Goal: Task Accomplishment & Management: Manage account settings

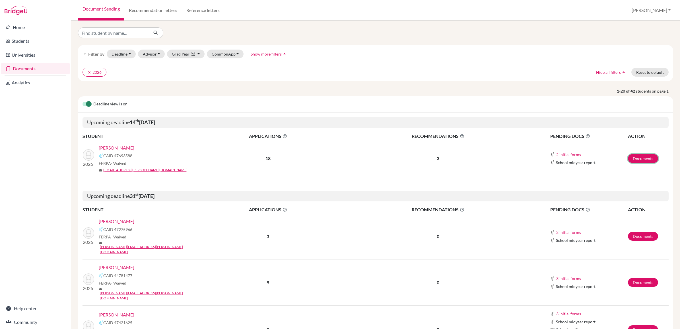
click at [635, 156] on link "Documents" at bounding box center [643, 158] width 30 height 9
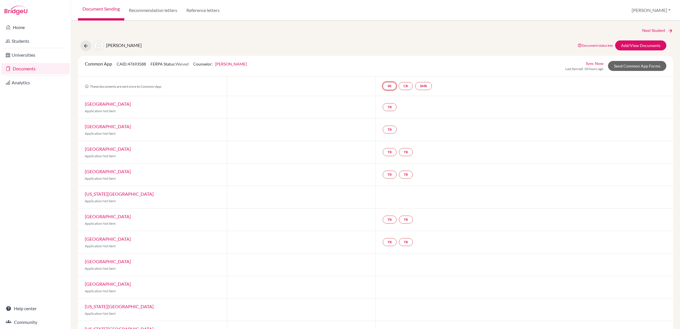
click at [383, 86] on link "SR" at bounding box center [390, 86] width 14 height 8
click at [407, 87] on link "CR" at bounding box center [405, 86] width 14 height 8
click at [418, 84] on link "SMR" at bounding box center [423, 86] width 17 height 8
click at [623, 43] on link "Add/View Documents" at bounding box center [640, 45] width 51 height 10
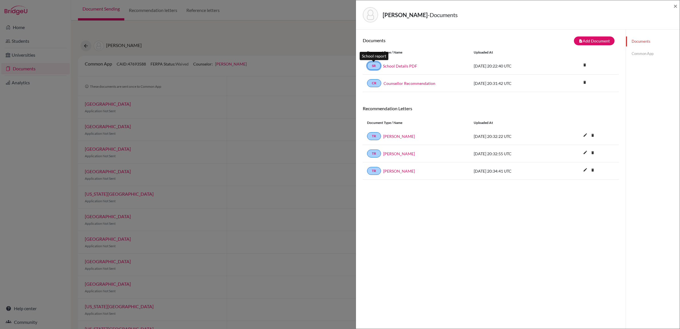
click at [377, 67] on link "SR" at bounding box center [374, 66] width 14 height 8
click at [398, 66] on link "School Details PDF" at bounding box center [400, 66] width 34 height 6
click at [256, 36] on div "de Castro, Guilherme - Documents × Documents note_add Add Document Document typ…" at bounding box center [340, 164] width 680 height 329
click at [673, 5] on div "de Castro, Guilherme - Documents ×" at bounding box center [517, 15] width 319 height 24
click at [676, 3] on span "×" at bounding box center [675, 6] width 4 height 8
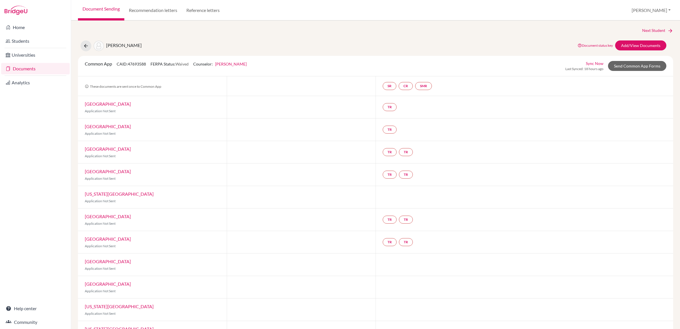
click at [14, 30] on link "Home" at bounding box center [35, 27] width 69 height 11
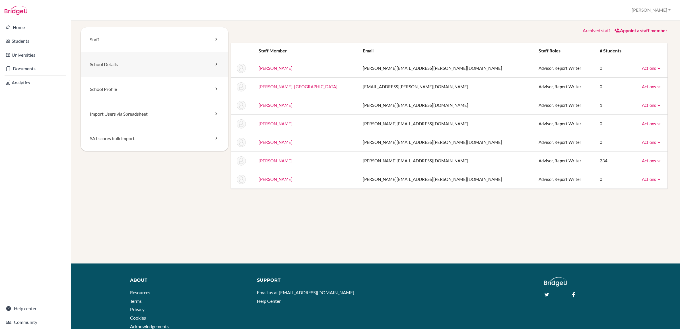
click at [122, 65] on link "School Details" at bounding box center [154, 64] width 147 height 25
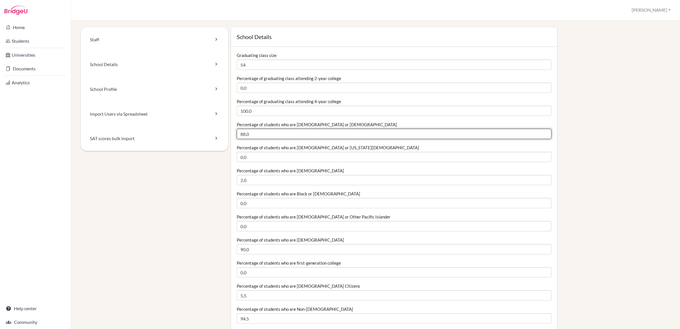
drag, startPoint x: 257, startPoint y: 134, endPoint x: 205, endPoint y: 134, distance: 51.2
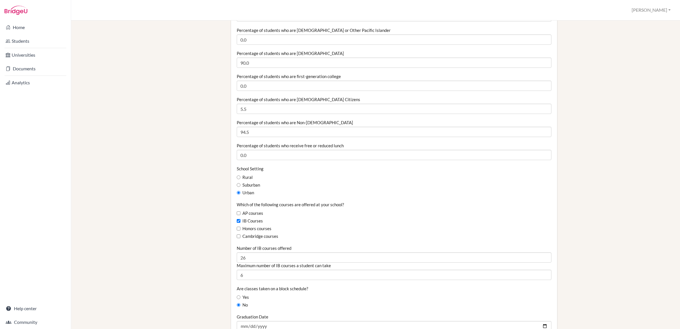
scroll to position [213, 0]
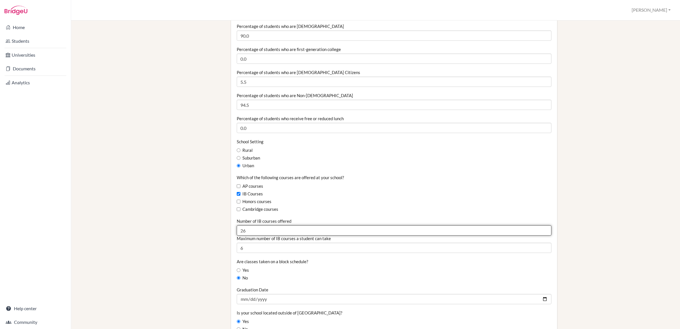
click at [246, 230] on input "26" at bounding box center [394, 230] width 315 height 10
type input "2"
drag, startPoint x: 657, startPoint y: 150, endPoint x: 650, endPoint y: 150, distance: 6.8
click at [656, 150] on div "School Details Graduating class size 54 Percentage of graduating class attendin…" at bounding box center [449, 240] width 442 height 853
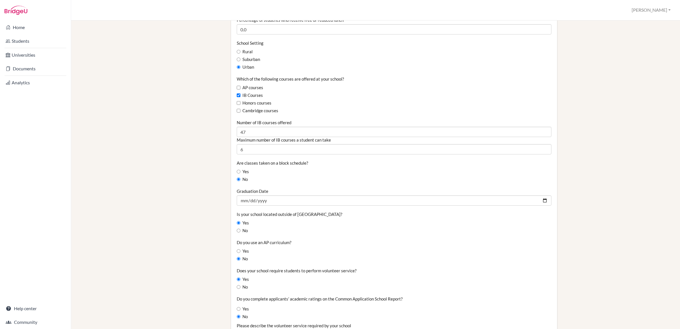
scroll to position [320, 0]
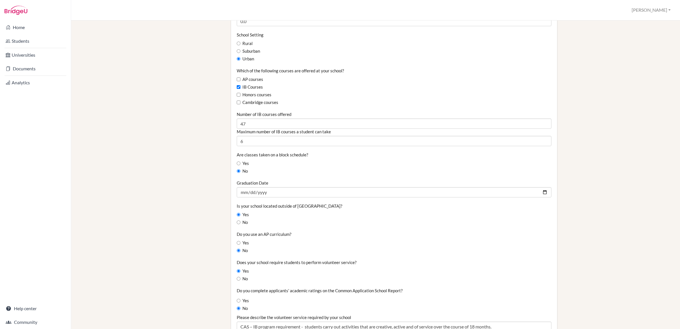
click at [427, 79] on div "AP courses" at bounding box center [394, 79] width 315 height 6
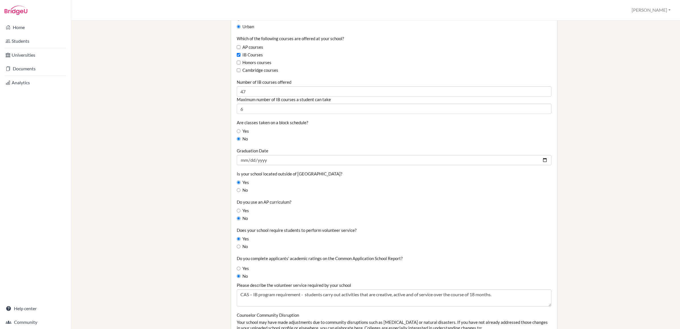
scroll to position [356, 0]
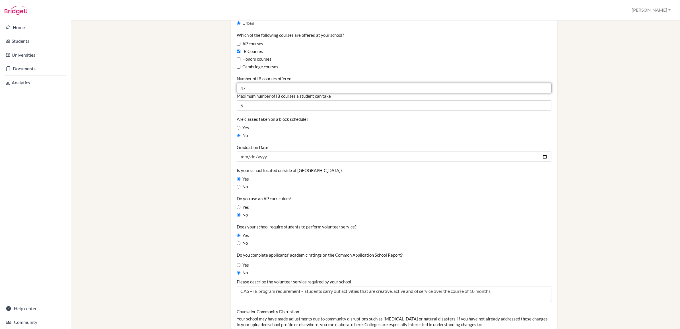
drag, startPoint x: 249, startPoint y: 87, endPoint x: 117, endPoint y: 95, distance: 133.1
click at [114, 96] on div "Staff School Details School Profile Import Users via Spreadsheet SAT scores bul…" at bounding box center [375, 98] width 589 height 853
type input "25"
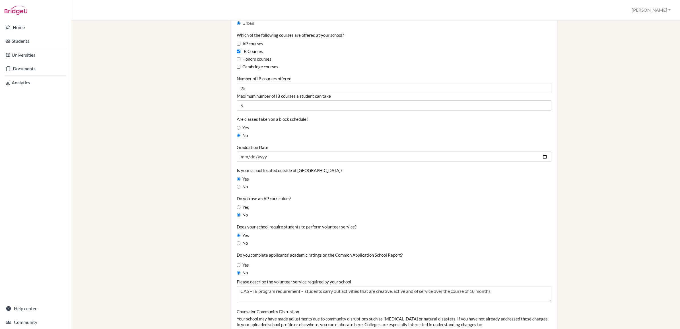
click at [128, 97] on div "Staff School Details School Profile Import Users via Spreadsheet SAT scores bul…" at bounding box center [375, 98] width 589 height 853
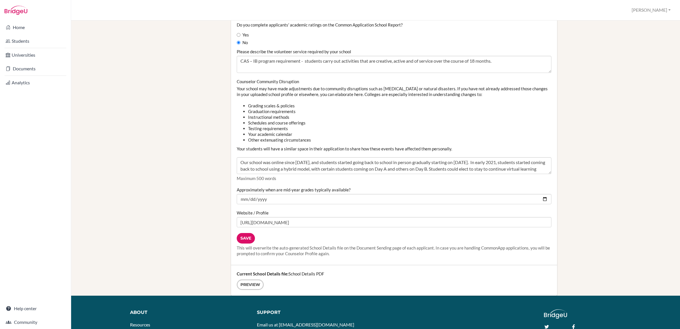
scroll to position [604, 0]
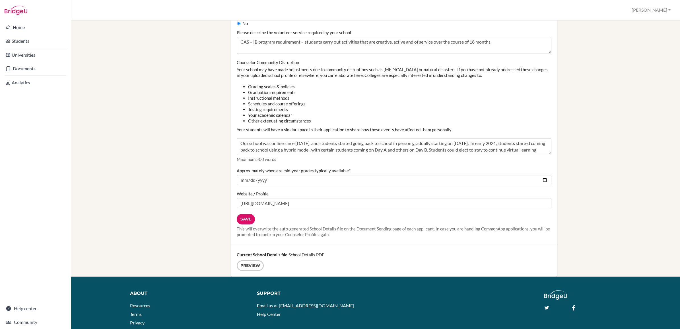
click at [244, 222] on input "Save" at bounding box center [246, 219] width 18 height 11
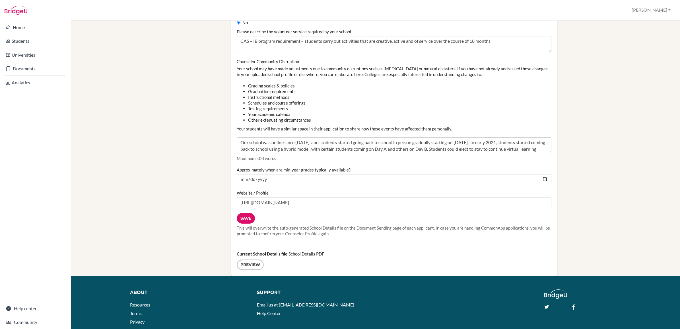
scroll to position [640, 0]
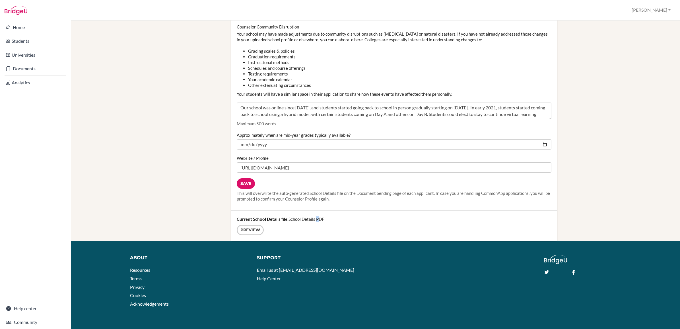
click at [314, 213] on div "Current School Details file: School Details PDF Preview" at bounding box center [394, 225] width 326 height 30
click at [316, 219] on div "Current School Details file: School Details PDF Preview" at bounding box center [394, 225] width 326 height 30
click at [243, 232] on link "Preview" at bounding box center [250, 229] width 27 height 11
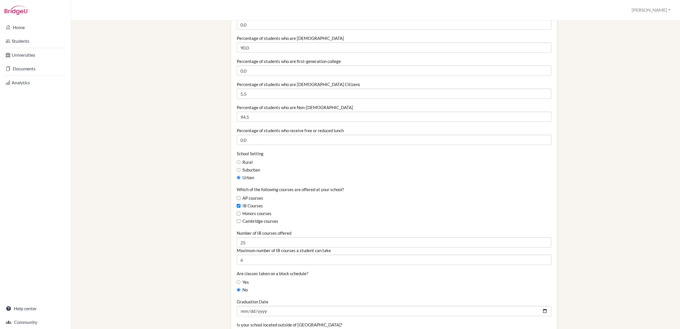
scroll to position [0, 0]
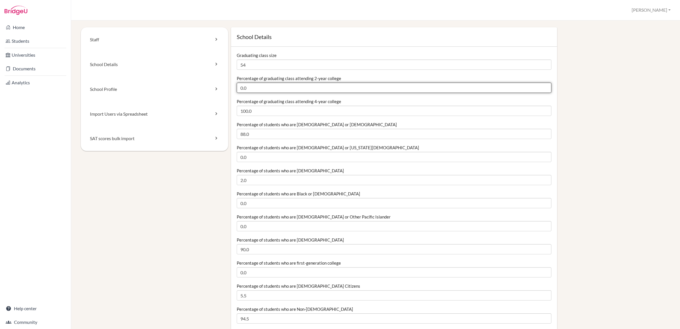
click at [249, 87] on input "0.0" at bounding box center [394, 87] width 315 height 10
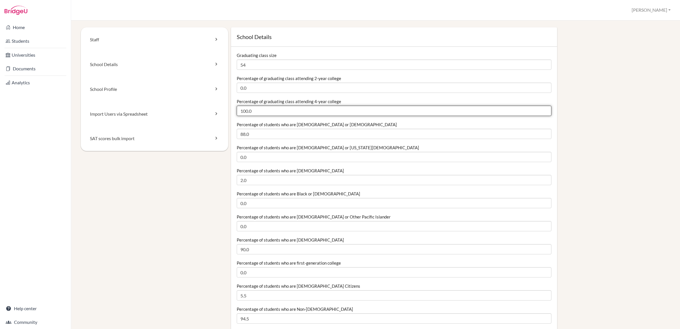
click at [254, 111] on input "100.0" at bounding box center [394, 111] width 315 height 10
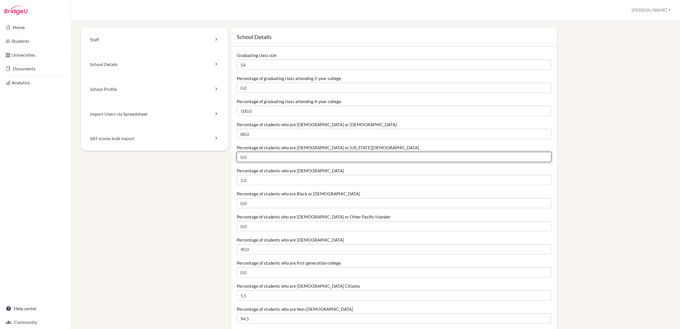
click at [256, 161] on input "0.0" at bounding box center [394, 157] width 315 height 10
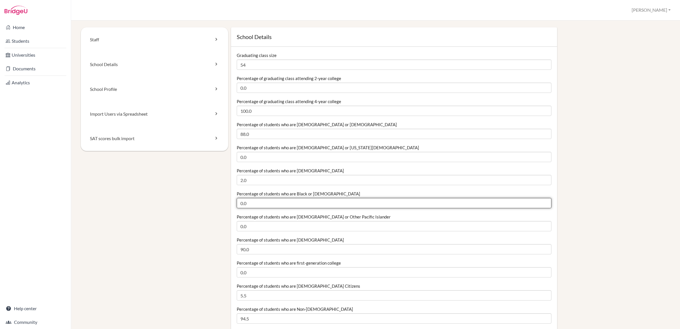
drag, startPoint x: 248, startPoint y: 205, endPoint x: 194, endPoint y: 212, distance: 54.2
type input "2.0"
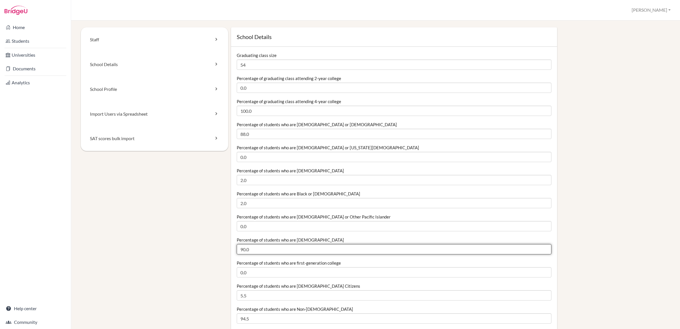
click at [258, 250] on input "90.0" at bounding box center [394, 249] width 315 height 10
type input "9"
click at [248, 248] on input "Percentage of students who are White" at bounding box center [394, 249] width 315 height 10
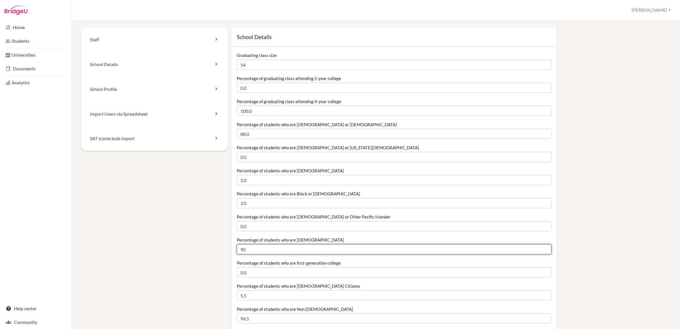
click at [276, 249] on input "90" at bounding box center [394, 249] width 315 height 10
type input "90.0"
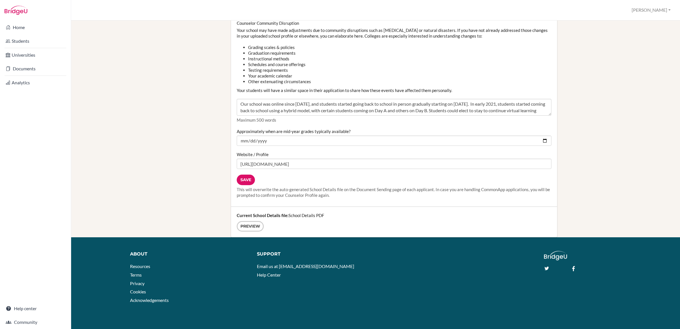
scroll to position [645, 0]
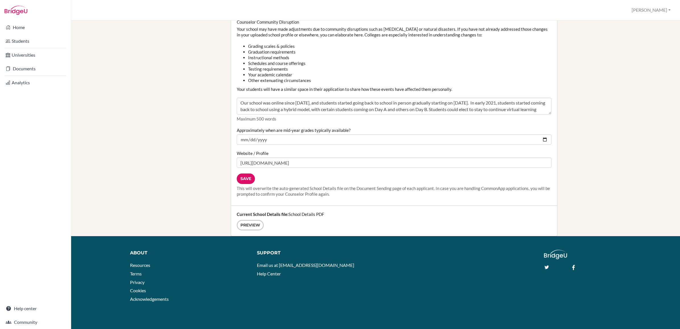
click at [249, 179] on input "Save" at bounding box center [246, 178] width 18 height 11
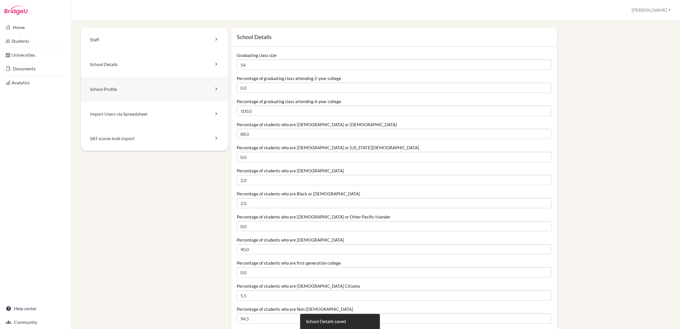
click at [166, 88] on link "School Profile" at bounding box center [154, 89] width 147 height 25
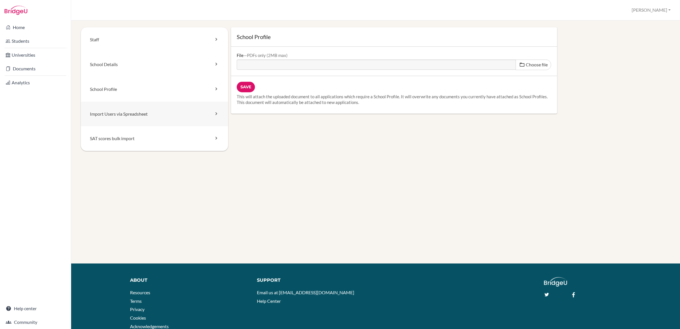
click at [129, 112] on link "Import Users via Spreadsheet" at bounding box center [154, 114] width 147 height 25
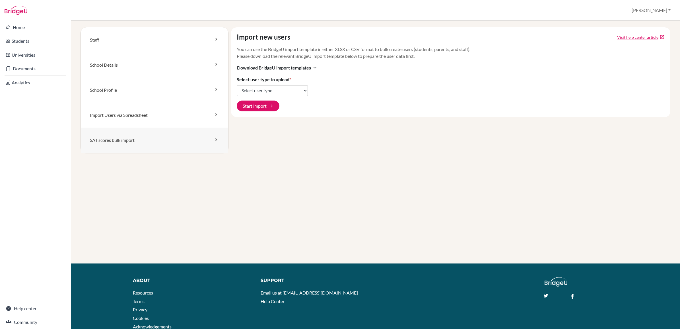
click at [142, 143] on link "SAT scores bulk import" at bounding box center [154, 139] width 147 height 25
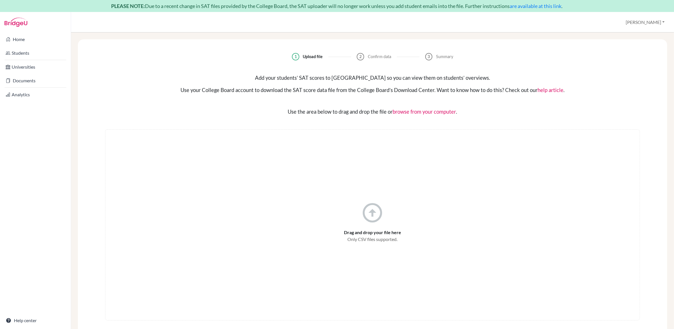
click at [27, 81] on link "Documents" at bounding box center [35, 80] width 69 height 11
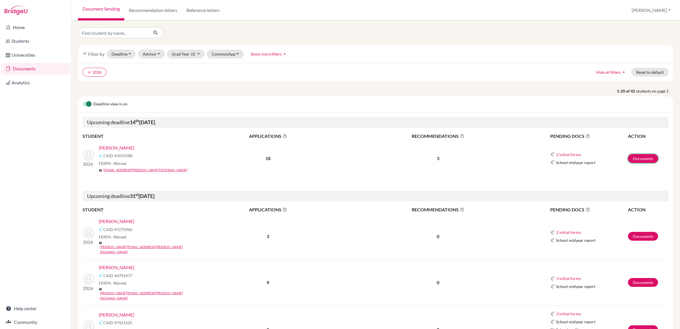
click at [636, 160] on link "Documents" at bounding box center [643, 158] width 30 height 9
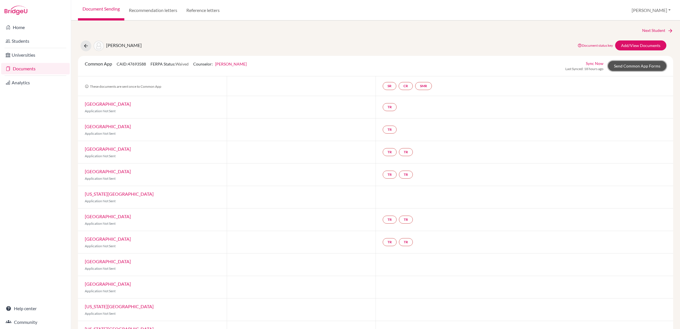
click at [618, 63] on link "Send Common App Forms" at bounding box center [637, 66] width 58 height 10
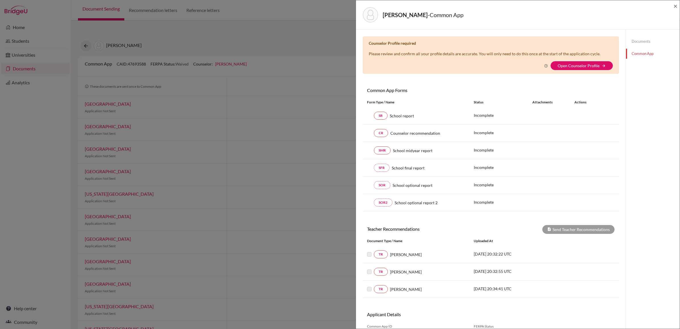
click at [575, 63] on link "Open Counselor Profile" at bounding box center [578, 65] width 42 height 5
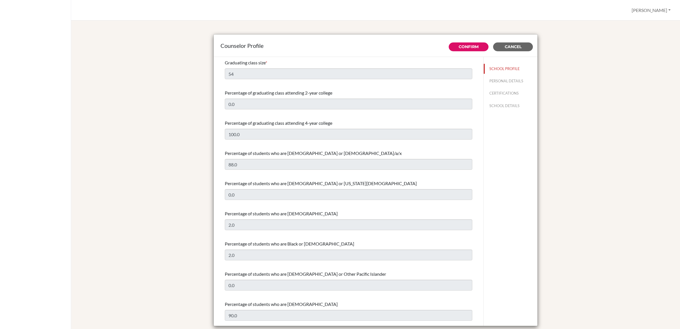
select select "0"
click at [467, 46] on link "Confirm" at bounding box center [468, 46] width 20 height 5
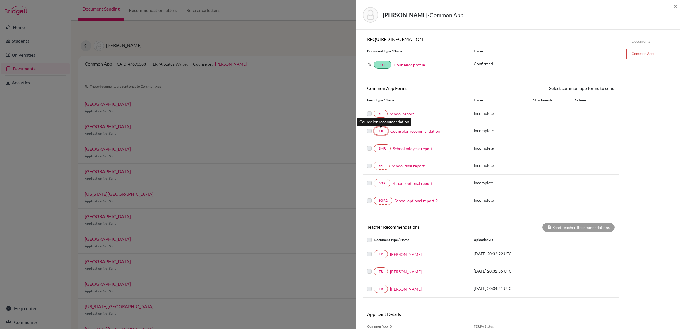
click at [383, 132] on link "CR" at bounding box center [381, 131] width 14 height 8
click at [643, 40] on link "Documents" at bounding box center [653, 41] width 54 height 10
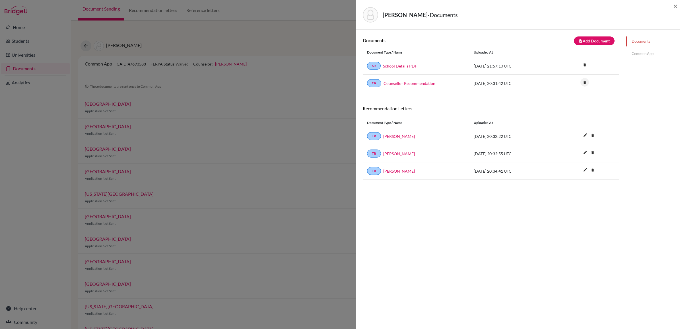
click at [580, 83] on icon "delete" at bounding box center [584, 82] width 9 height 9
click at [559, 114] on button "Delete" at bounding box center [566, 114] width 26 height 9
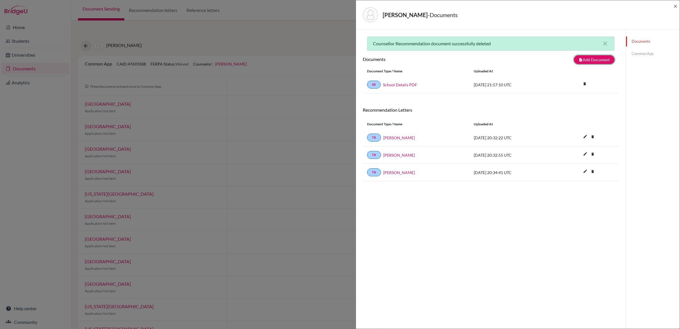
click at [592, 60] on button "note_add Add Document" at bounding box center [594, 59] width 41 height 9
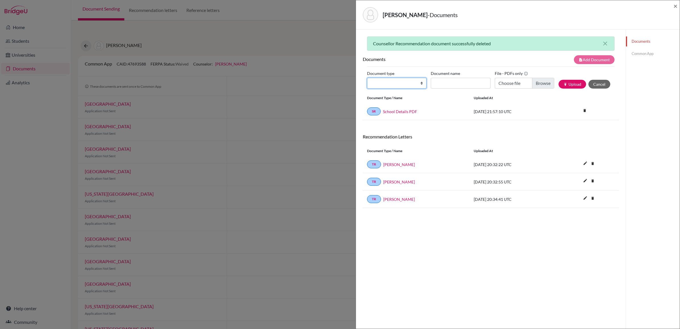
click at [410, 81] on select "Change explanation for Common App reports Counselor recommendation Internationa…" at bounding box center [396, 83] width 59 height 11
select select "4"
click at [367, 78] on select "Change explanation for Common App reports Counselor recommendation Internationa…" at bounding box center [396, 83] width 59 height 11
click at [464, 83] on input "Document name" at bounding box center [460, 83] width 59 height 11
type input "Counsellor Recommendation"
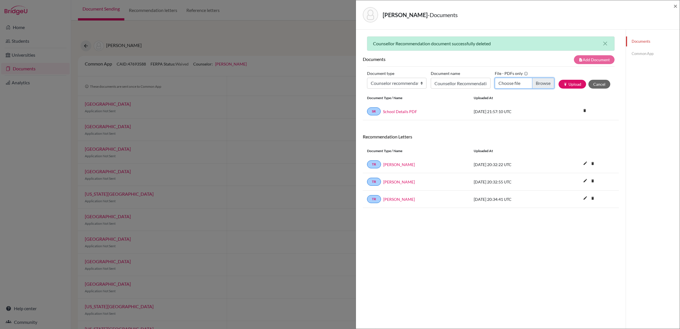
click at [537, 83] on input "Choose file" at bounding box center [524, 83] width 59 height 11
type input "C:\fakepath\CASTRO G - LoR ok.pdf"
drag, startPoint x: 572, startPoint y: 86, endPoint x: 614, endPoint y: 102, distance: 44.8
click at [572, 86] on button "publish Upload" at bounding box center [572, 84] width 28 height 9
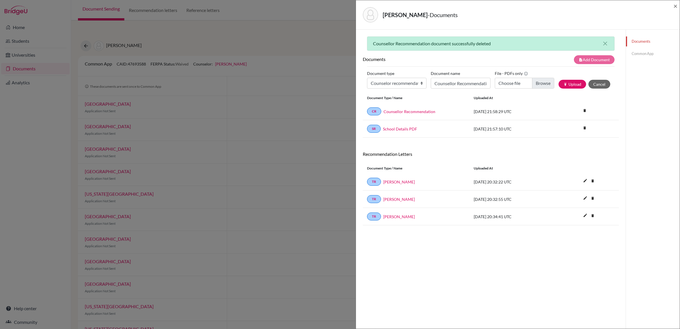
click at [638, 52] on link "Common App" at bounding box center [653, 54] width 54 height 10
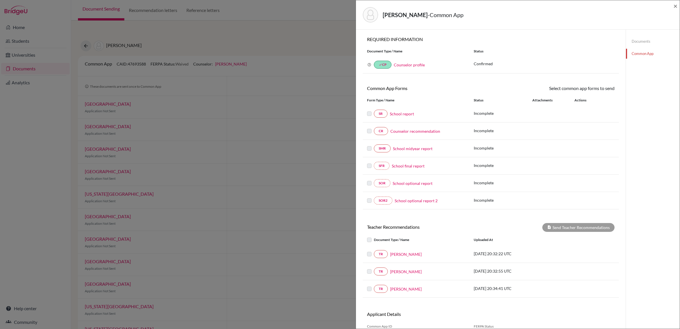
click at [369, 110] on label at bounding box center [369, 110] width 5 height 0
click at [369, 127] on label at bounding box center [369, 127] width 5 height 0
click at [590, 87] on div "Select common app forms to send These documents will be sent to all Common App …" at bounding box center [555, 88] width 128 height 7
click at [600, 83] on div "× REQUIRED INFORMATION Document Type / Name Status Why am I being asked to do t…" at bounding box center [491, 122] width 256 height 173
click at [602, 92] on div "Common App Forms Select common app forms to send These documents will be sent t…" at bounding box center [491, 89] width 256 height 8
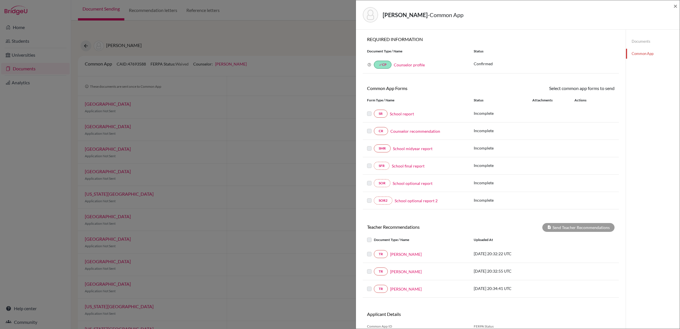
click at [635, 54] on link "Common App" at bounding box center [653, 54] width 54 height 10
click at [374, 236] on label at bounding box center [374, 236] width 0 height 0
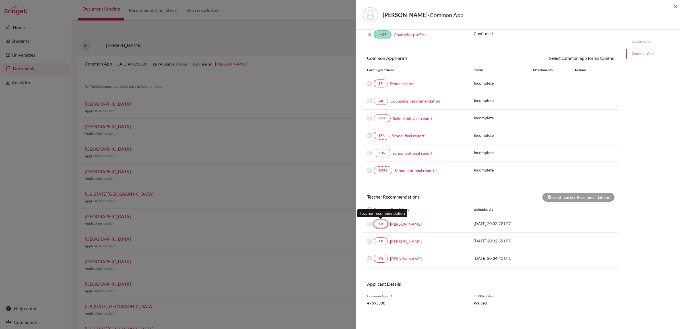
click at [376, 221] on link "TR" at bounding box center [381, 224] width 14 height 8
click at [366, 223] on div "TR Mr. Guilherme Torii" at bounding box center [416, 224] width 107 height 8
click at [374, 220] on label at bounding box center [374, 220] width 0 height 0
click at [374, 237] on label at bounding box center [374, 237] width 0 height 0
click at [370, 247] on div "TR Mr. Christian Palmer 2025-10-07 20:32:55 UTC" at bounding box center [491, 240] width 256 height 17
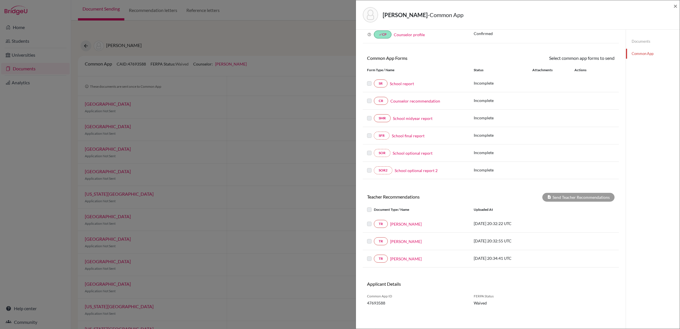
click at [401, 236] on div "TR Mr. Christian Palmer 2025-10-07 20:32:55 UTC" at bounding box center [491, 240] width 256 height 17
click at [374, 237] on label at bounding box center [374, 237] width 0 height 0
click at [374, 255] on label at bounding box center [374, 255] width 0 height 0
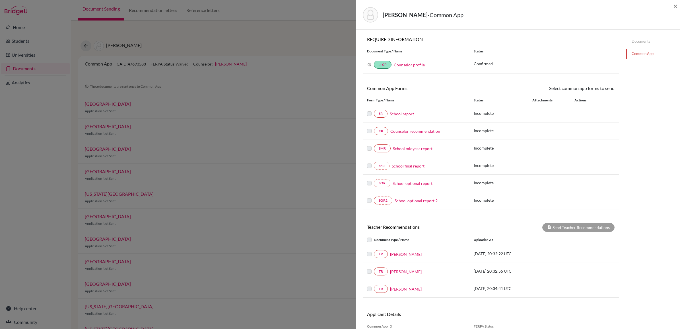
click at [562, 107] on div "SR School report Incomplete" at bounding box center [491, 113] width 256 height 17
click at [367, 110] on label at bounding box center [369, 110] width 5 height 0
click at [403, 133] on link "Counselor recommendation" at bounding box center [415, 131] width 50 height 6
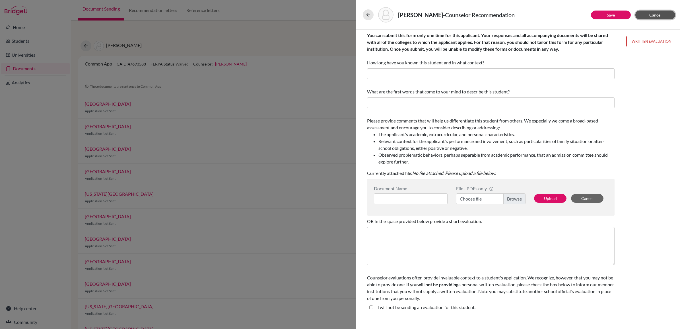
click at [654, 15] on span "Cancel" at bounding box center [655, 15] width 12 height 5
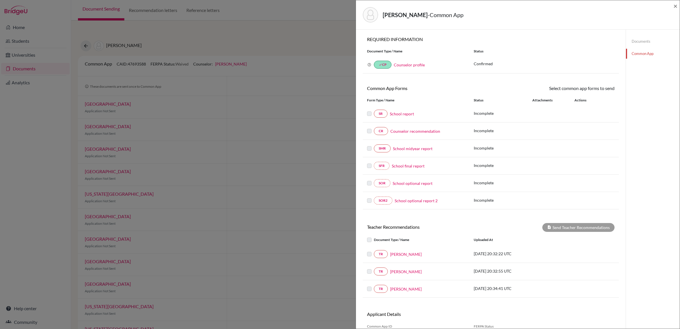
click at [416, 130] on link "Counselor recommendation" at bounding box center [415, 131] width 50 height 6
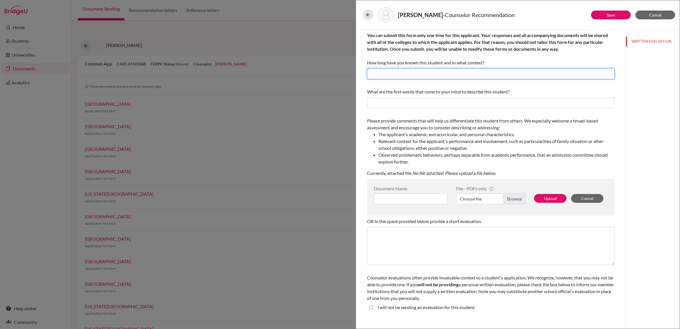
click at [447, 74] on input "text" at bounding box center [490, 73] width 247 height 11
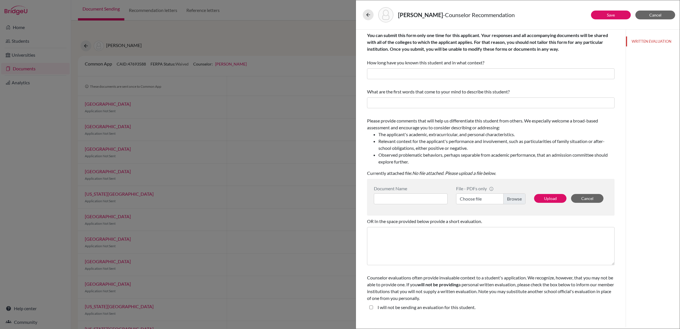
click at [430, 191] on div "Document Name" at bounding box center [411, 187] width 74 height 5
click at [430, 195] on input at bounding box center [411, 198] width 74 height 11
click at [371, 307] on student\ "I will not be sending an evaluation for this student." at bounding box center [371, 306] width 4 height 7
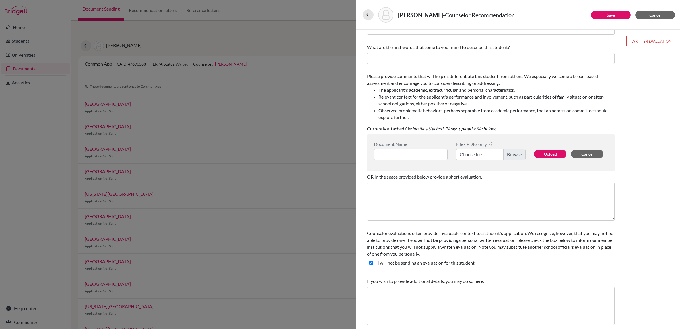
click at [371, 262] on student\ "I will not be sending an evaluation for this student." at bounding box center [371, 262] width 4 height 7
checkbox student\ "false"
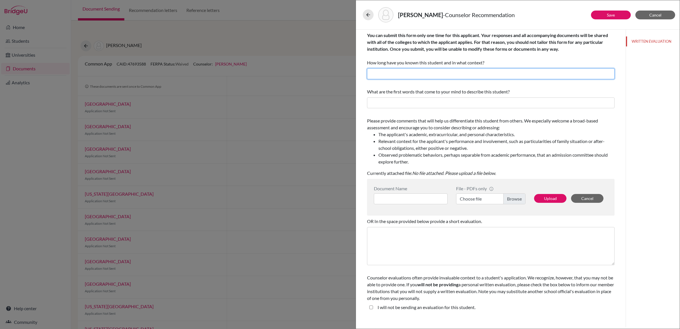
click at [417, 79] on input "text" at bounding box center [490, 73] width 247 height 11
type input "Career Adviser and College Counsellor since December 2024"
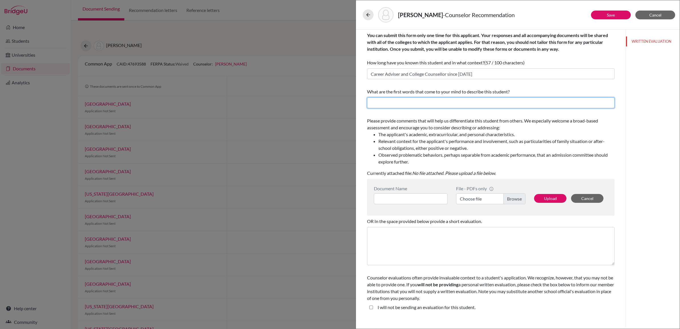
click at [400, 101] on input "text" at bounding box center [490, 102] width 247 height 11
click at [419, 200] on input at bounding box center [411, 198] width 74 height 11
type input "Letter of Recommendation"
click at [514, 194] on label "Choose file" at bounding box center [490, 198] width 69 height 11
click at [514, 194] on input "Choose file" at bounding box center [490, 198] width 69 height 11
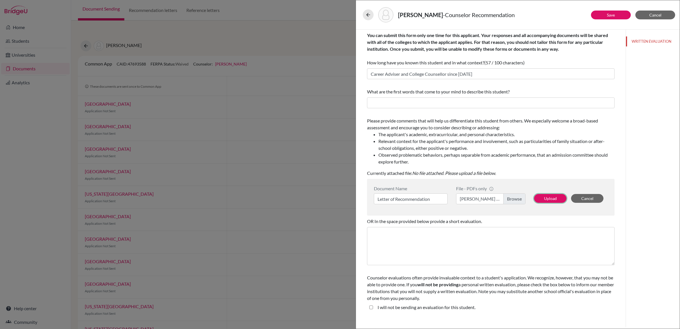
click at [550, 198] on button "Upload" at bounding box center [550, 198] width 32 height 9
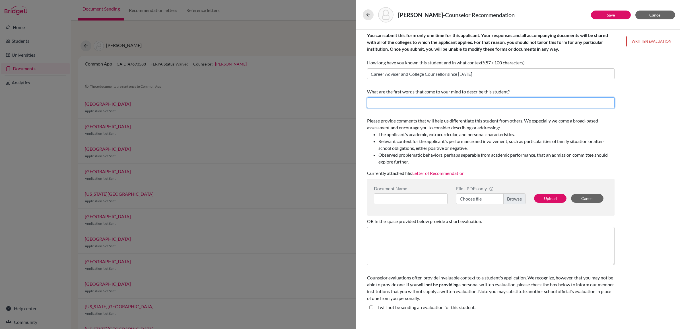
click at [376, 100] on input "text" at bounding box center [490, 102] width 247 height 11
type input "D"
click at [380, 103] on input "text" at bounding box center [490, 102] width 247 height 11
click at [425, 104] on input "Integrity; resilience; persevrenace" at bounding box center [490, 102] width 247 height 11
type input "Integrity; resilience; perseverance"
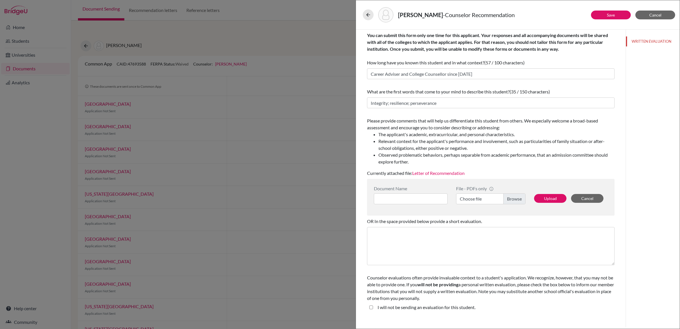
click at [652, 144] on div "WRITTEN EVALUATION" at bounding box center [652, 178] width 54 height 297
click at [606, 16] on button "Save" at bounding box center [611, 15] width 40 height 9
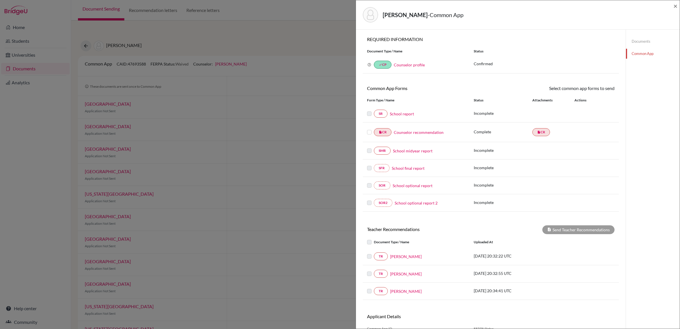
click at [370, 129] on label at bounding box center [369, 129] width 5 height 0
click at [0, 0] on input "checkbox" at bounding box center [0, 0] width 0 height 0
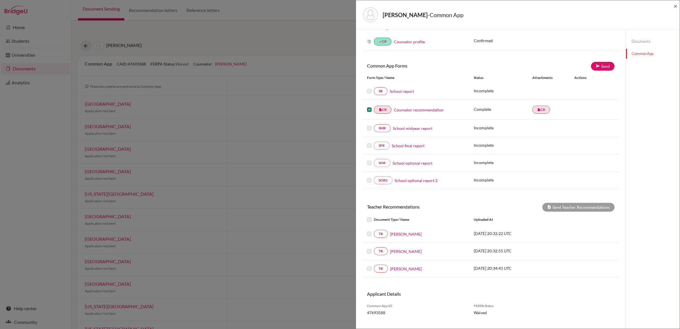
scroll to position [36, 0]
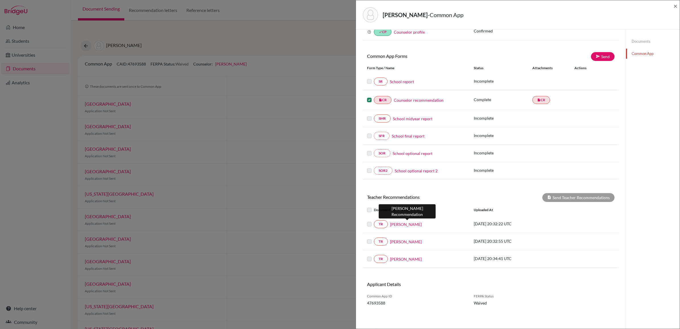
click at [403, 223] on link "Mr. Guilherme Torii" at bounding box center [406, 224] width 32 height 6
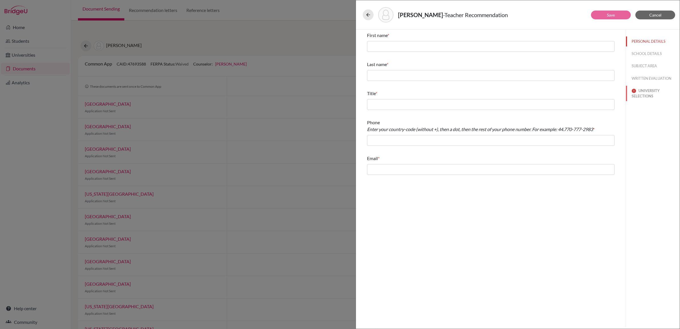
click at [639, 91] on button "UNIVERSITY SELECTIONS" at bounding box center [653, 93] width 54 height 15
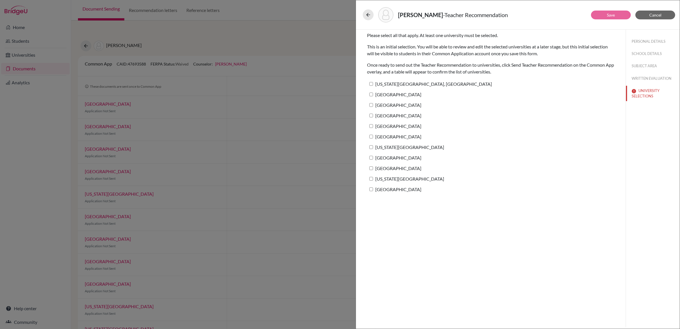
click at [371, 189] on input "Quinnipiac University" at bounding box center [371, 189] width 4 height 4
checkbox input "true"
click at [371, 177] on input "Florida Institute of Technology" at bounding box center [371, 179] width 4 height 4
checkbox input "true"
click at [369, 167] on input "Rochester Institute of Technology" at bounding box center [371, 168] width 4 height 4
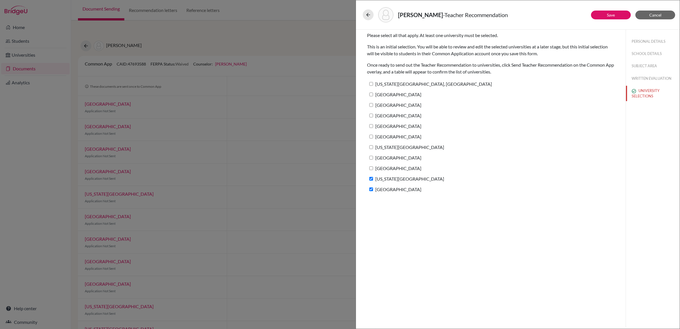
checkbox input "true"
click at [372, 159] on label "Boston University" at bounding box center [394, 157] width 54 height 8
click at [372, 159] on input "Boston University" at bounding box center [371, 158] width 4 height 4
checkbox input "true"
click at [371, 148] on input "New York University" at bounding box center [371, 147] width 4 height 4
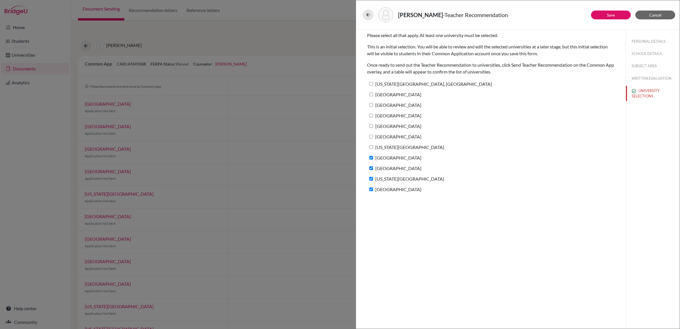
checkbox input "true"
click at [371, 134] on label "Carnegie Mellon University" at bounding box center [394, 136] width 54 height 8
click at [371, 135] on input "Carnegie Mellon University" at bounding box center [371, 137] width 4 height 4
checkbox input "true"
click at [370, 124] on input "Duke University" at bounding box center [371, 126] width 4 height 4
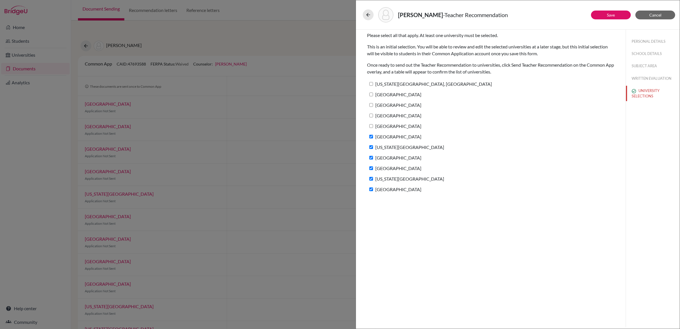
checkbox input "true"
click at [371, 113] on label "Rice University" at bounding box center [394, 115] width 54 height 8
click at [371, 113] on input "Rice University" at bounding box center [371, 115] width 4 height 4
checkbox input "true"
click at [371, 104] on input "Cornell University" at bounding box center [371, 105] width 4 height 4
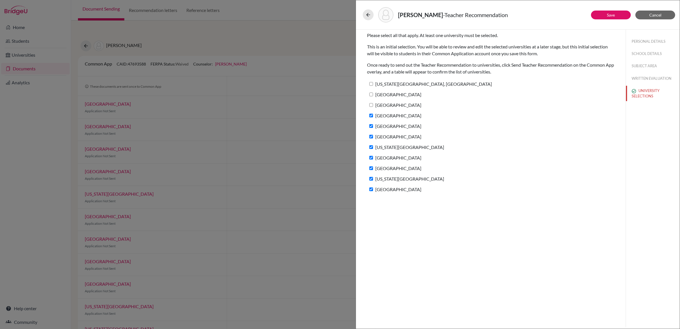
checkbox input "true"
click at [373, 94] on input "Princeton University" at bounding box center [371, 94] width 4 height 4
checkbox input "true"
click at [373, 83] on input "Pennsylvania State University, University Park" at bounding box center [371, 84] width 4 height 4
checkbox input "true"
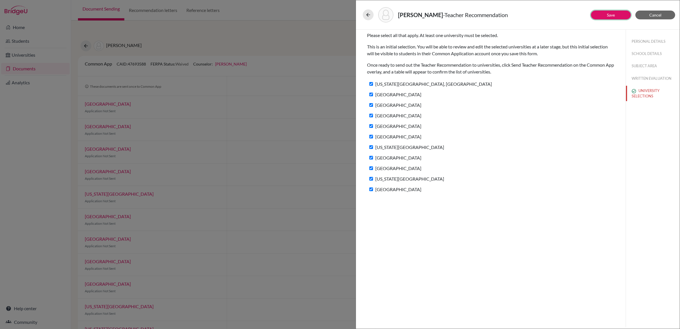
click at [610, 13] on link "Save" at bounding box center [611, 15] width 8 height 5
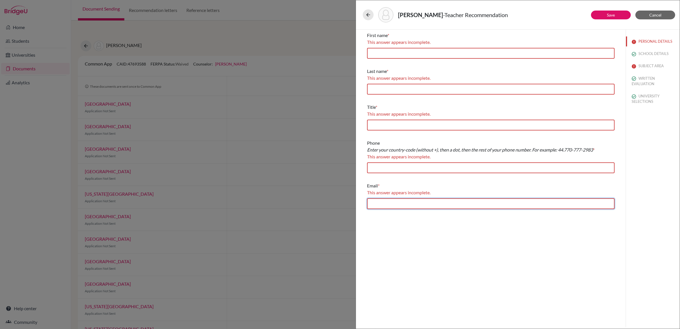
click at [383, 200] on input "text" at bounding box center [490, 203] width 247 height 11
click at [574, 262] on div "First name * This answer appears incomplete. Last name * This answer appears in…" at bounding box center [491, 178] width 270 height 297
click at [413, 167] on input "text" at bounding box center [490, 167] width 247 height 11
click at [395, 50] on input "text" at bounding box center [490, 53] width 247 height 11
click at [654, 39] on button "PERSONAL DETAILS" at bounding box center [653, 41] width 54 height 10
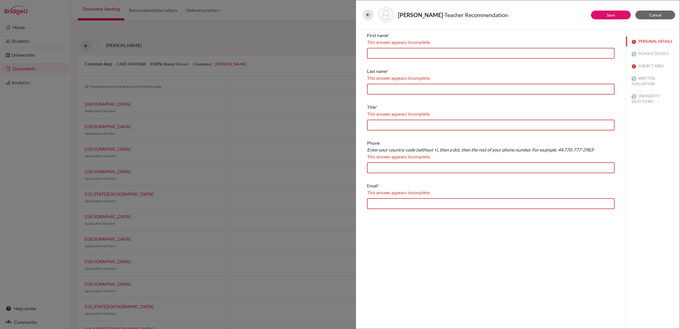
click at [648, 41] on button "PERSONAL DETAILS" at bounding box center [653, 41] width 54 height 10
click at [643, 66] on button "SUBJECT AREA" at bounding box center [653, 66] width 54 height 10
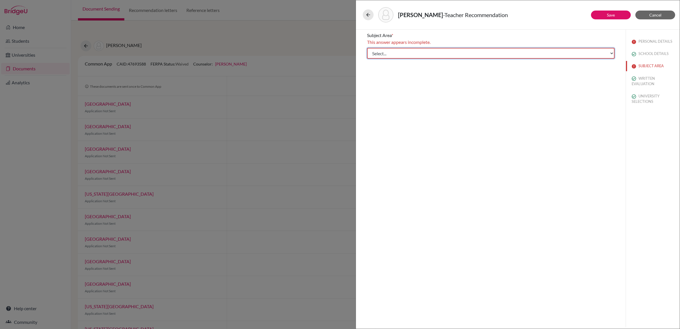
click at [459, 53] on select "Select... Math English Science World Language Social Studies Other Computer Sci…" at bounding box center [490, 53] width 247 height 11
select select "0"
click at [367, 48] on select "Select... Math English Science World Language Social Studies Other Computer Sci…" at bounding box center [490, 53] width 247 height 11
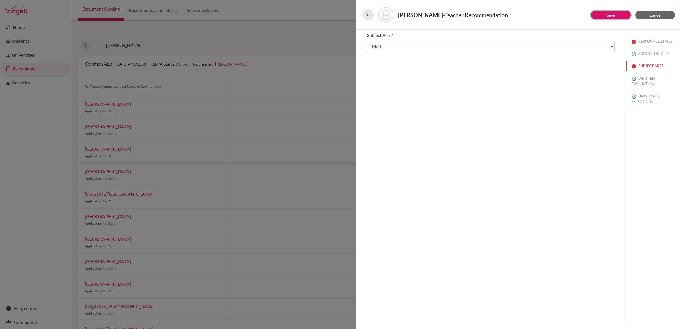
click at [609, 14] on link "Save" at bounding box center [611, 15] width 8 height 5
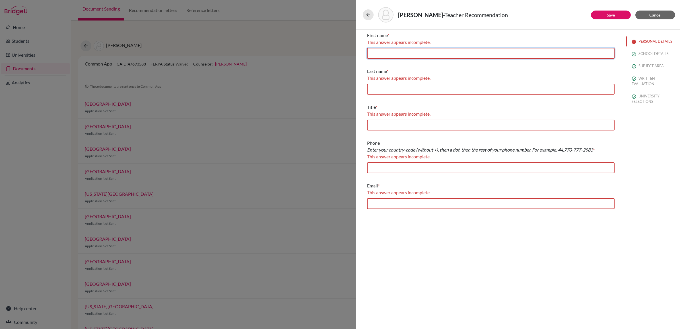
click at [393, 51] on input "text" at bounding box center [490, 53] width 247 height 11
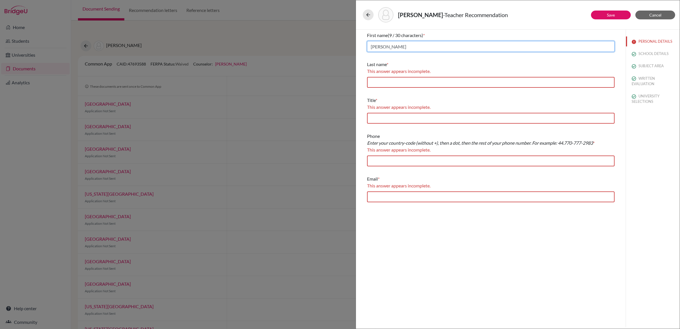
type input "Guilherme"
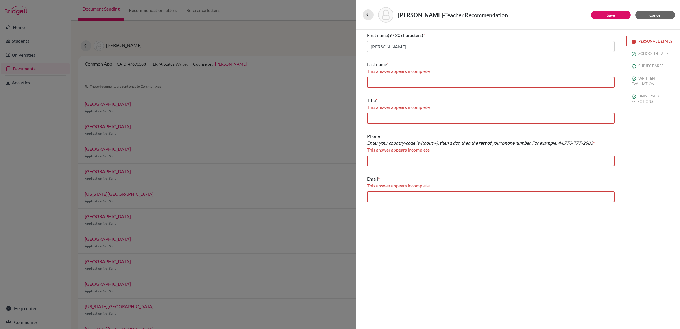
click at [559, 60] on div "Last name * This answer appears incomplete." at bounding box center [490, 74] width 247 height 31
click at [539, 83] on input "text" at bounding box center [490, 82] width 247 height 11
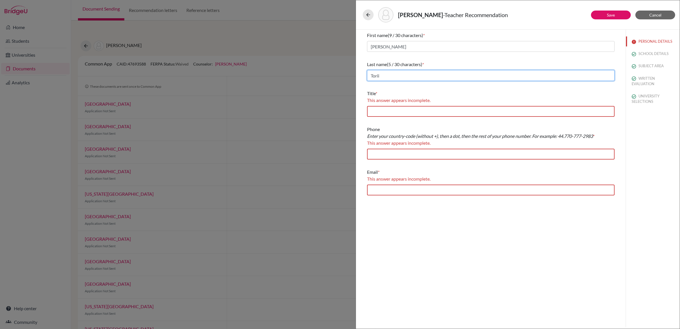
type input "Torii"
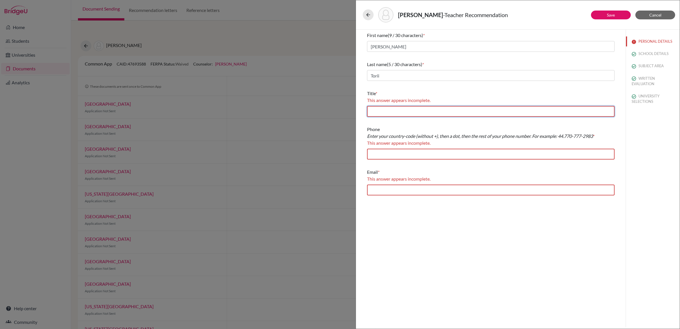
click at [449, 106] on input "text" at bounding box center [490, 111] width 247 height 11
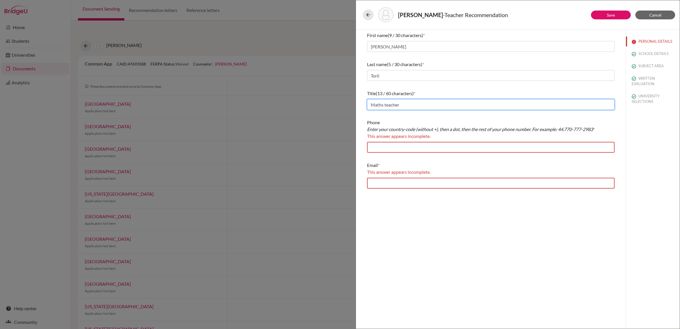
type input "Maths teacher"
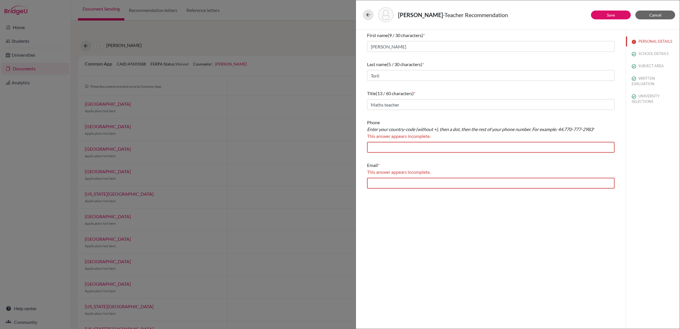
click at [397, 284] on div "First name (9 / 30 characters) * Guilherme Last name (5 / 30 characters) * Tori…" at bounding box center [491, 178] width 270 height 297
click at [412, 150] on input "text" at bounding box center [490, 147] width 247 height 11
drag, startPoint x: 399, startPoint y: 140, endPoint x: 396, endPoint y: 144, distance: 4.9
click at [399, 140] on div "Phone Enter your country-code (without +), then a dot, then the rest of your ph…" at bounding box center [490, 136] width 247 height 38
click at [395, 144] on input "text" at bounding box center [490, 147] width 247 height 11
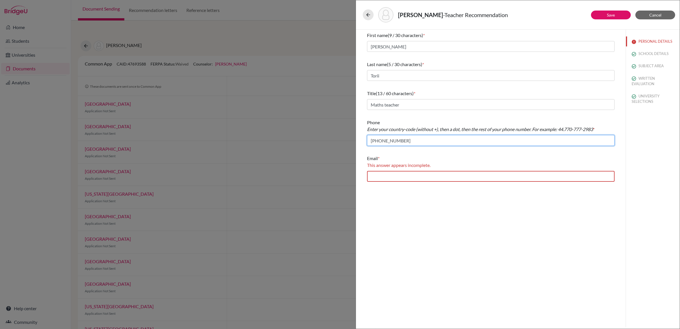
type input "+551137288123"
click at [391, 178] on input "text" at bounding box center [490, 176] width 247 height 11
click at [398, 175] on input "text" at bounding box center [490, 176] width 247 height 11
paste input "guilherme.torii@stfrancis.com.br"
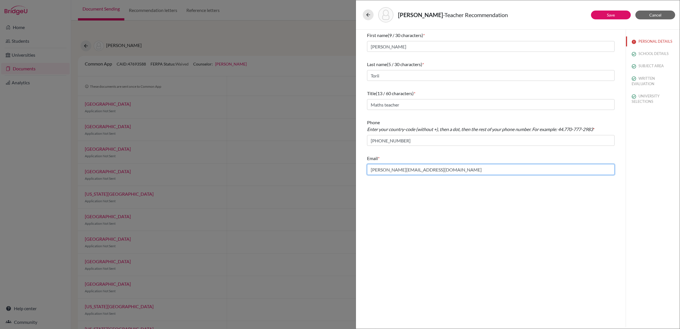
type input "guilherme.torii@stfrancis.com.br"
click at [590, 246] on div "First name (9 / 30 characters) * Guilherme Last name (5 / 30 characters) * Tori…" at bounding box center [491, 178] width 270 height 297
click at [605, 13] on button "Save" at bounding box center [611, 15] width 40 height 9
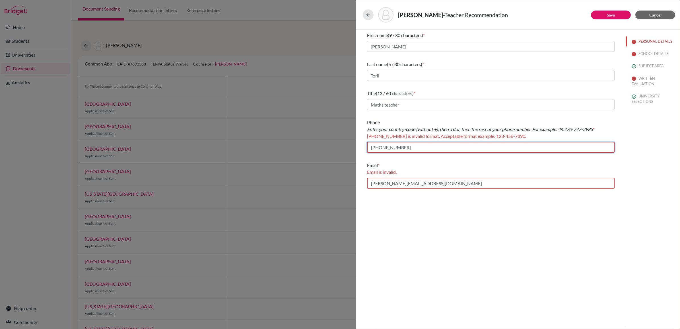
click at [393, 147] on input "+551137288123" at bounding box center [490, 147] width 247 height 11
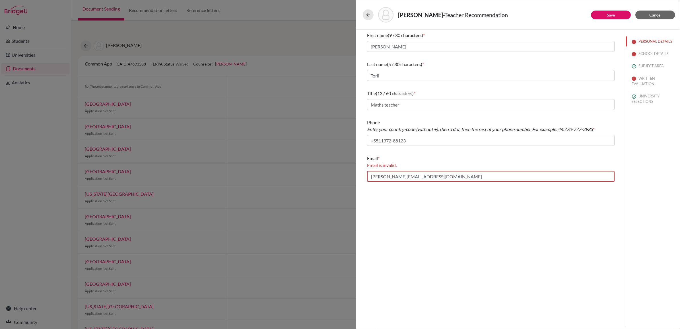
click at [439, 225] on div "First name (9 / 30 characters) * Guilherme Last name (5 / 30 characters) * Tori…" at bounding box center [491, 178] width 270 height 297
click at [373, 142] on input "+5511372-88123" at bounding box center [490, 140] width 247 height 11
click at [391, 140] on input "5511372-88123" at bounding box center [490, 140] width 247 height 11
click at [610, 12] on button "Save" at bounding box center [611, 15] width 40 height 9
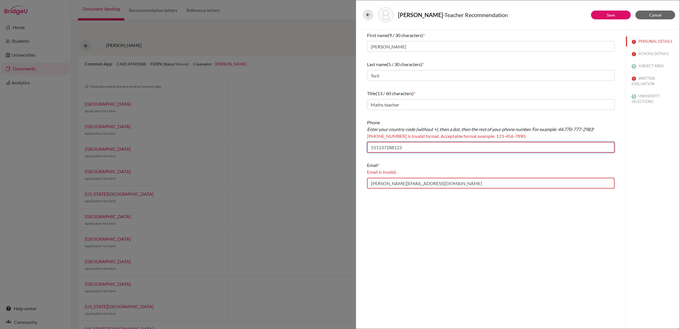
click at [413, 148] on input "551137288123" at bounding box center [490, 147] width 247 height 11
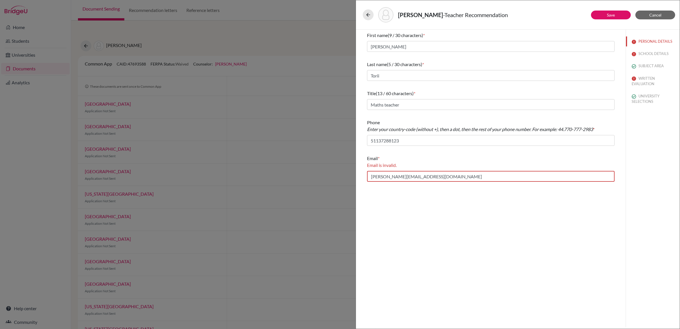
click at [482, 209] on div "First name (9 / 30 characters) * Guilherme Last name (5 / 30 characters) * Tori…" at bounding box center [491, 178] width 270 height 297
click at [405, 179] on input "guilherme.torii@stfrancis.com.br" at bounding box center [490, 176] width 247 height 11
click at [463, 178] on input "guilherme.torii@stfrancis.com.br" at bounding box center [490, 176] width 247 height 11
drag, startPoint x: 610, startPoint y: 12, endPoint x: 612, endPoint y: 15, distance: 3.2
click at [610, 13] on link "Save" at bounding box center [611, 15] width 8 height 5
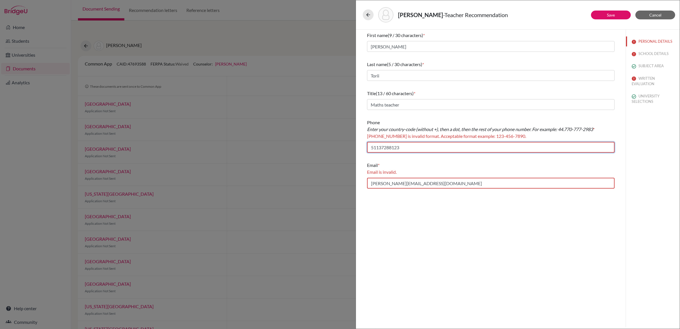
click at [377, 148] on input "51137288123" at bounding box center [490, 147] width 247 height 11
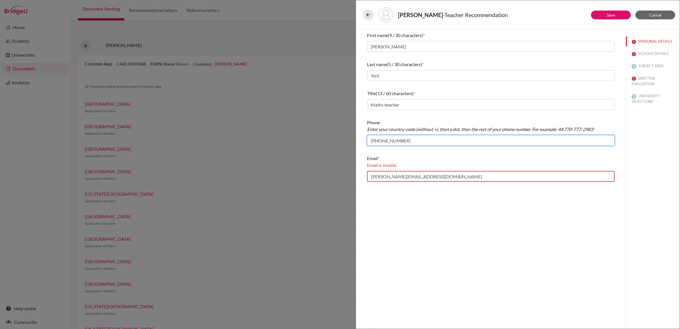
click at [371, 141] on input "511-372-88123" at bounding box center [490, 140] width 247 height 11
type input "55.11-3728-8123"
click at [604, 18] on button "Save" at bounding box center [611, 15] width 40 height 9
click at [436, 177] on input "guilherme.torii@stfrancis.com.br" at bounding box center [490, 176] width 247 height 11
click at [417, 178] on input "guilherme.torii@stfrancis.com.br" at bounding box center [490, 176] width 247 height 11
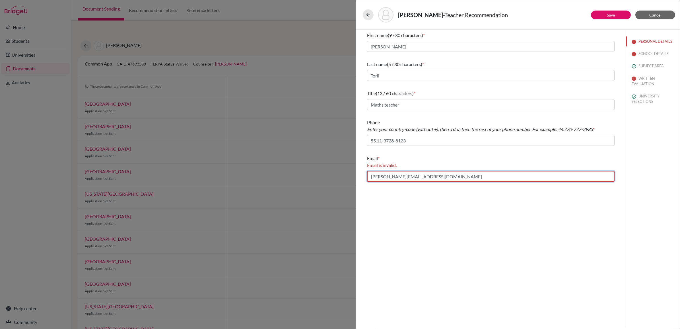
click at [460, 171] on input "guilherme.torii@stfrancis.com.br" at bounding box center [490, 176] width 247 height 11
click at [369, 176] on input "guilherme.torii@stfrancis.com.br" at bounding box center [490, 176] width 247 height 11
click at [445, 176] on input "guilherme.torii@stfrancis.com.br" at bounding box center [490, 176] width 247 height 11
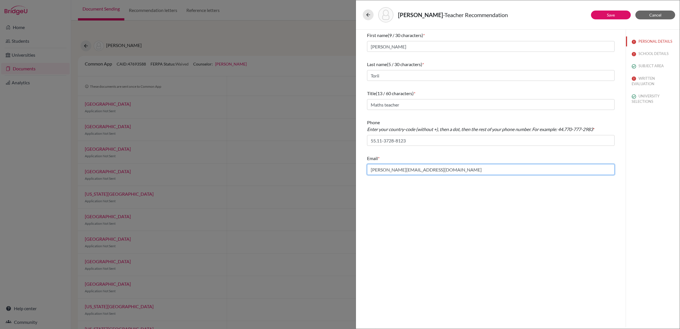
type input "guilherme.torii@stfrancis.com.br"
click at [612, 16] on link "Save" at bounding box center [611, 15] width 8 height 5
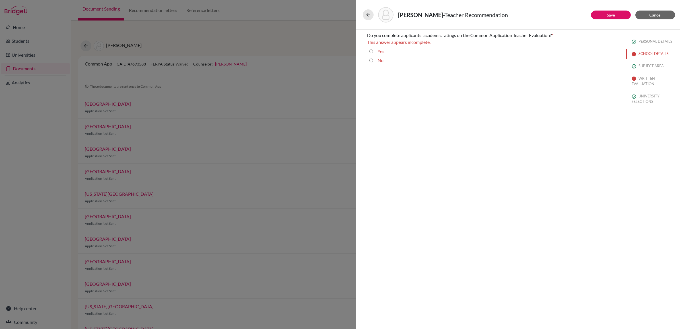
click at [373, 50] on div "Yes" at bounding box center [378, 52] width 11 height 9
click at [372, 51] on input "Yes" at bounding box center [371, 51] width 4 height 7
radio input "true"
click at [611, 12] on button "Save" at bounding box center [611, 15] width 40 height 9
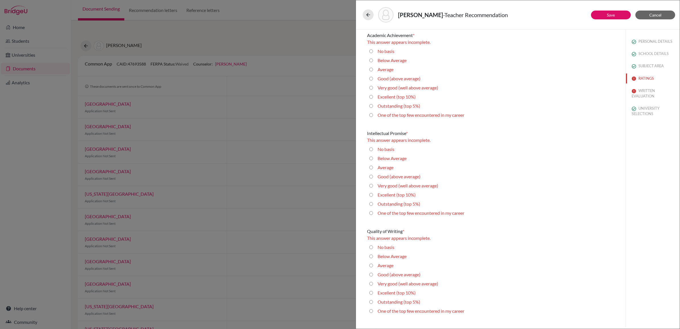
click at [372, 87] on average\) "Very good (well above average)" at bounding box center [371, 87] width 4 height 7
radio average\) "true"
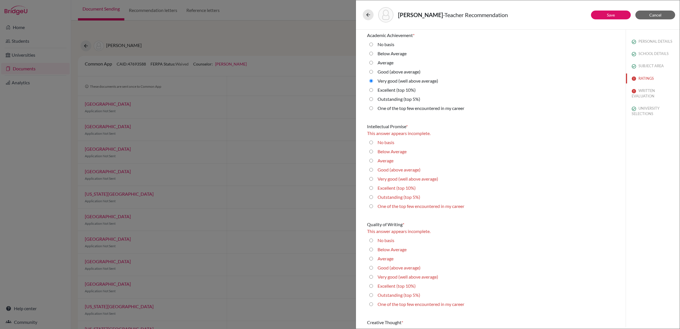
click at [370, 90] on 10\%\) "Excellent (top 10%)" at bounding box center [371, 89] width 4 height 7
radio 10\%\) "true"
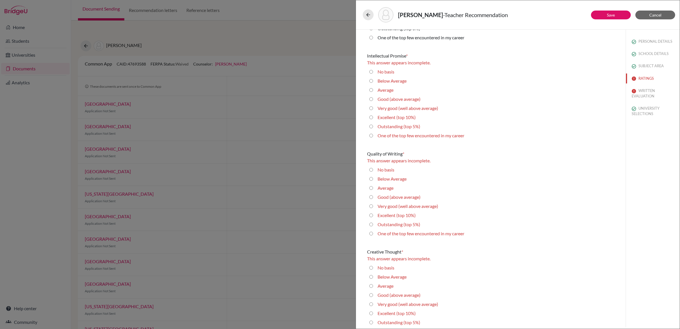
scroll to position [71, 0]
click at [371, 117] on 10\%\) "Excellent (top 10%)" at bounding box center [371, 116] width 4 height 7
radio 10\%\) "true"
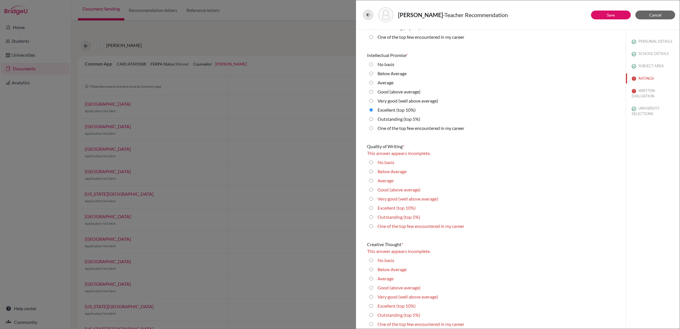
click at [372, 189] on average\) "Good (above average)" at bounding box center [371, 189] width 4 height 7
radio average\) "true"
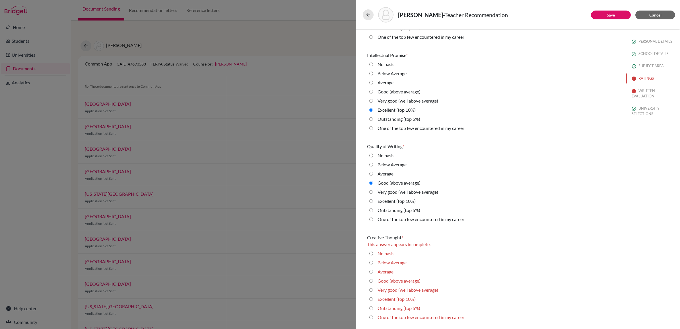
scroll to position [178, 0]
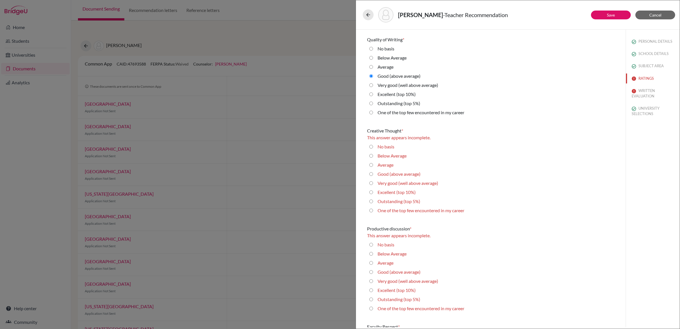
click at [370, 192] on 10\%\) "Excellent (top 10%)" at bounding box center [371, 192] width 4 height 7
radio 10\%\) "true"
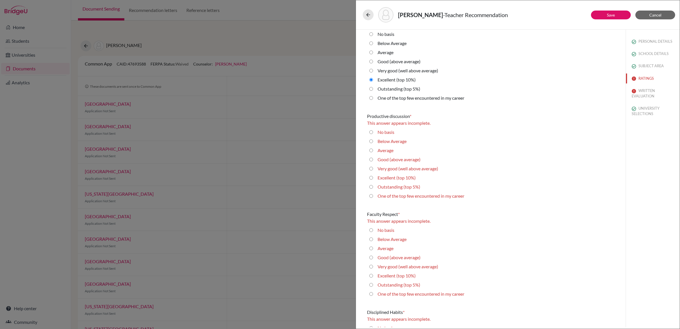
scroll to position [284, 0]
click at [372, 176] on 10\%\) "Excellent (top 10%)" at bounding box center [371, 176] width 4 height 7
radio 10\%\) "true"
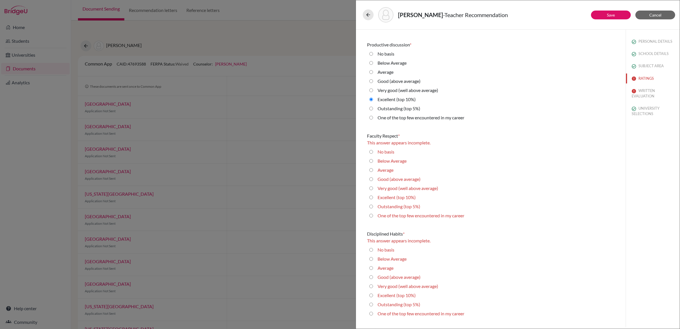
scroll to position [356, 0]
click at [368, 214] on div "One of the top few encountered in my career" at bounding box center [490, 215] width 247 height 9
drag, startPoint x: 369, startPoint y: 206, endPoint x: 399, endPoint y: 203, distance: 29.7
click at [369, 206] on 5\%\) "Outstanding (top 5%)" at bounding box center [371, 205] width 4 height 7
radio 5\%\) "true"
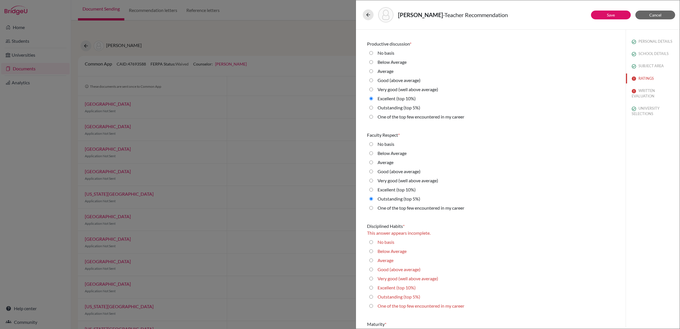
scroll to position [462, 0]
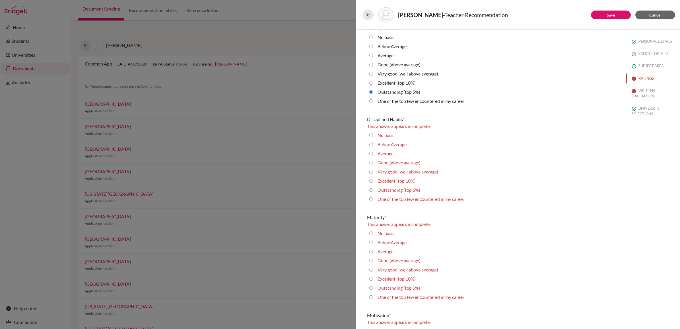
click at [371, 189] on 5\%\) "Outstanding (top 5%)" at bounding box center [371, 189] width 4 height 7
radio 5\%\) "true"
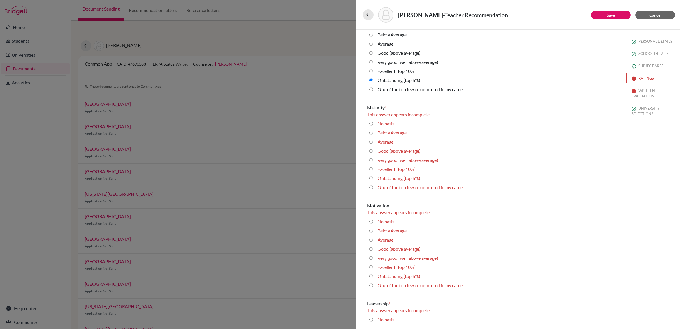
scroll to position [569, 0]
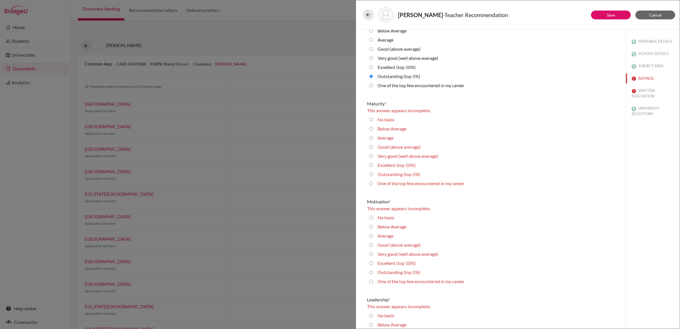
click at [370, 174] on 5\%\) "Outstanding (top 5%)" at bounding box center [371, 174] width 4 height 7
radio 5\%\) "true"
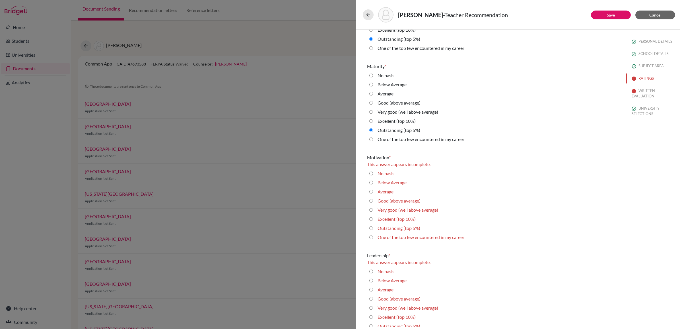
scroll to position [640, 0]
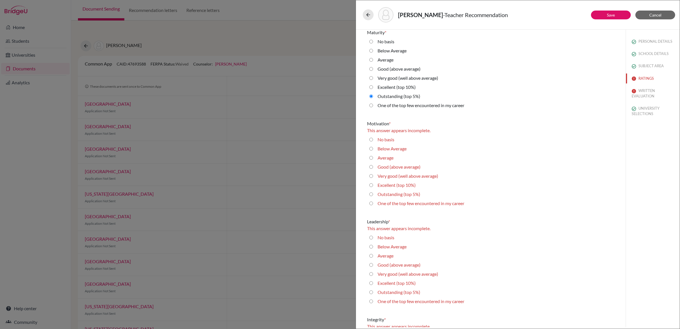
click at [370, 191] on 5\%\) "Outstanding (top 5%)" at bounding box center [371, 194] width 4 height 7
radio 5\%\) "true"
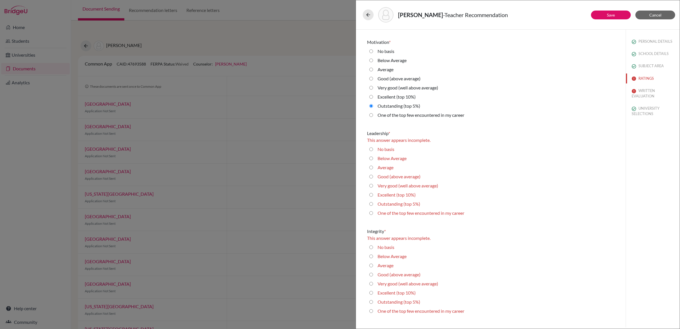
scroll to position [747, 0]
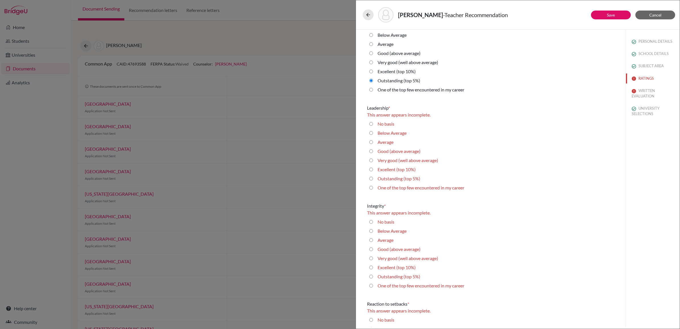
click at [371, 177] on 5\%\) "Outstanding (top 5%)" at bounding box center [371, 178] width 4 height 7
radio 5\%\) "true"
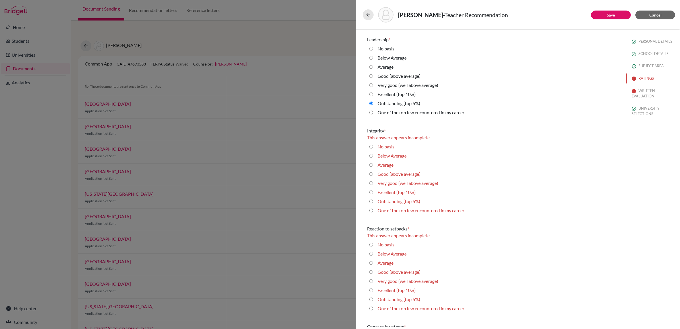
scroll to position [818, 0]
click at [370, 198] on 5\%\) "Outstanding (top 5%)" at bounding box center [371, 198] width 4 height 7
radio 5\%\) "true"
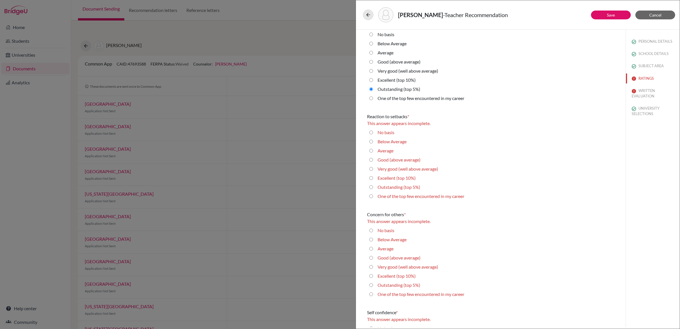
scroll to position [924, 0]
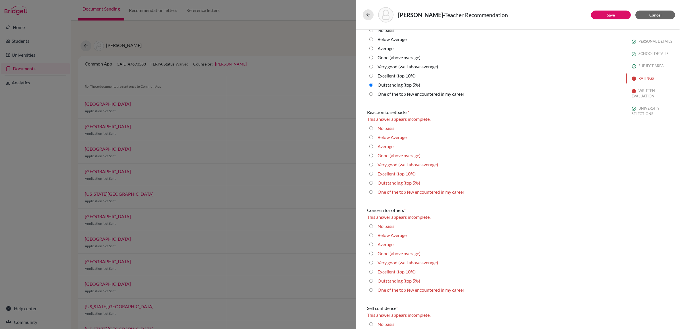
click at [370, 191] on career "One of the top few encountered in my career" at bounding box center [371, 191] width 4 height 7
radio career "true"
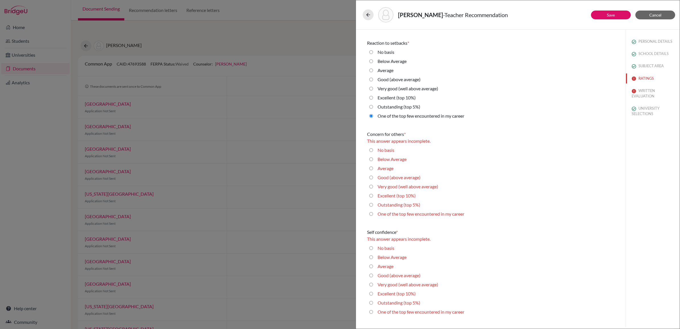
scroll to position [995, 0]
click at [370, 202] on 5\%\) "Outstanding (top 5%)" at bounding box center [371, 202] width 4 height 7
radio 5\%\) "true"
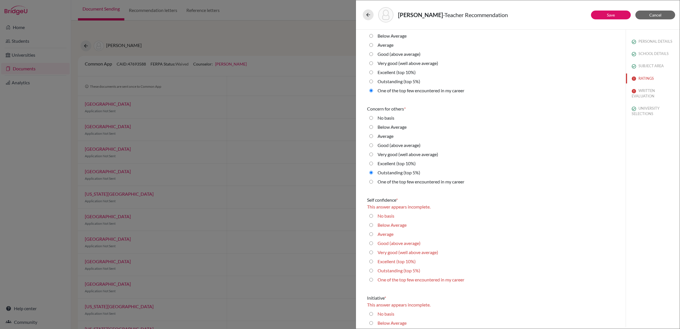
scroll to position [1067, 0]
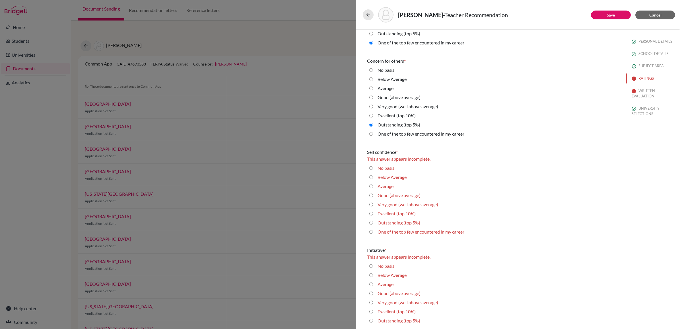
click at [371, 214] on 10\%\) "Excellent (top 10%)" at bounding box center [371, 213] width 4 height 7
radio 10\%\) "true"
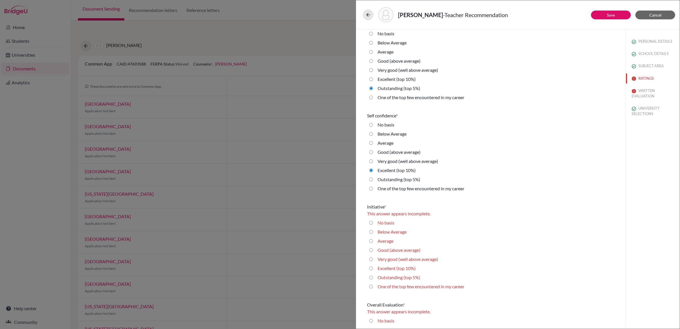
scroll to position [1167, 0]
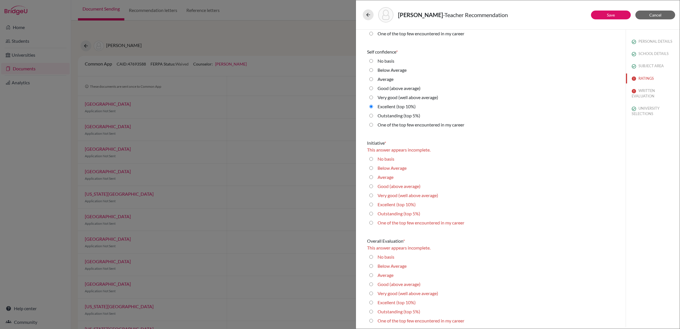
click at [371, 193] on average\) "Very good (well above average)" at bounding box center [371, 195] width 4 height 7
radio average\) "true"
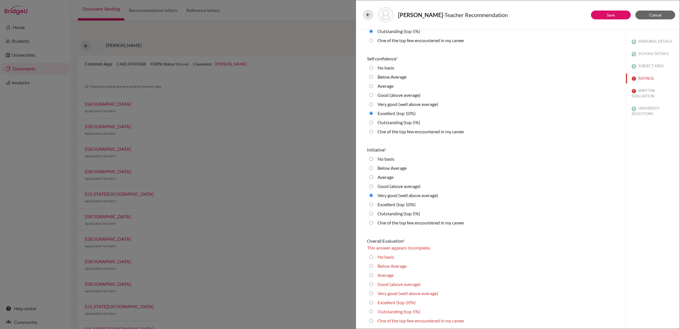
scroll to position [1160, 0]
click at [371, 310] on 5\%\) "Outstanding (top 5%)" at bounding box center [371, 311] width 4 height 7
radio 5\%\) "true"
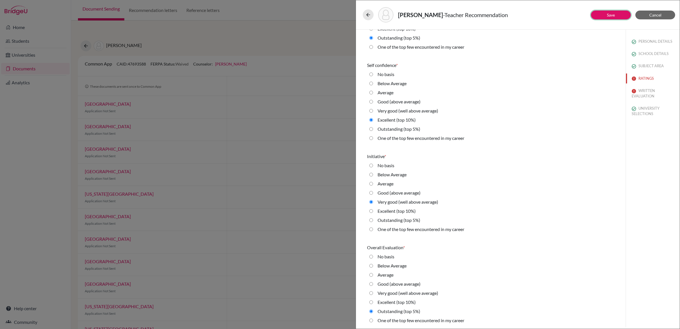
click at [602, 15] on button "Save" at bounding box center [611, 15] width 40 height 9
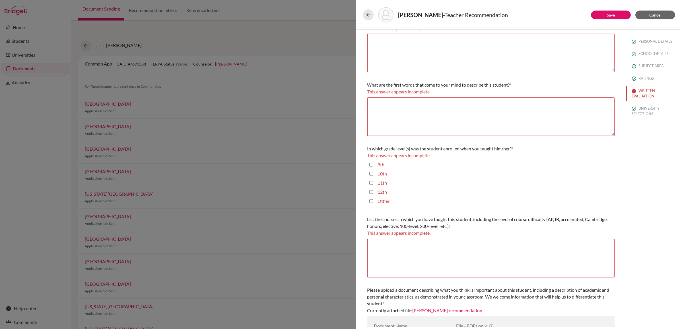
scroll to position [59, 0]
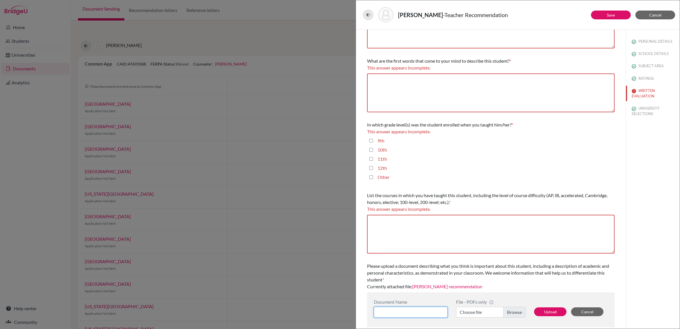
click at [390, 310] on input at bounding box center [411, 311] width 74 height 11
click at [581, 309] on button "Cancel" at bounding box center [587, 311] width 32 height 9
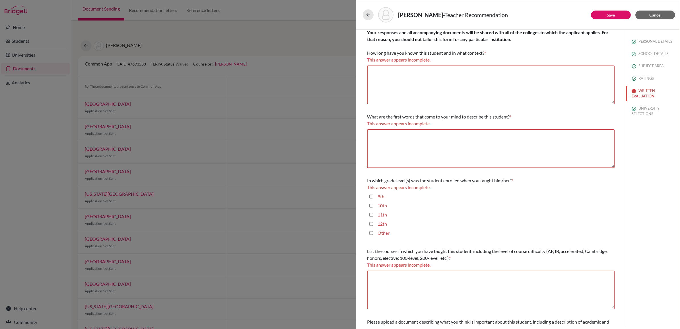
scroll to position [0, 0]
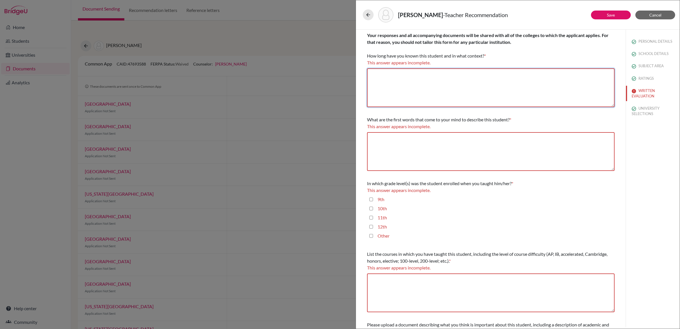
click at [422, 75] on textarea at bounding box center [490, 87] width 247 height 39
click at [370, 224] on input "12th" at bounding box center [371, 226] width 4 height 7
checkbox input "true"
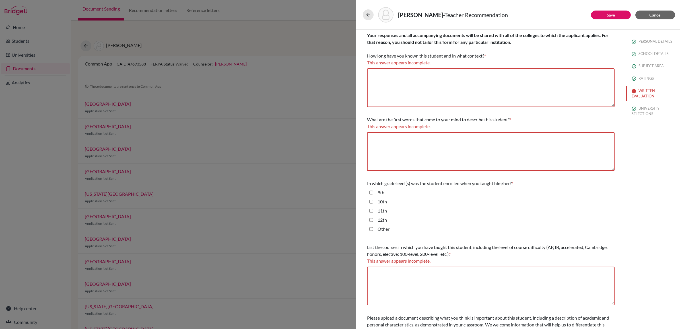
click at [372, 209] on input "11th" at bounding box center [371, 210] width 4 height 7
checkbox input "true"
click at [393, 80] on textarea at bounding box center [490, 87] width 247 height 39
click at [420, 90] on textarea at bounding box center [490, 87] width 247 height 39
paste textarea "I have been Guilherme’s teacher in IB Mathematics Analysis and Approaches HL fo…"
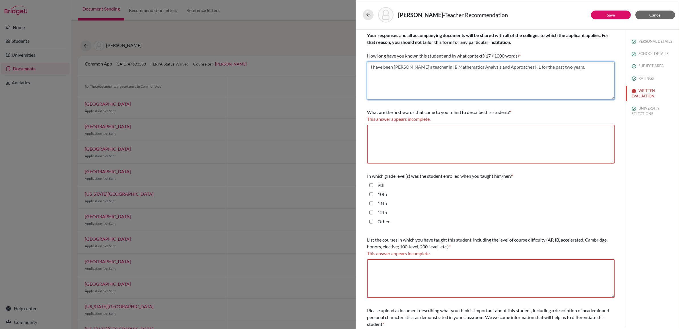
type textarea "I have been Guilherme’s teacher in IB Mathematics Analysis and Approaches HL fo…"
click at [394, 130] on textarea at bounding box center [490, 144] width 247 height 39
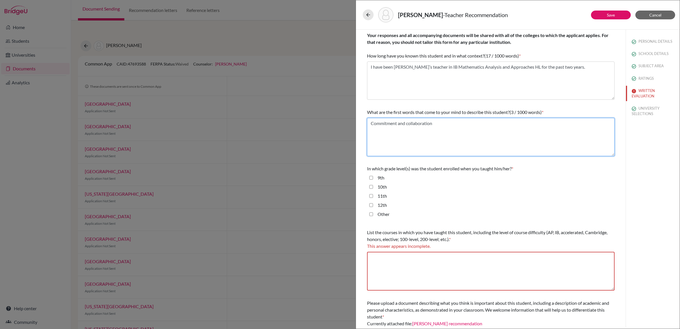
type textarea "Commitment and collaboration"
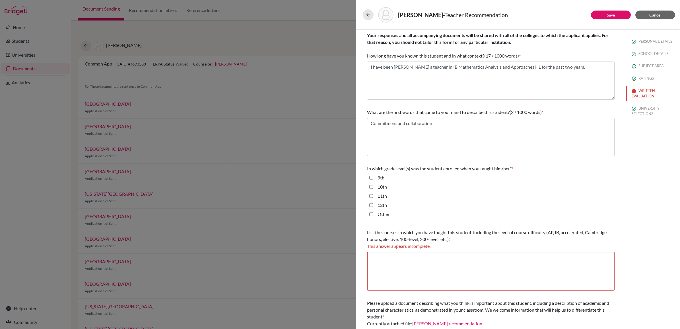
click at [475, 215] on div "Other" at bounding box center [490, 214] width 247 height 9
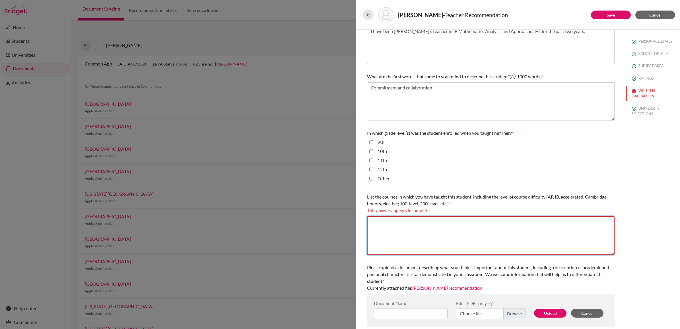
click at [456, 224] on textarea at bounding box center [490, 235] width 247 height 39
paste textarea "IB Mathematics Analysis and Approaches HL"
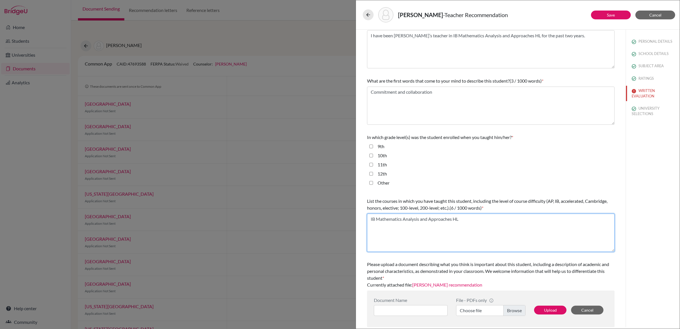
click at [479, 232] on textarea "IB Mathematics Analysis and Approaches HL" at bounding box center [490, 232] width 247 height 38
type textarea "IB Mathematics Analysis and Approaches HL"
click at [415, 310] on input at bounding box center [411, 310] width 74 height 11
click at [511, 310] on label "Choose file" at bounding box center [490, 310] width 69 height 11
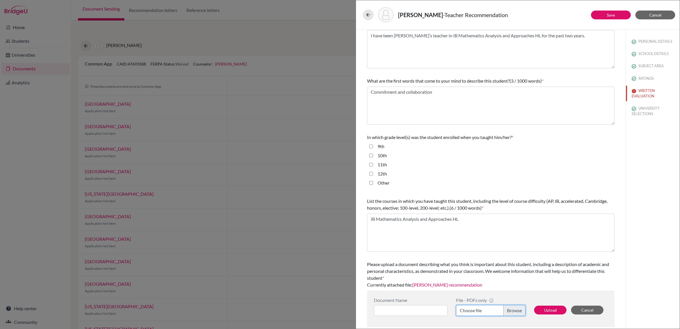
click at [511, 310] on input "Choose file" at bounding box center [490, 310] width 69 height 11
click at [602, 16] on button "Save" at bounding box center [611, 15] width 40 height 9
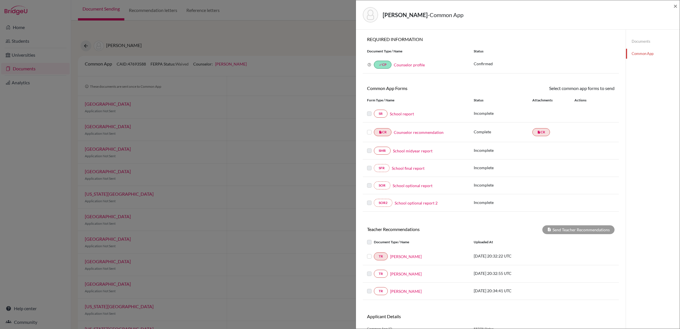
click at [369, 129] on label at bounding box center [369, 129] width 5 height 0
click at [0, 0] on input "checkbox" at bounding box center [0, 0] width 0 height 0
click at [374, 253] on label at bounding box center [374, 253] width 0 height 0
click at [0, 0] on input "checkbox" at bounding box center [0, 0] width 0 height 0
click at [619, 161] on div "× REQUIRED INFORMATION Document Type / Name Status Why am I being asked to do t…" at bounding box center [491, 195] width 270 height 331
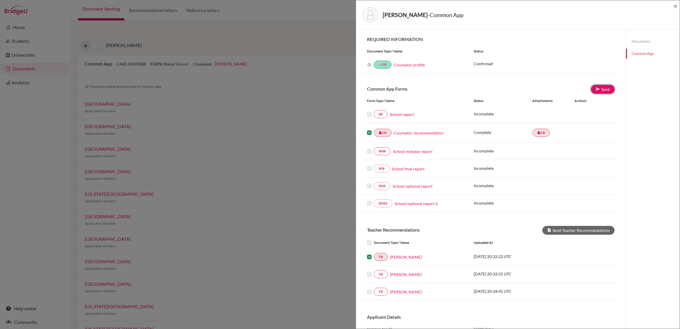
click at [600, 88] on link "Send" at bounding box center [603, 89] width 24 height 9
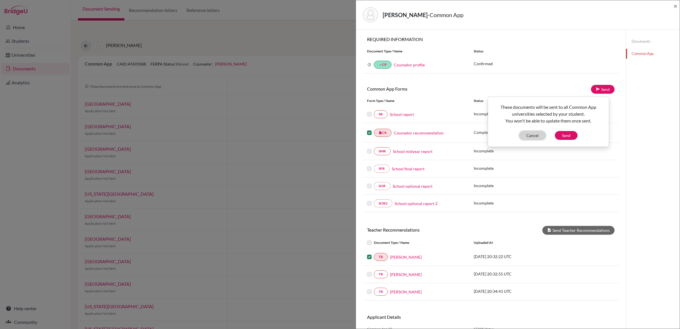
drag, startPoint x: 529, startPoint y: 137, endPoint x: 535, endPoint y: 144, distance: 9.8
click at [529, 137] on button "Cancel" at bounding box center [532, 135] width 26 height 9
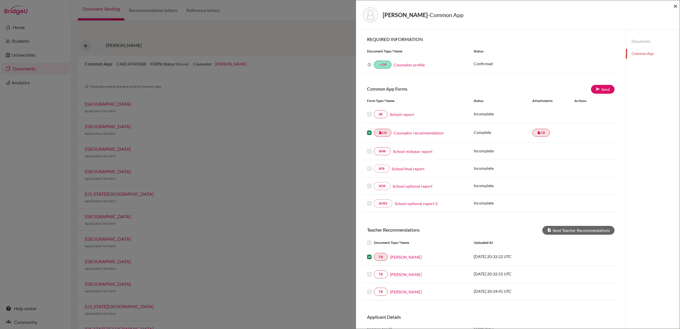
click at [674, 6] on span "×" at bounding box center [675, 6] width 4 height 8
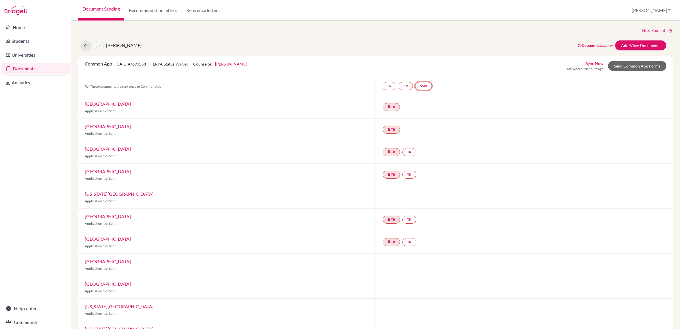
click at [422, 83] on link "SMR" at bounding box center [423, 86] width 17 height 8
click at [400, 89] on link "CR" at bounding box center [405, 86] width 14 height 8
click at [389, 85] on link "SR" at bounding box center [390, 86] width 14 height 8
click at [639, 43] on link "Add/View Documents" at bounding box center [640, 45] width 51 height 10
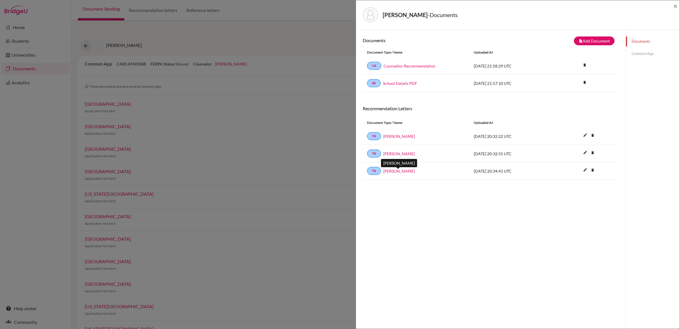
click at [396, 172] on link "Mr. Gabriel Vidas" at bounding box center [399, 171] width 32 height 6
click at [634, 55] on link "Common App" at bounding box center [653, 54] width 54 height 10
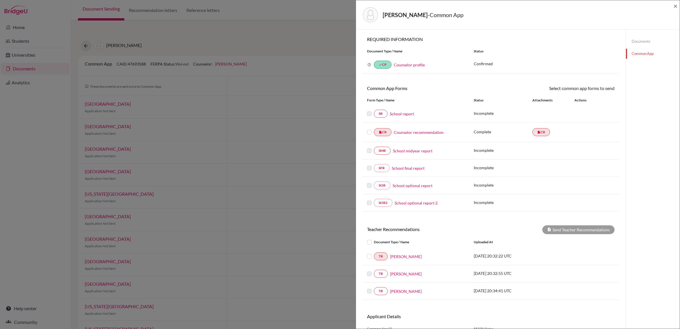
scroll to position [35, 0]
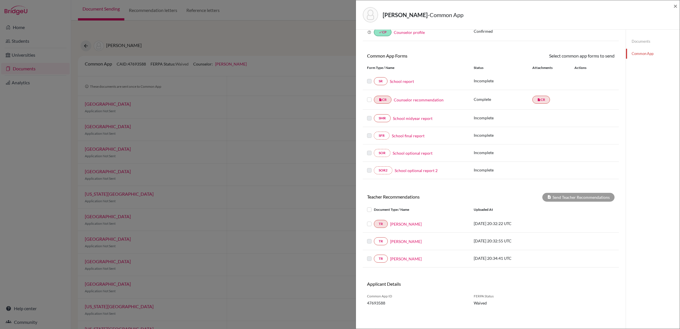
click at [374, 255] on label at bounding box center [374, 255] width 0 height 0
click at [395, 258] on link "Mr. Gabriel Vidas" at bounding box center [406, 258] width 32 height 6
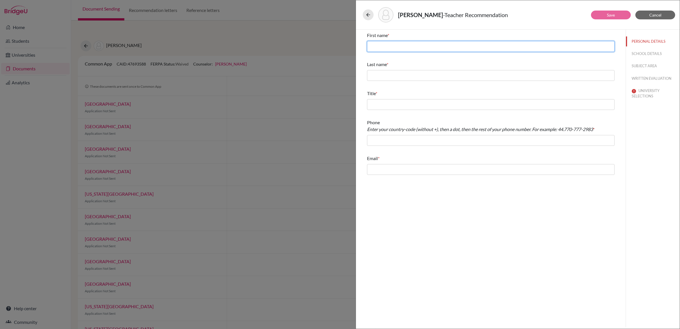
click at [396, 46] on input "text" at bounding box center [490, 46] width 247 height 11
type input "Gabriel"
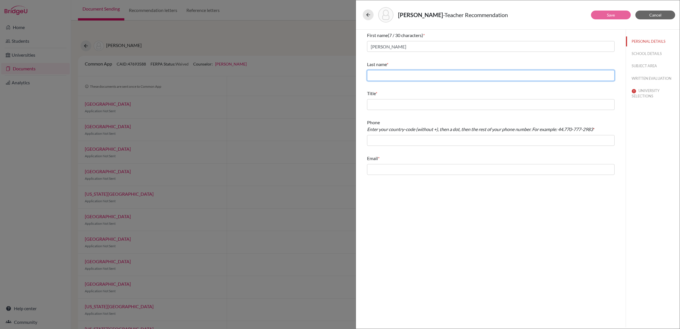
click at [387, 74] on input "text" at bounding box center [490, 75] width 247 height 11
type input "Vidas"
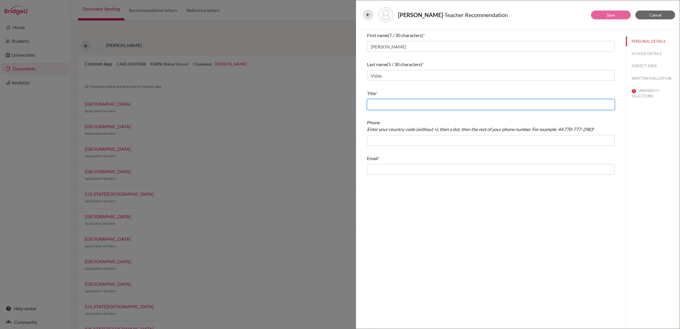
click at [383, 100] on input "text" at bounding box center [490, 104] width 247 height 11
type input "Physics Teacher"
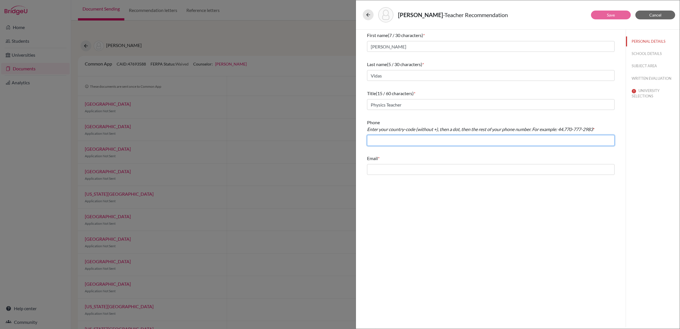
click at [386, 142] on input "text" at bounding box center [490, 140] width 247 height 11
click at [389, 141] on input "5511" at bounding box center [490, 140] width 247 height 11
type input "551197288123"
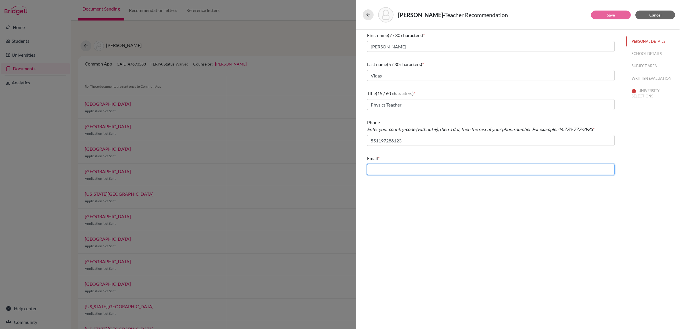
click at [398, 171] on input "text" at bounding box center [490, 169] width 247 height 11
click at [410, 170] on input "text" at bounding box center [490, 169] width 247 height 11
paste input "gabriel.vidas@stfrancis.com.br"
type input "gabriel.vidas@stfrancis.com.br"
click at [458, 209] on div "First name (7 / 30 characters) * Gabriel Last name (5 / 30 characters) * Vidas …" at bounding box center [491, 178] width 270 height 297
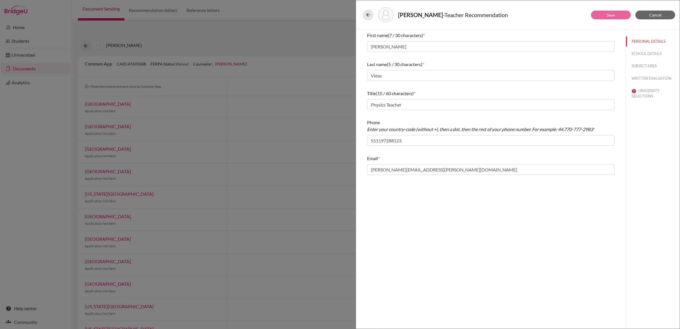
click at [457, 236] on div "First name (7 / 30 characters) * Gabriel Last name (5 / 30 characters) * Vidas …" at bounding box center [491, 178] width 270 height 297
click at [656, 41] on button "PERSONAL DETAILS" at bounding box center [653, 41] width 54 height 10
click at [648, 52] on button "SCHOOL DETAILS" at bounding box center [653, 54] width 54 height 10
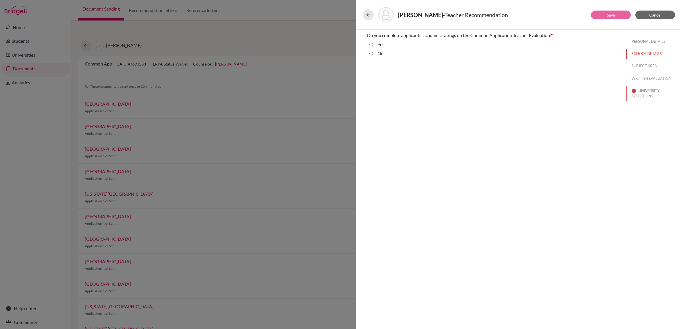
click at [647, 91] on button "UNIVERSITY SELECTIONS" at bounding box center [653, 93] width 54 height 15
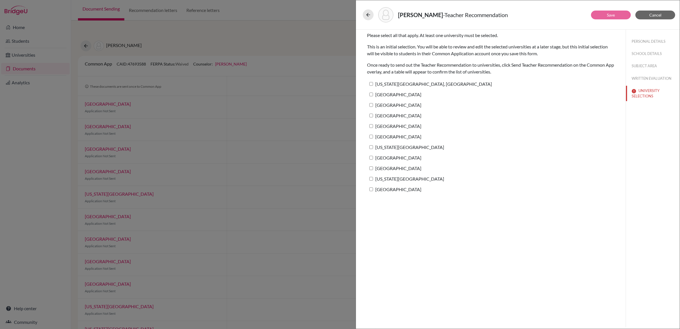
click at [371, 81] on label "Pennsylvania State University, University Park" at bounding box center [429, 84] width 125 height 8
click at [371, 82] on input "Pennsylvania State University, University Park" at bounding box center [371, 84] width 4 height 4
checkbox input "true"
click at [372, 94] on input "Princeton University" at bounding box center [371, 94] width 4 height 4
checkbox input "true"
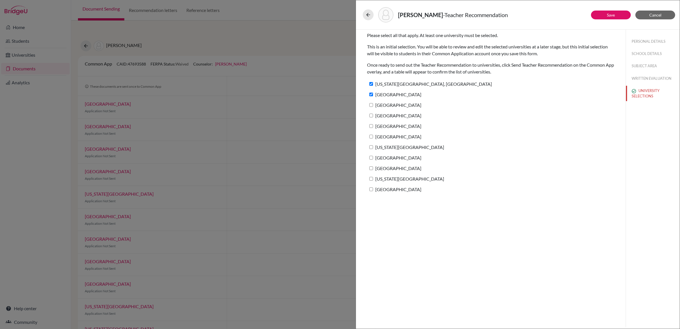
click at [372, 104] on input "Cornell University" at bounding box center [371, 105] width 4 height 4
checkbox input "true"
click at [372, 115] on input "Rice University" at bounding box center [371, 115] width 4 height 4
checkbox input "true"
click at [368, 127] on label "Duke University" at bounding box center [394, 126] width 54 height 8
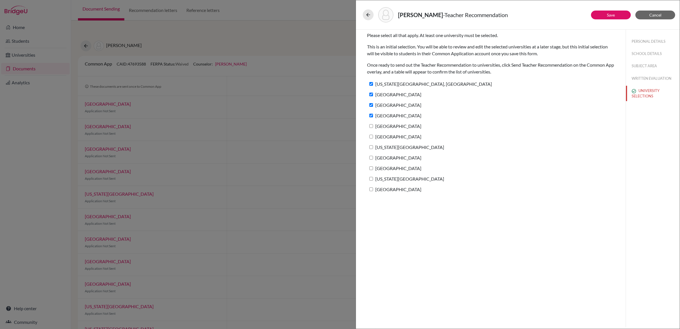
click at [369, 127] on input "Duke University" at bounding box center [371, 126] width 4 height 4
checkbox input "true"
click at [372, 137] on input "Carnegie Mellon University" at bounding box center [371, 137] width 4 height 4
checkbox input "true"
click at [371, 146] on input "New York University" at bounding box center [371, 147] width 4 height 4
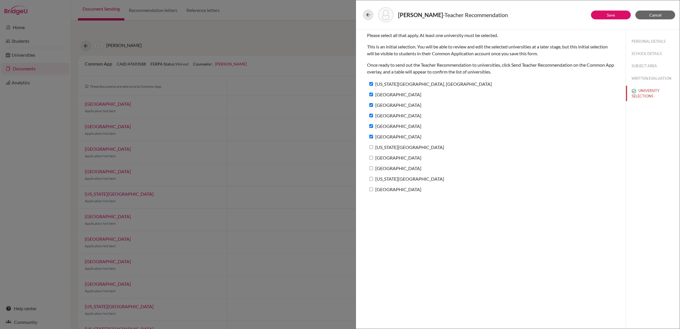
checkbox input "true"
click at [372, 155] on label "Boston University" at bounding box center [394, 157] width 54 height 8
click at [372, 156] on input "Boston University" at bounding box center [371, 158] width 4 height 4
checkbox input "true"
click at [373, 166] on input "Rochester Institute of Technology" at bounding box center [371, 168] width 4 height 4
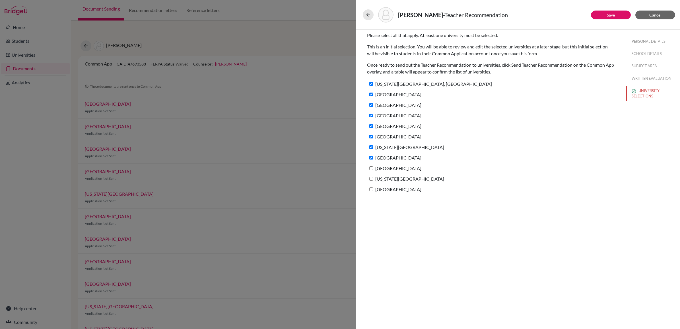
checkbox input "true"
click at [373, 180] on input "Florida Institute of Technology" at bounding box center [371, 179] width 4 height 4
checkbox input "true"
click at [370, 188] on input "Quinnipiac University" at bounding box center [371, 189] width 4 height 4
checkbox input "true"
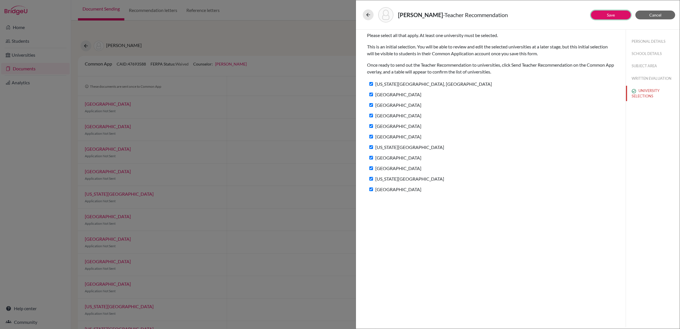
click at [601, 13] on button "Save" at bounding box center [611, 15] width 40 height 9
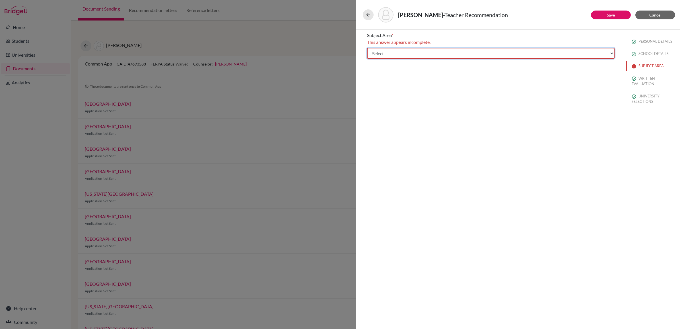
click at [448, 54] on select "Select... Math English Science World Language Social Studies Other Computer Sci…" at bounding box center [490, 53] width 247 height 11
select select "2"
click at [367, 48] on select "Select... Math English Science World Language Social Studies Other Computer Sci…" at bounding box center [490, 53] width 247 height 11
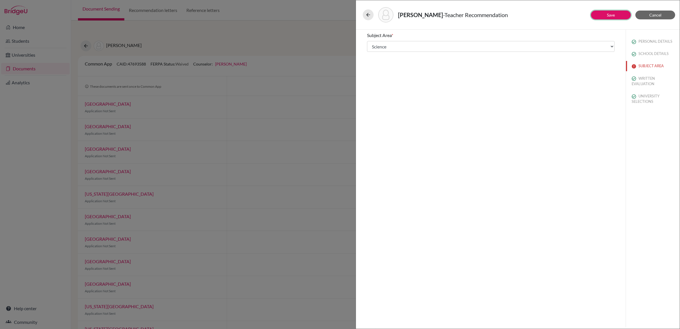
click at [607, 16] on link "Save" at bounding box center [611, 15] width 8 height 5
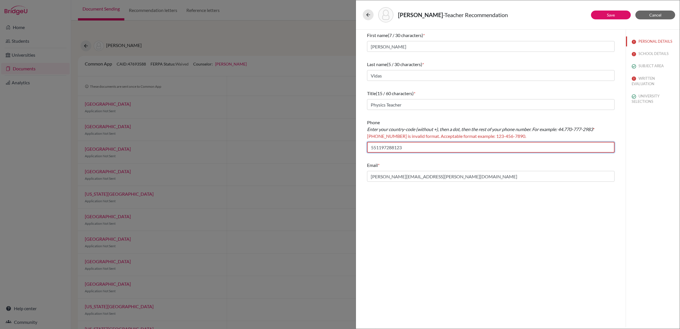
click at [424, 151] on input "551197288123" at bounding box center [490, 147] width 247 height 11
click at [371, 147] on input "551197288123" at bounding box center [490, 147] width 247 height 11
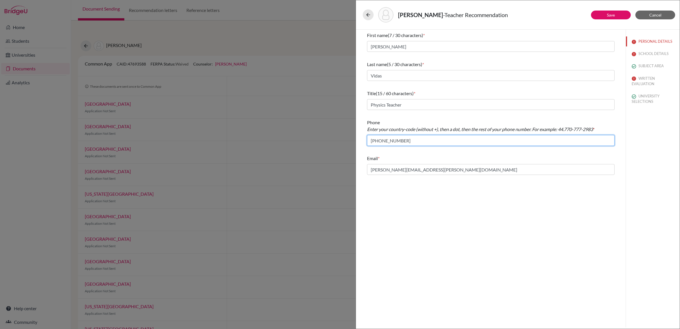
click at [441, 145] on input "+551197288123" at bounding box center [490, 140] width 247 height 11
click at [455, 206] on div "First name (7 / 30 characters) * Gabriel Last name (5 / 30 characters) * Vidas …" at bounding box center [491, 178] width 270 height 297
drag, startPoint x: 461, startPoint y: 241, endPoint x: 465, endPoint y: 234, distance: 8.1
click at [462, 241] on div "First name (7 / 30 characters) * Gabriel Last name (5 / 30 characters) * Vidas …" at bounding box center [491, 178] width 270 height 297
drag, startPoint x: 612, startPoint y: 15, endPoint x: 606, endPoint y: 51, distance: 37.3
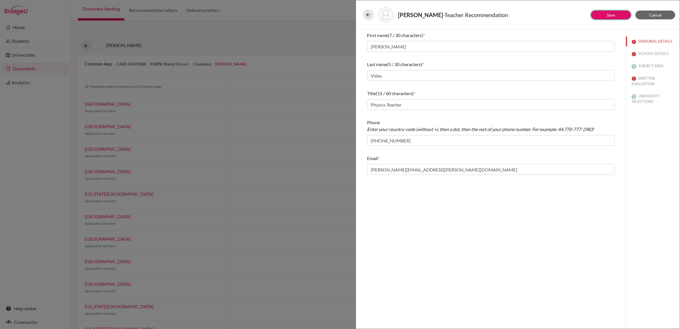
click at [612, 14] on link "Save" at bounding box center [611, 15] width 8 height 5
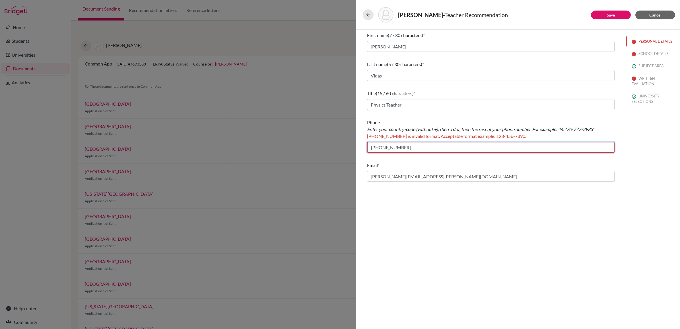
click at [373, 148] on input "+551197288123" at bounding box center [490, 147] width 247 height 11
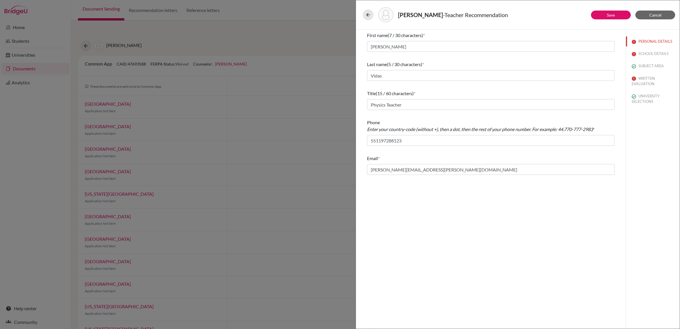
click at [418, 254] on div "First name (7 / 30 characters) * Gabriel Last name (5 / 30 characters) * Vidas …" at bounding box center [491, 178] width 270 height 297
drag, startPoint x: 613, startPoint y: 16, endPoint x: 618, endPoint y: 78, distance: 62.5
click at [614, 16] on link "Save" at bounding box center [611, 15] width 8 height 5
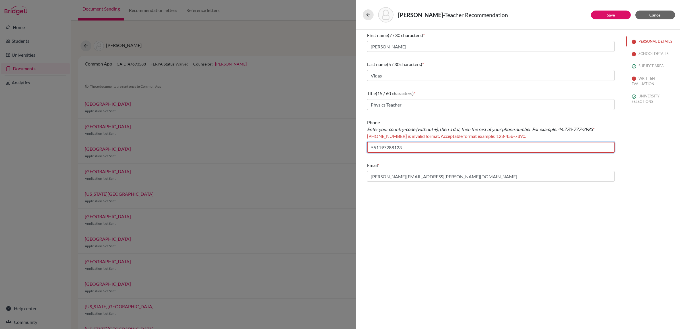
click at [412, 144] on input "551197288123" at bounding box center [490, 147] width 247 height 11
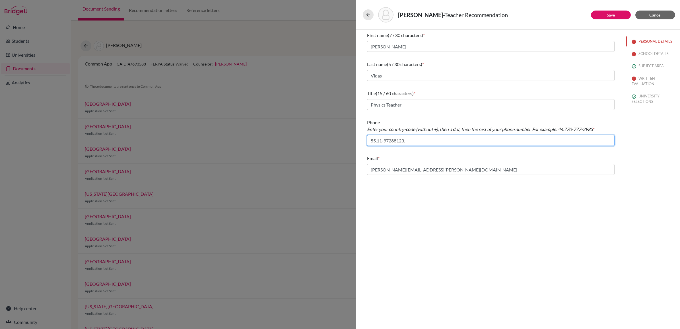
click at [387, 141] on input "55.11-97288123." at bounding box center [490, 140] width 247 height 11
click at [385, 140] on input "55.11-37288123." at bounding box center [490, 140] width 247 height 11
click at [614, 15] on link "Save" at bounding box center [611, 15] width 8 height 5
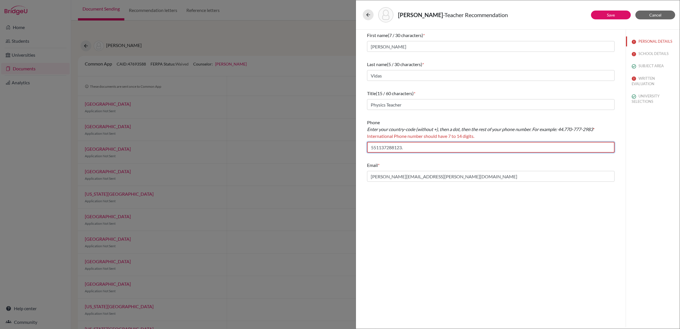
click at [409, 151] on input "551137288123." at bounding box center [490, 147] width 247 height 11
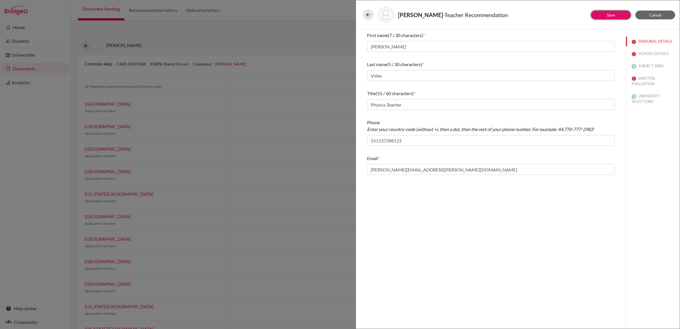
click at [601, 16] on button "Save" at bounding box center [611, 15] width 40 height 9
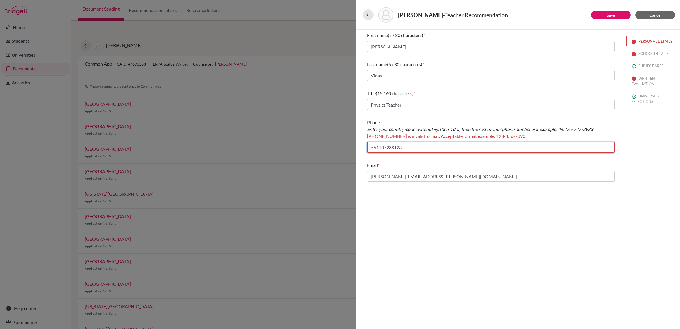
click at [390, 148] on input "551137288123" at bounding box center [490, 147] width 247 height 11
click at [393, 148] on input "551137288123" at bounding box center [490, 147] width 247 height 11
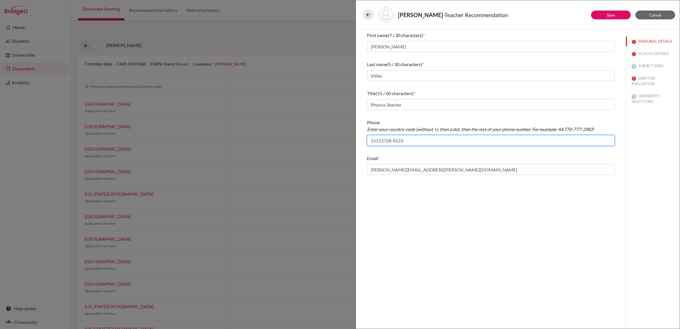
click at [384, 141] on input "55113728-8123" at bounding box center [490, 140] width 247 height 11
click at [376, 140] on input "55113-728-8123" at bounding box center [490, 140] width 247 height 11
type input "55.113-728-8123"
click at [608, 14] on link "Save" at bounding box center [611, 15] width 8 height 5
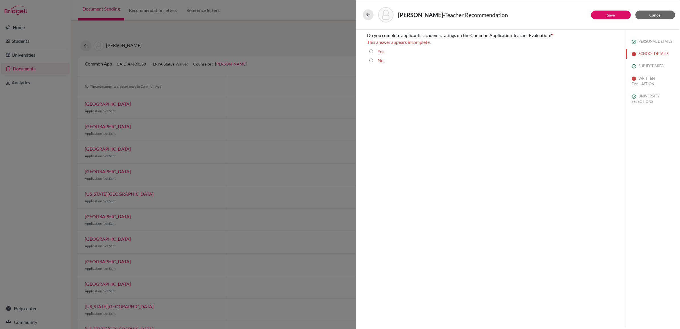
click at [371, 50] on input "Yes" at bounding box center [371, 51] width 4 height 7
radio input "true"
click at [599, 15] on button "Save" at bounding box center [611, 15] width 40 height 9
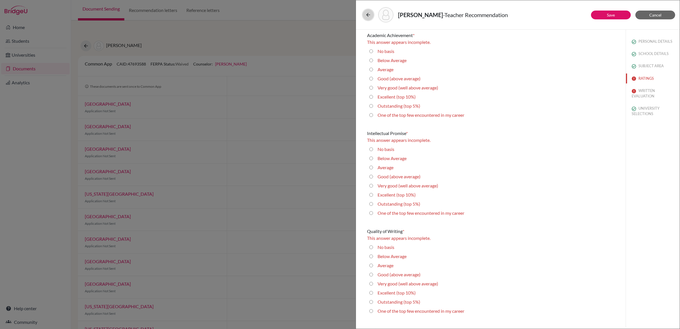
click at [368, 12] on icon at bounding box center [368, 15] width 6 height 6
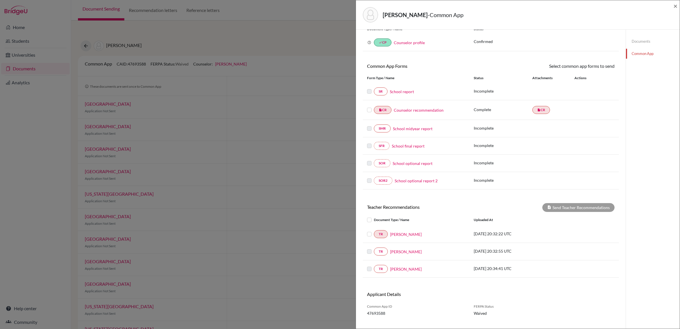
scroll to position [35, 0]
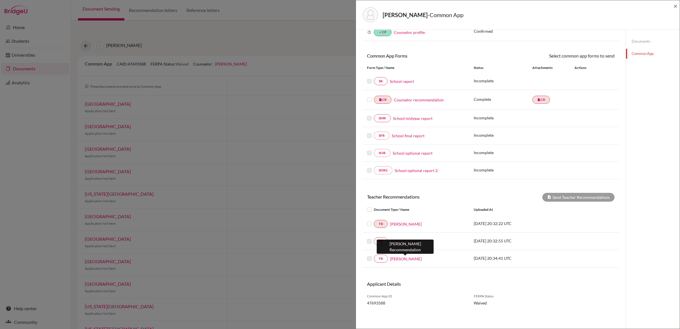
click at [403, 257] on link "Mr. Gabriel Vidas" at bounding box center [406, 258] width 32 height 6
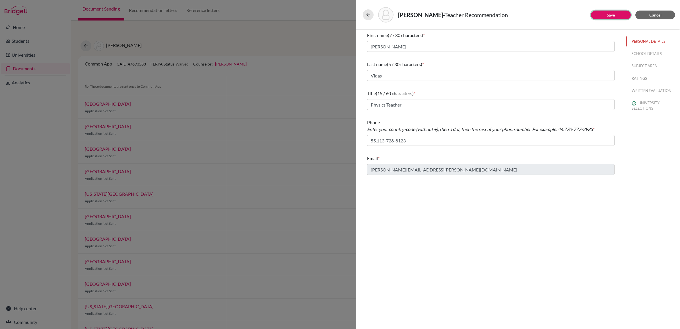
click at [616, 16] on button "Save" at bounding box center [611, 15] width 40 height 9
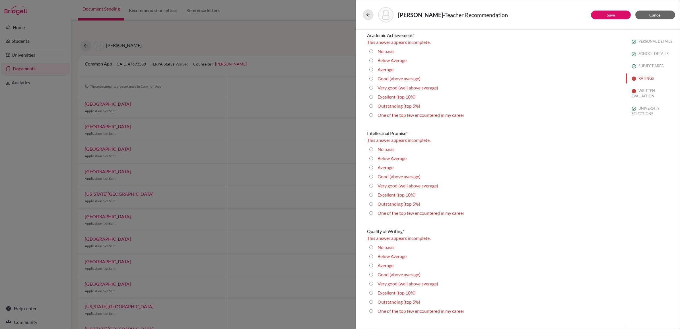
click at [371, 103] on 5\%\) "Outstanding (top 5%)" at bounding box center [371, 105] width 4 height 7
radio 5\%\) "true"
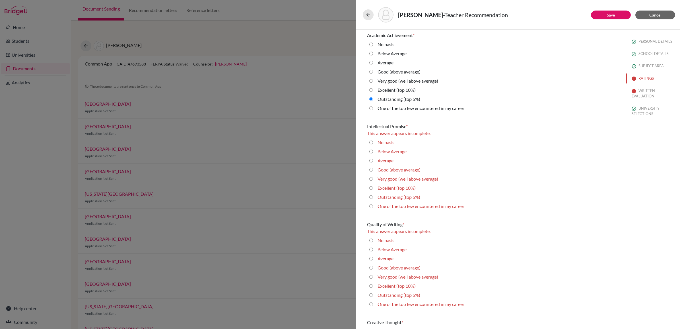
scroll to position [71, 0]
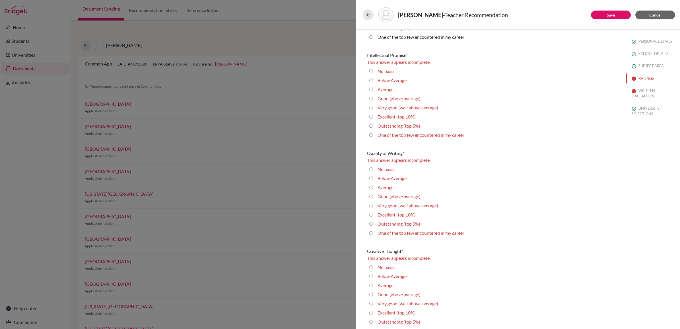
click at [370, 125] on 5\%\) "Outstanding (top 5%)" at bounding box center [371, 125] width 4 height 7
radio 5\%\) "true"
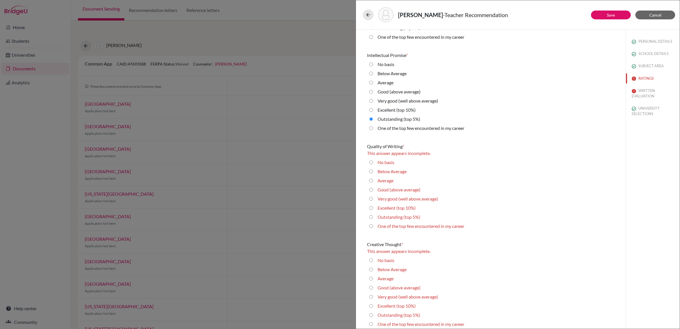
click at [370, 205] on 10\%\) "Excellent (top 10%)" at bounding box center [371, 207] width 4 height 7
radio 10\%\) "true"
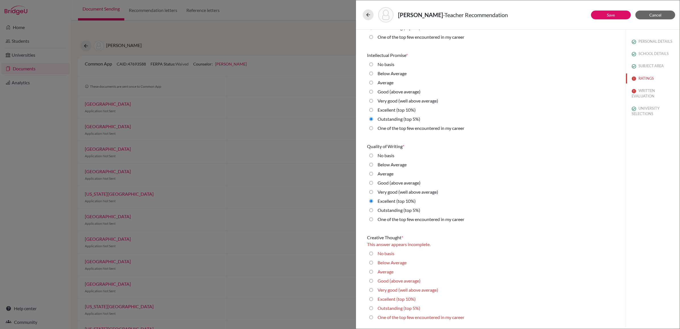
click at [369, 190] on average\) "Very good (well above average)" at bounding box center [371, 191] width 4 height 7
radio average\) "true"
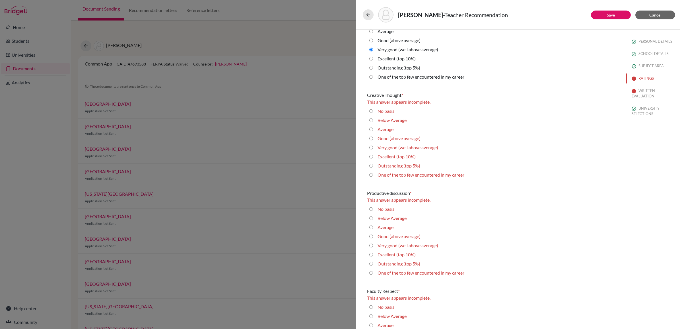
click at [371, 154] on 10\%\) "Excellent (top 10%)" at bounding box center [371, 156] width 4 height 7
radio 10\%\) "true"
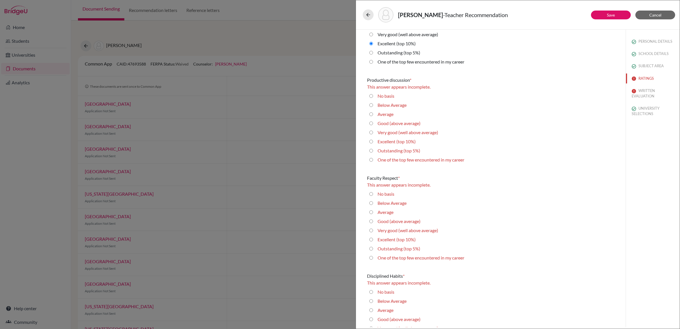
scroll to position [320, 0]
click at [372, 148] on 5\%\) "Outstanding (top 5%)" at bounding box center [371, 149] width 4 height 7
radio 5\%\) "true"
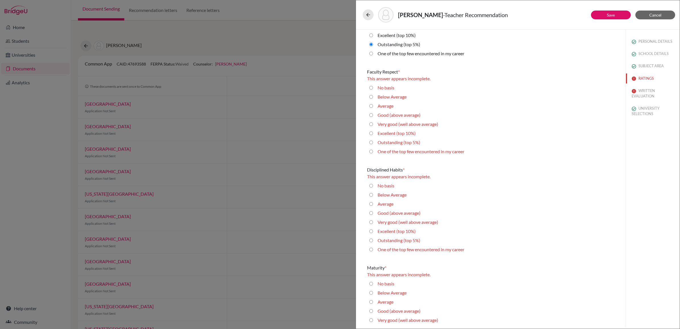
scroll to position [427, 0]
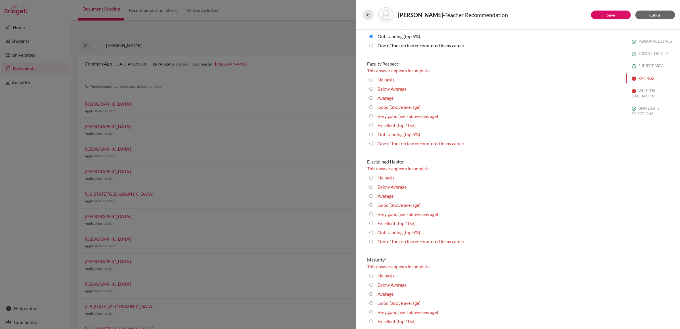
click at [370, 134] on 5\%\) "Outstanding (top 5%)" at bounding box center [371, 134] width 4 height 7
radio 5\%\) "true"
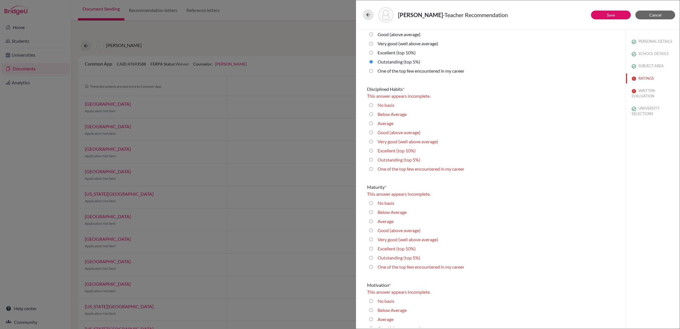
scroll to position [498, 0]
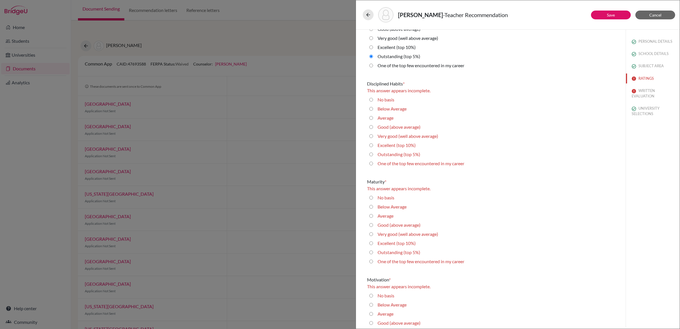
drag, startPoint x: 370, startPoint y: 154, endPoint x: 377, endPoint y: 161, distance: 10.3
click at [370, 154] on 5\%\) "Outstanding (top 5%)" at bounding box center [371, 154] width 4 height 7
radio 5\%\) "true"
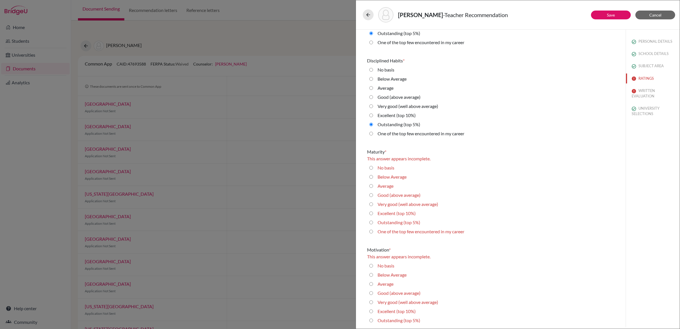
scroll to position [533, 0]
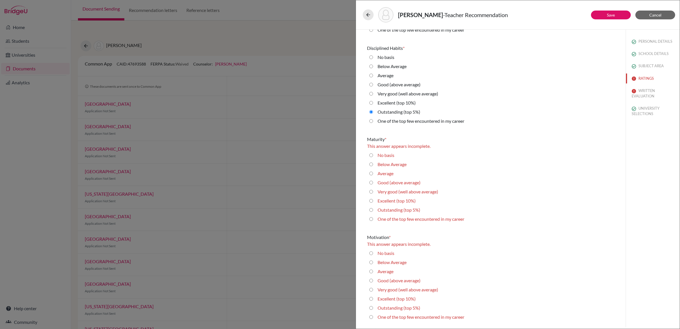
drag, startPoint x: 371, startPoint y: 208, endPoint x: 462, endPoint y: 209, distance: 91.0
click at [371, 208] on 5\%\) "Outstanding (top 5%)" at bounding box center [371, 209] width 4 height 7
radio 5\%\) "true"
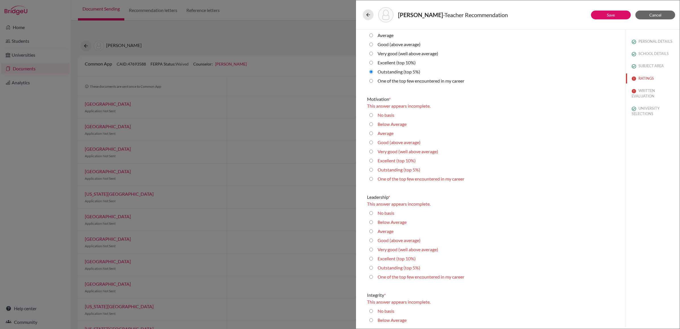
scroll to position [711, 0]
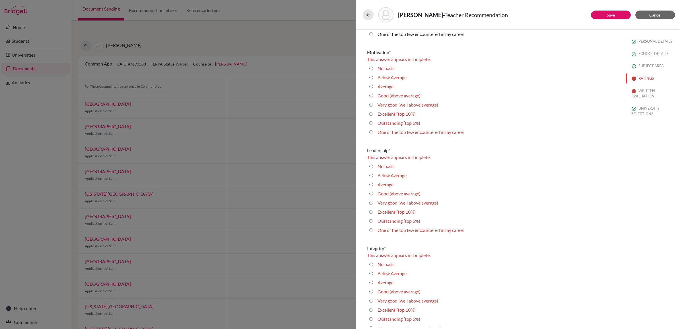
click at [371, 123] on 5\%\) "Outstanding (top 5%)" at bounding box center [371, 122] width 4 height 7
radio 5\%\) "true"
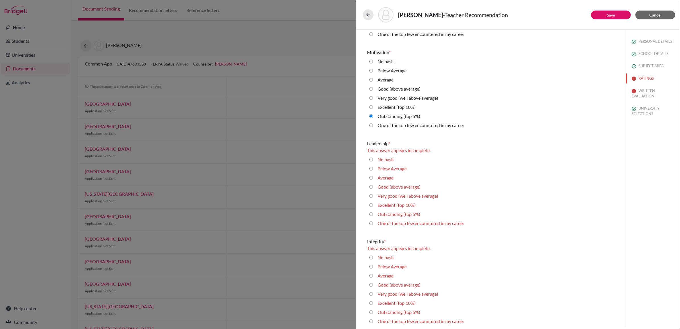
click at [370, 203] on 10\%\) "Excellent (top 10%)" at bounding box center [371, 204] width 4 height 7
radio 10\%\) "true"
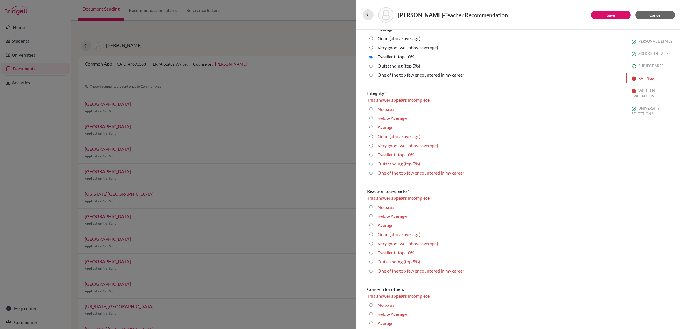
scroll to position [853, 0]
click at [370, 161] on 5\%\) "Outstanding (top 5%)" at bounding box center [371, 162] width 4 height 7
radio 5\%\) "true"
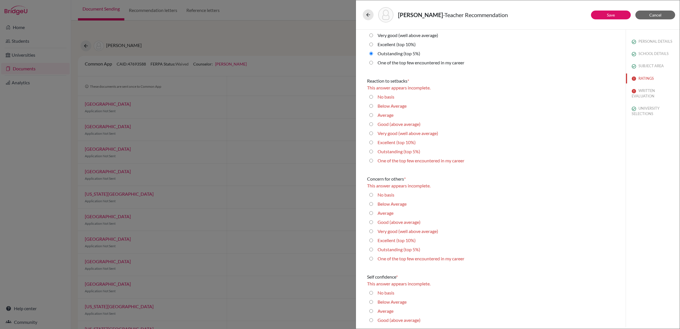
scroll to position [960, 0]
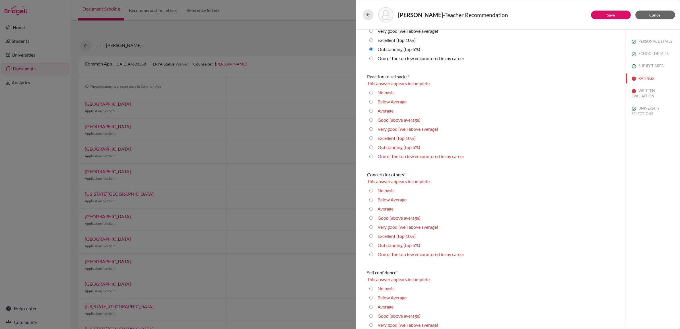
click at [370, 146] on 5\%\) "Outstanding (top 5%)" at bounding box center [371, 147] width 4 height 7
radio 5\%\) "true"
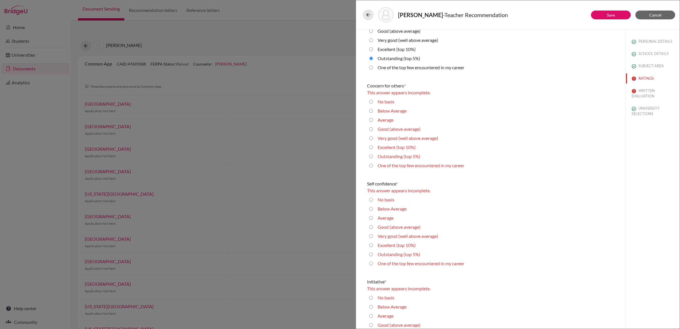
scroll to position [1067, 0]
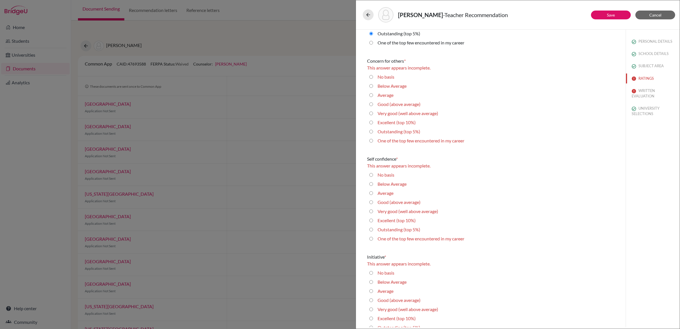
click at [370, 121] on 10\%\) "Excellent (top 10%)" at bounding box center [371, 122] width 4 height 7
radio 10\%\) "true"
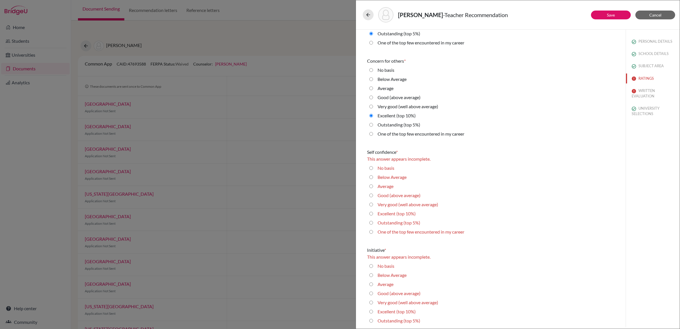
click at [370, 210] on 10\%\) "Excellent (top 10%)" at bounding box center [371, 213] width 4 height 7
radio 10\%\) "true"
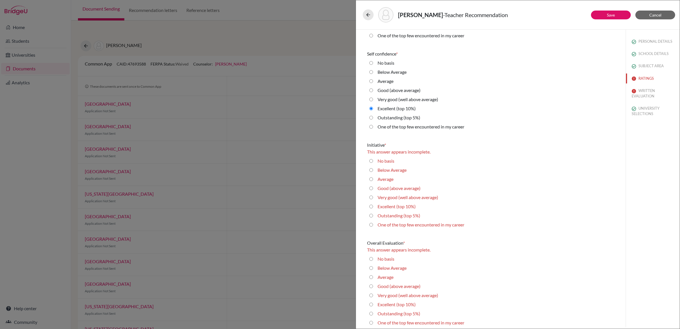
scroll to position [1167, 0]
click at [371, 203] on 10\%\) "Excellent (top 10%)" at bounding box center [371, 204] width 4 height 7
radio 10\%\) "true"
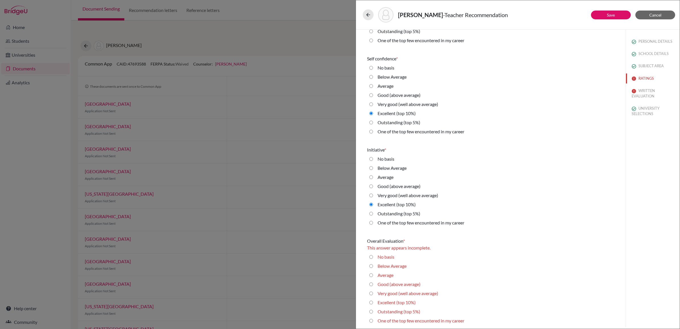
scroll to position [1160, 0]
click at [372, 309] on 5\%\) "Outstanding (top 5%)" at bounding box center [371, 311] width 4 height 7
radio 5\%\) "true"
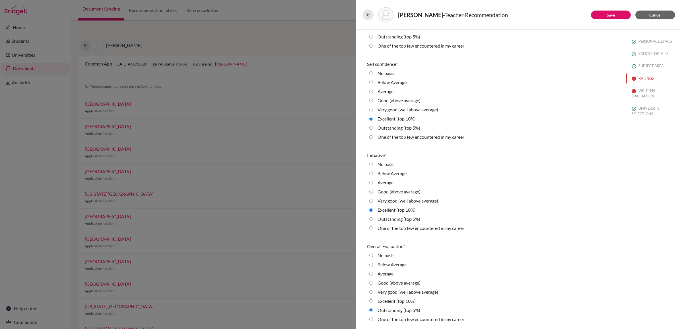
scroll to position [1153, 0]
click at [615, 14] on button "Save" at bounding box center [611, 15] width 40 height 9
radio average\) "false"
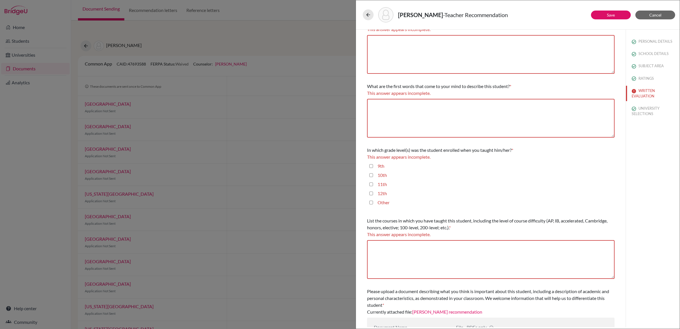
scroll to position [0, 0]
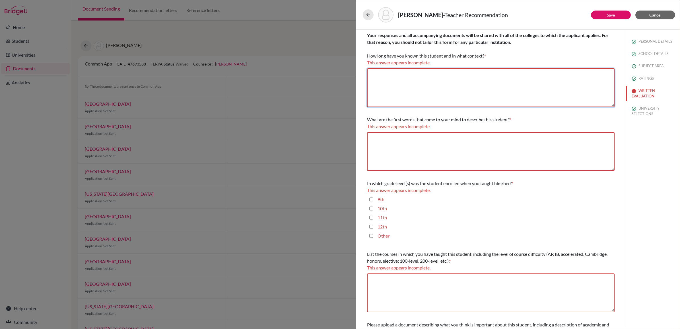
click at [414, 77] on textarea at bounding box center [490, 87] width 247 height 39
click at [435, 88] on textarea at bounding box center [490, 87] width 247 height 39
paste textarea "I have known Guilherme for the past year and a half, since he began the DP Phys…"
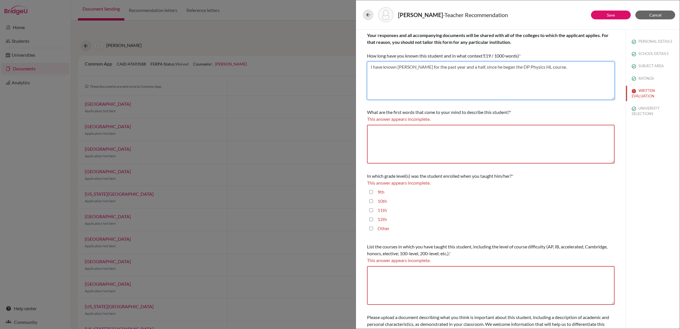
type textarea "I have known Guilherme for the past year and a half, since he began the DP Phys…"
click at [388, 140] on textarea at bounding box center [490, 144] width 247 height 39
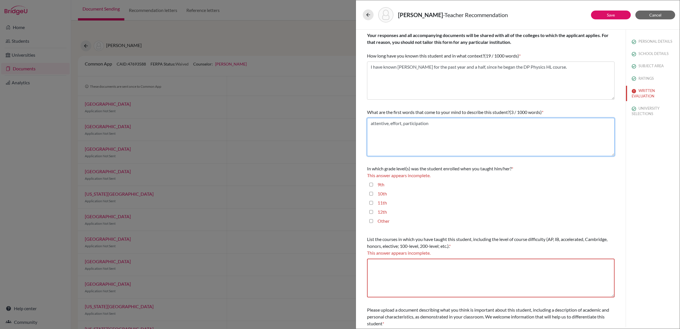
type textarea "attentive, effort, participation"
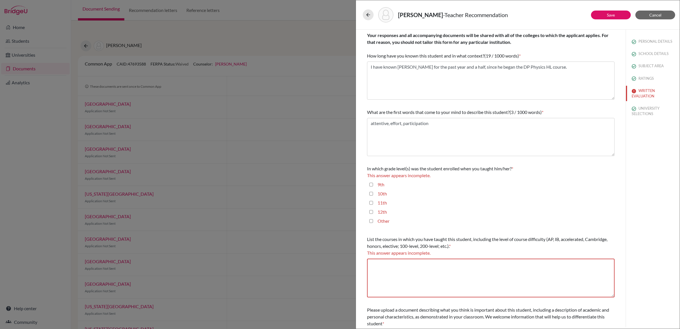
click at [370, 211] on input "12th" at bounding box center [371, 211] width 4 height 7
checkbox input "true"
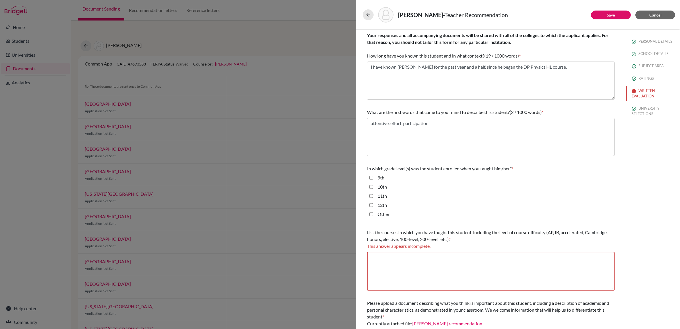
click at [371, 195] on input "11th" at bounding box center [371, 195] width 4 height 7
checkbox input "true"
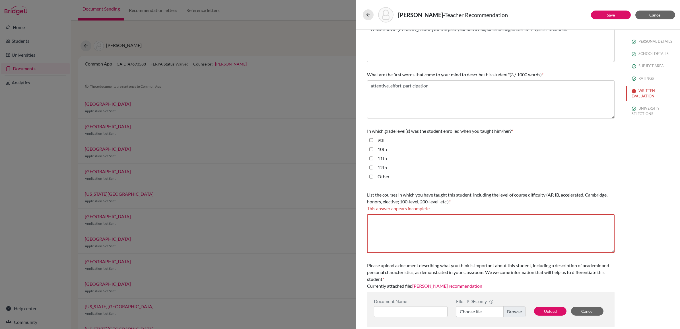
scroll to position [38, 0]
click at [417, 226] on textarea at bounding box center [490, 233] width 247 height 39
paste textarea "DP Physics HL"
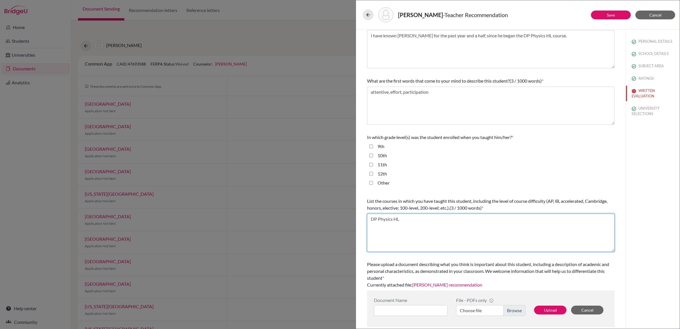
scroll to position [31, 0]
type textarea "DP Physics HL"
click at [546, 309] on button "Upload" at bounding box center [550, 309] width 32 height 9
click at [545, 306] on button "Upload" at bounding box center [550, 309] width 32 height 9
click at [599, 16] on button "Save" at bounding box center [611, 15] width 40 height 9
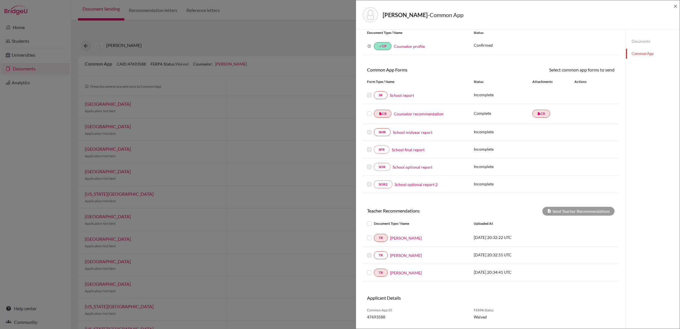
scroll to position [35, 0]
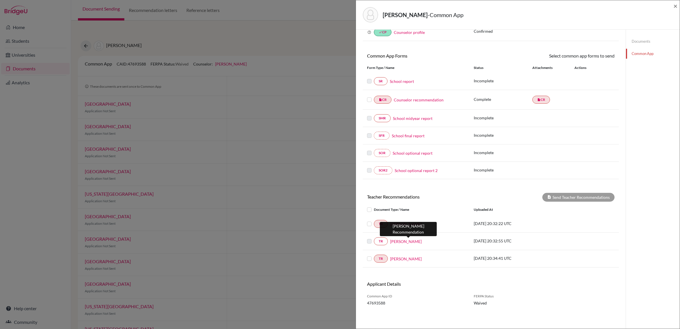
click at [405, 241] on link "Mr. Christian Palmer" at bounding box center [406, 241] width 32 height 6
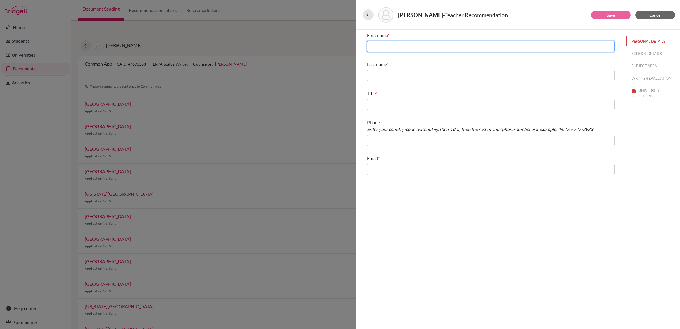
click at [387, 44] on input "text" at bounding box center [490, 46] width 247 height 11
type input "Christian"
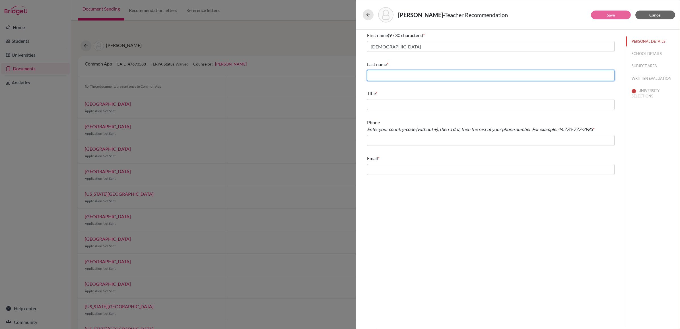
click at [386, 71] on input "text" at bounding box center [490, 75] width 247 height 11
type input "Palmer"
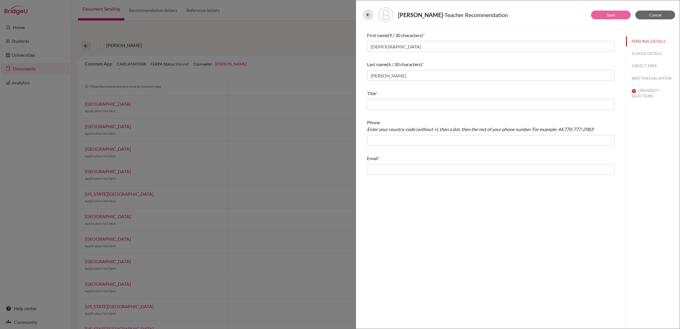
click at [383, 112] on div "Title *" at bounding box center [490, 100] width 247 height 24
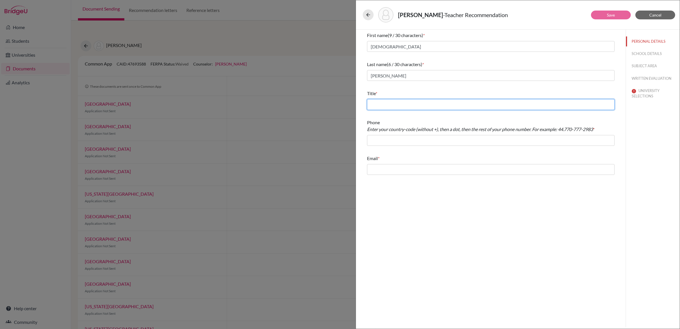
drag, startPoint x: 383, startPoint y: 105, endPoint x: 387, endPoint y: 105, distance: 3.7
click at [383, 105] on input "text" at bounding box center [490, 104] width 247 height 11
type input "Biology teacher"
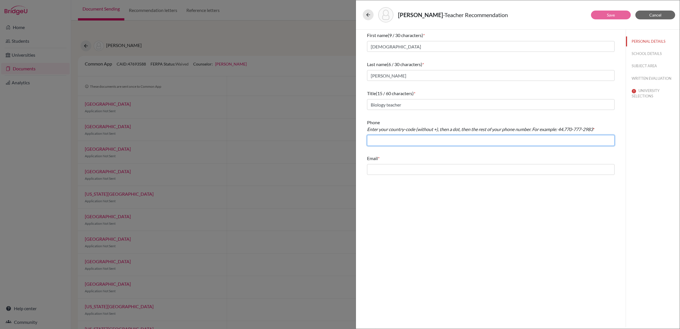
click at [389, 140] on input "text" at bounding box center [490, 140] width 247 height 11
click at [412, 140] on input "55.113" at bounding box center [490, 140] width 247 height 11
type input "55.113-728-8123"
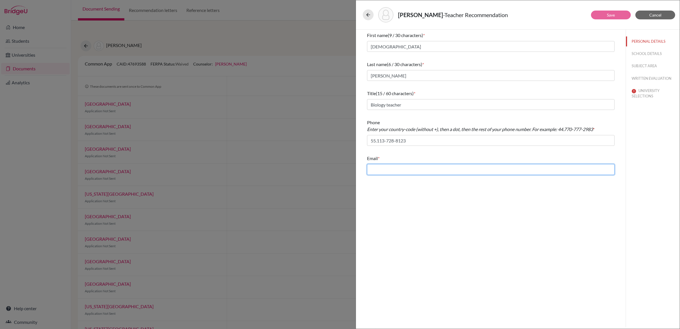
click at [415, 168] on input "text" at bounding box center [490, 169] width 247 height 11
click at [405, 172] on input "text" at bounding box center [490, 169] width 247 height 11
paste input "christian.palmer@stfrancis.com.br"
type input "christian.palmer@stfrancis.com.br"
click at [441, 134] on div "Phone Enter your country-code (without +), then a dot, then the rest of your ph…" at bounding box center [490, 132] width 247 height 31
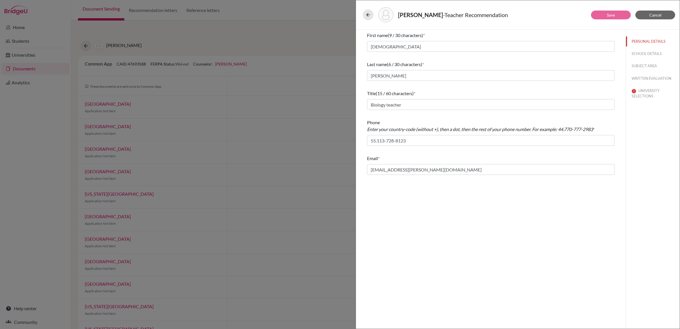
click at [425, 147] on div "Phone Enter your country-code (without +), then a dot, then the rest of your ph…" at bounding box center [490, 132] width 247 height 31
click at [427, 139] on input "55.113-728-8123" at bounding box center [490, 140] width 247 height 11
click at [439, 166] on input "christian.palmer@stfrancis.com.br" at bounding box center [490, 169] width 247 height 11
click at [370, 169] on input "christian.palmer@stfrancis.com.br" at bounding box center [490, 169] width 247 height 11
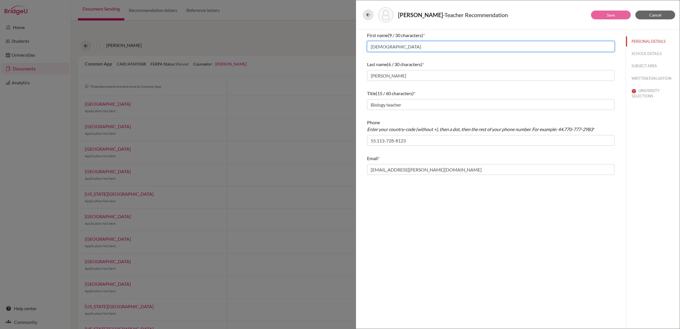
click at [395, 46] on input "Christian" at bounding box center [490, 46] width 247 height 11
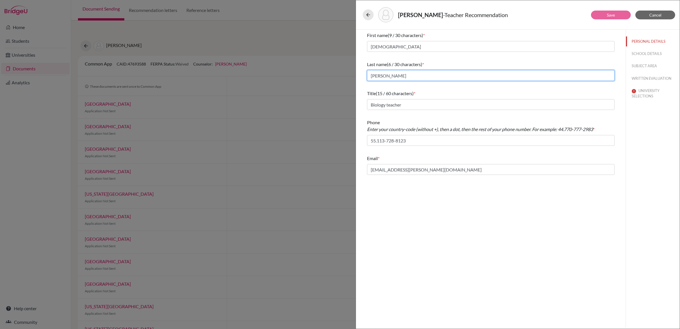
click at [389, 80] on input "Palmer" at bounding box center [490, 75] width 247 height 11
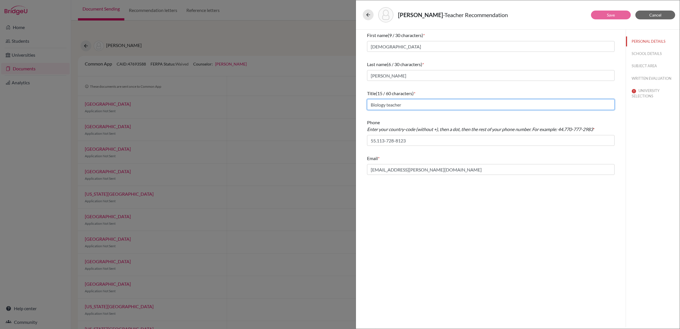
click at [405, 103] on input "Biology teacher" at bounding box center [490, 104] width 247 height 11
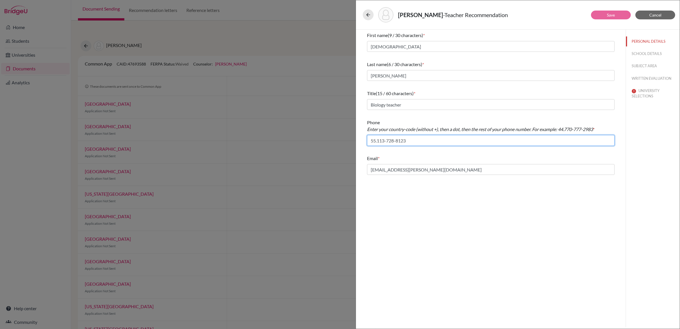
click at [418, 141] on input "55.113-728-8123" at bounding box center [490, 140] width 247 height 11
click at [645, 94] on button "UNIVERSITY SELECTIONS" at bounding box center [653, 93] width 54 height 15
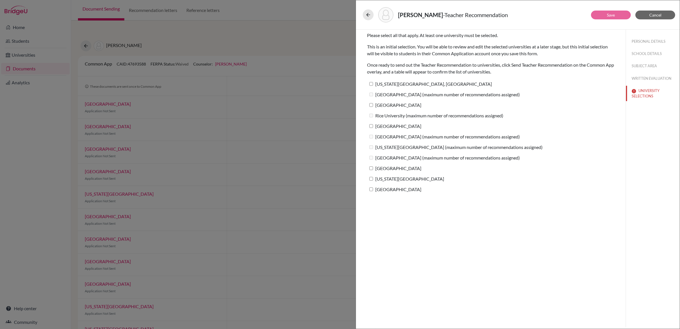
click at [372, 84] on input "Pennsylvania State University, University Park" at bounding box center [371, 84] width 4 height 4
checkbox input "true"
click at [367, 96] on label "Princeton University (maximum number of recommendations assigned)" at bounding box center [443, 94] width 153 height 8
click at [371, 96] on label "Princeton University (maximum number of recommendations assigned)" at bounding box center [443, 94] width 153 height 8
click at [370, 104] on input "Cornell University" at bounding box center [371, 105] width 4 height 4
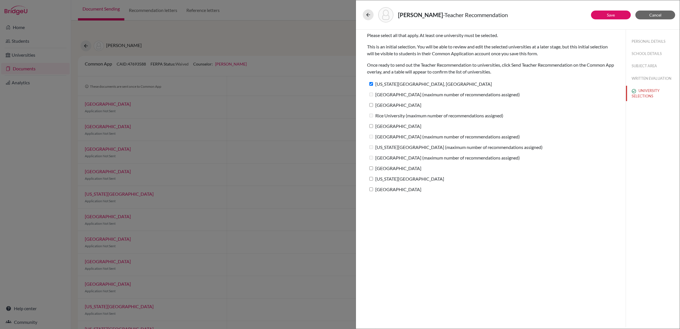
checkbox input "true"
click at [370, 127] on input "Duke University" at bounding box center [371, 126] width 4 height 4
checkbox input "true"
click at [370, 167] on input "Rochester Institute of Technology" at bounding box center [371, 168] width 4 height 4
checkbox input "true"
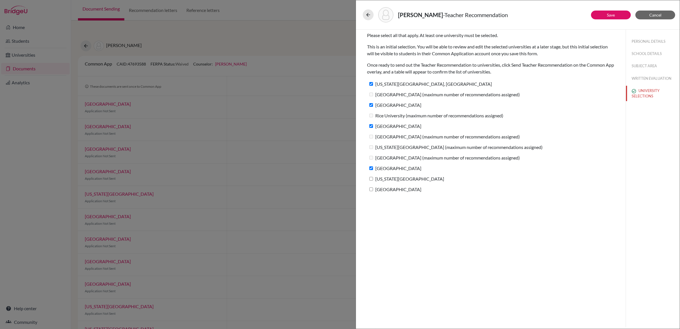
click at [370, 178] on input "Florida Institute of Technology" at bounding box center [371, 179] width 4 height 4
checkbox input "true"
click at [371, 190] on input "Quinnipiac University" at bounding box center [371, 189] width 4 height 4
checkbox input "true"
click at [597, 19] on button "Save" at bounding box center [611, 15] width 40 height 9
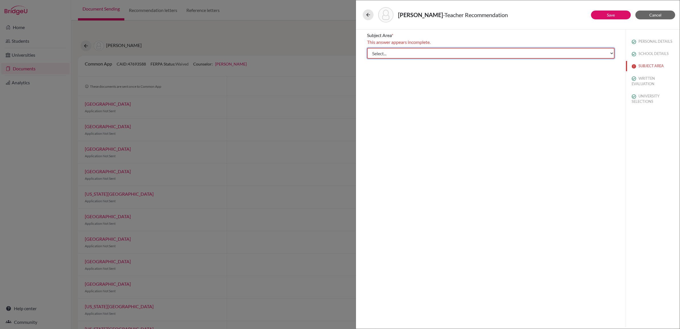
click at [425, 53] on select "Select... Math English Science World Language Social Studies Other Computer Sci…" at bounding box center [490, 53] width 247 height 11
select select "2"
click at [367, 48] on select "Select... Math English Science World Language Social Studies Other Computer Sci…" at bounding box center [490, 53] width 247 height 11
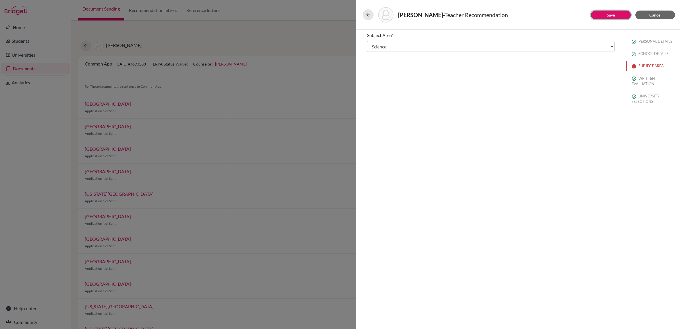
click at [607, 14] on link "Save" at bounding box center [611, 15] width 8 height 5
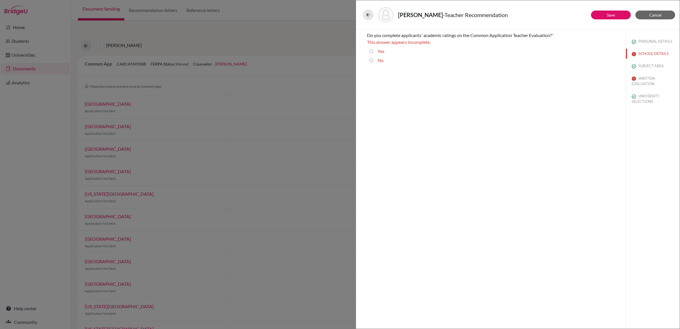
click at [370, 62] on input "No" at bounding box center [371, 60] width 4 height 7
radio input "true"
click at [610, 12] on button "Save" at bounding box center [611, 15] width 40 height 9
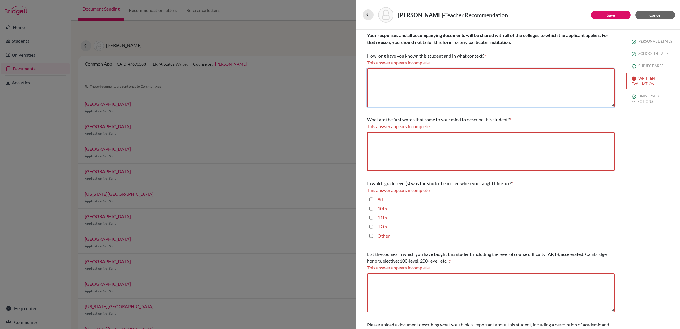
click at [420, 86] on textarea at bounding box center [490, 87] width 247 height 39
paste textarea "I have known Guilherme for the last year and half as both his homeroom teacher …"
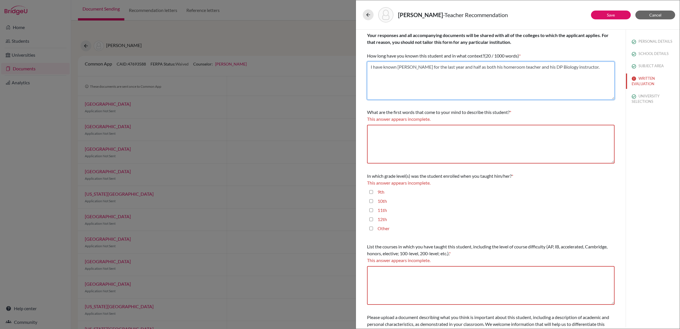
type textarea "I have known Guilherme for the last year and half as both his homeroom teacher …"
click at [401, 140] on textarea at bounding box center [490, 144] width 247 height 39
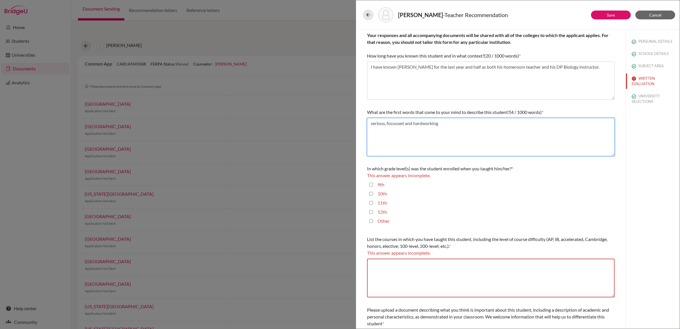
type textarea "serious, focussed and hardworking"
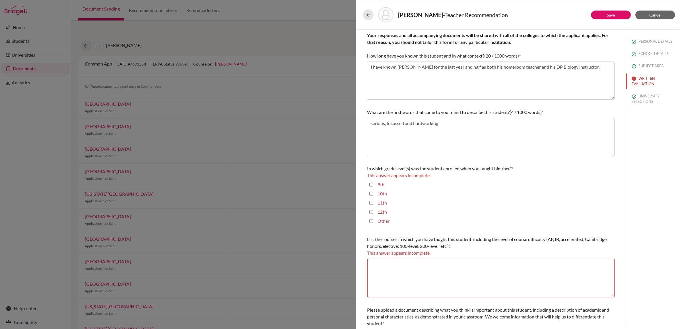
click at [370, 201] on input "11th" at bounding box center [371, 202] width 4 height 7
checkbox input "true"
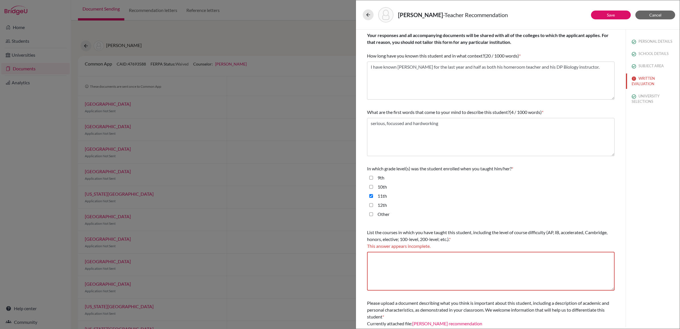
click at [371, 205] on input "12th" at bounding box center [371, 204] width 4 height 7
checkbox input "true"
click at [509, 78] on textarea "I have known Guilherme for the last year and half as both his homeroom teacher …" at bounding box center [490, 80] width 247 height 38
drag, startPoint x: 542, startPoint y: 67, endPoint x: 565, endPoint y: 66, distance: 22.8
click at [565, 66] on textarea "I have known Guilherme for the last year and half as both his homeroom teacher …" at bounding box center [490, 80] width 247 height 38
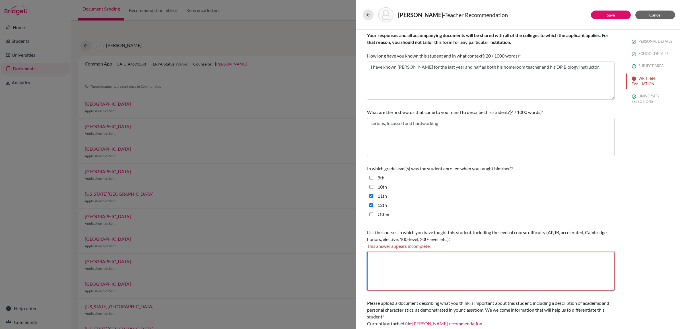
click at [385, 265] on textarea at bounding box center [490, 270] width 247 height 39
paste textarea "DP Biology"
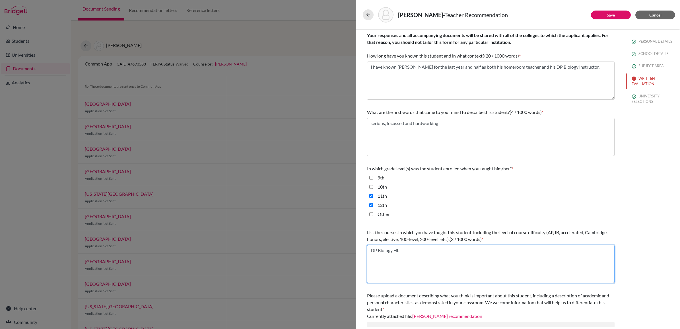
scroll to position [31, 0]
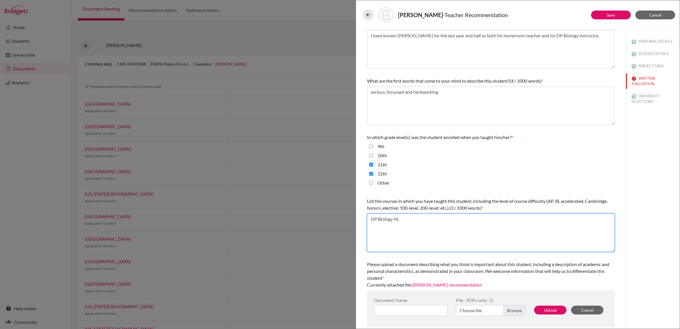
type textarea "DP Biology HL"
click at [608, 13] on link "Save" at bounding box center [611, 15] width 8 height 5
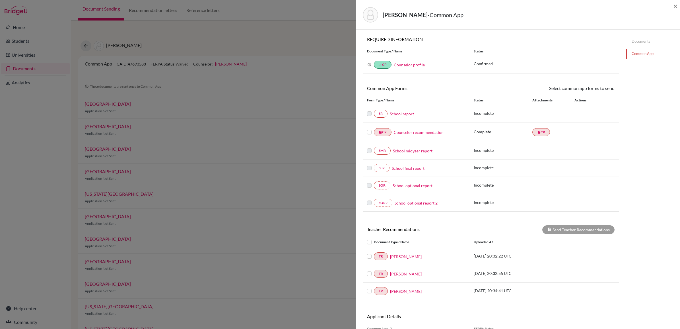
click at [374, 238] on label at bounding box center [374, 238] width 0 height 0
click at [0, 0] on input "checkbox" at bounding box center [0, 0] width 0 height 0
click at [374, 270] on label at bounding box center [374, 270] width 0 height 0
click at [0, 0] on input "checkbox" at bounding box center [0, 0] width 0 height 0
click at [369, 129] on label at bounding box center [369, 129] width 5 height 0
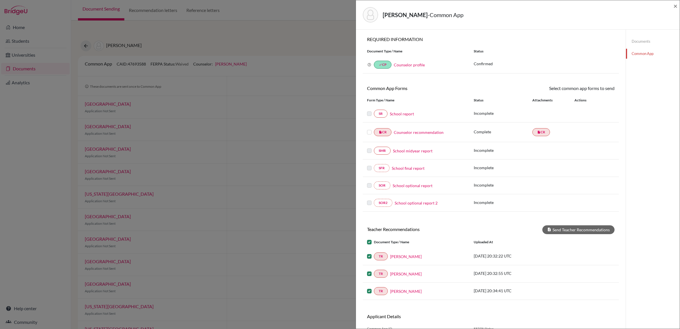
click at [0, 0] on input "checkbox" at bounding box center [0, 0] width 0 height 0
click at [369, 111] on label at bounding box center [369, 111] width 5 height 0
click at [568, 231] on button "Send Teacher Recommendations" at bounding box center [578, 230] width 72 height 9
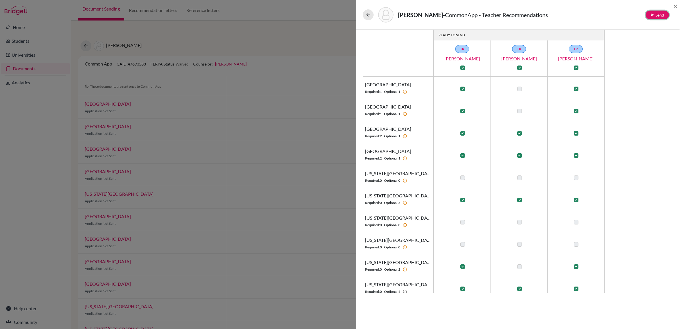
click at [655, 17] on button "Send" at bounding box center [656, 15] width 23 height 9
click at [634, 50] on button "Send" at bounding box center [636, 49] width 23 height 9
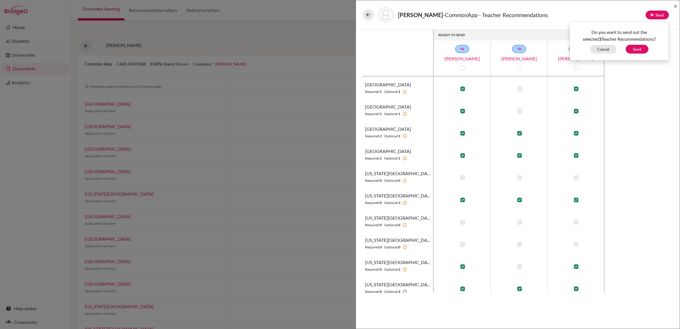
checkbox input "false"
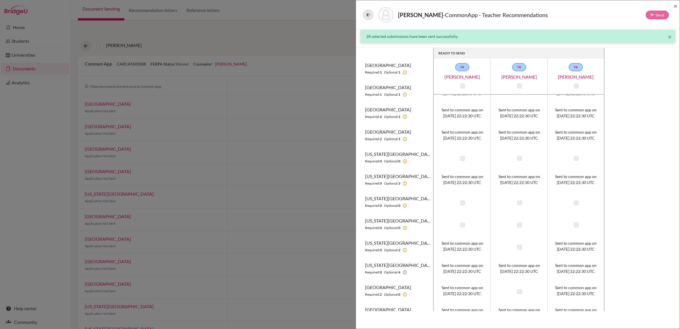
scroll to position [107, 0]
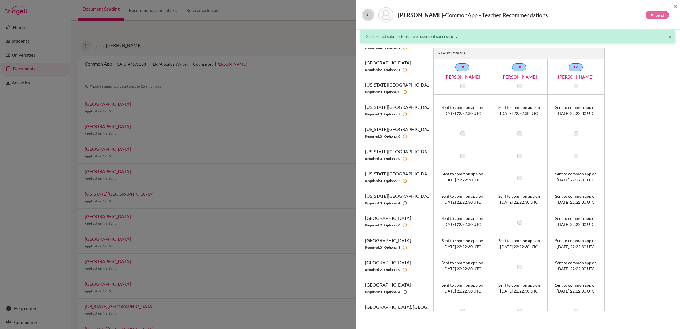
click at [370, 16] on icon at bounding box center [368, 15] width 6 height 6
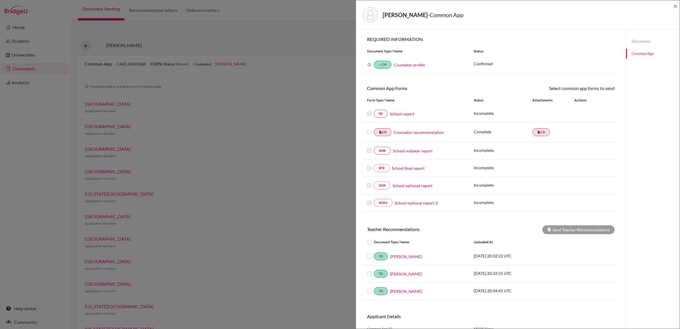
click at [370, 129] on label at bounding box center [369, 129] width 5 height 0
click at [0, 0] on input "checkbox" at bounding box center [0, 0] width 0 height 0
click at [602, 91] on link "Send" at bounding box center [603, 89] width 24 height 9
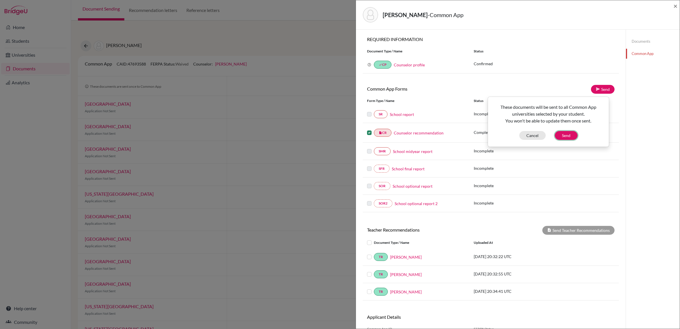
click at [566, 135] on button "Send" at bounding box center [566, 135] width 23 height 9
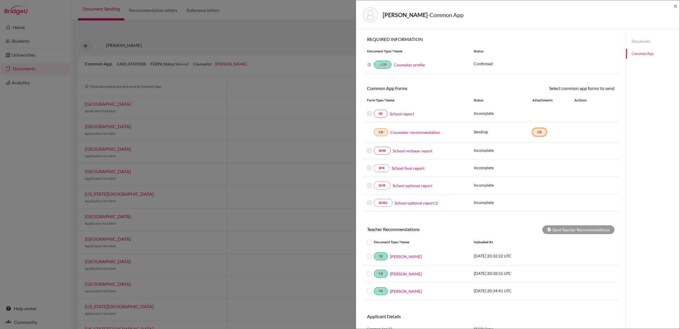
click at [536, 133] on link "CR" at bounding box center [539, 132] width 14 height 8
click at [377, 134] on link "CR" at bounding box center [381, 132] width 14 height 8
click at [408, 113] on link "School report" at bounding box center [402, 114] width 24 height 6
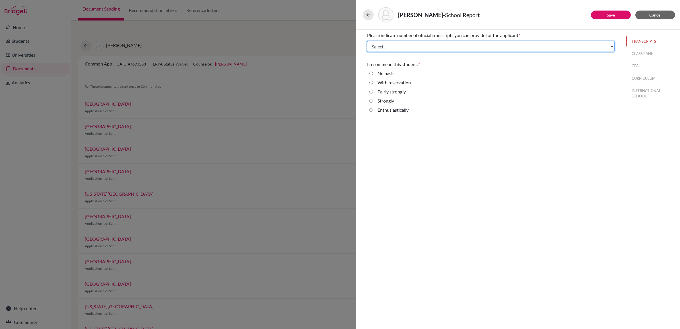
click at [450, 46] on select "Select... 1 2 3 4" at bounding box center [490, 46] width 247 height 11
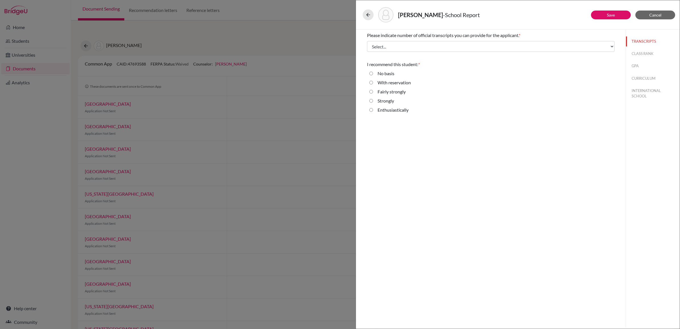
click at [472, 162] on div "Please indicate number of official transcripts you can provide for the applican…" at bounding box center [491, 178] width 270 height 297
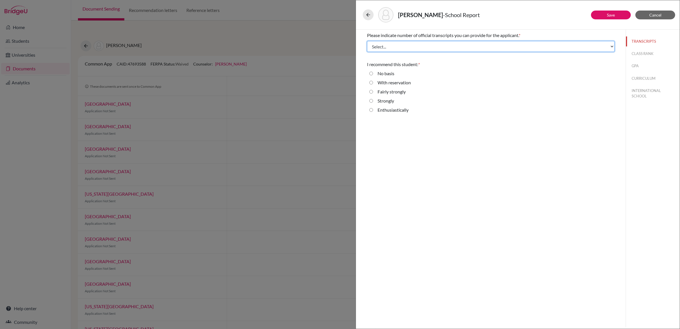
click at [451, 46] on select "Select... 1 2 3 4" at bounding box center [490, 46] width 247 height 11
click at [367, 41] on select "Select... 1 2 3 4" at bounding box center [490, 46] width 247 height 11
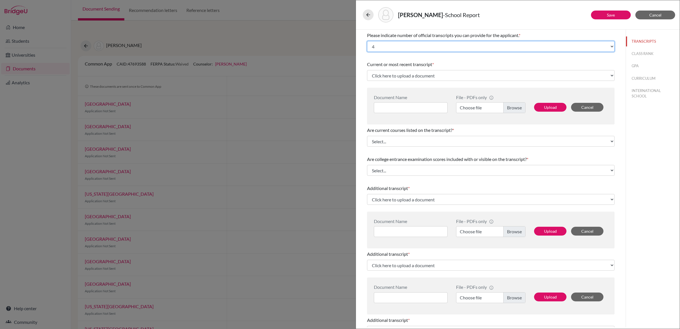
click at [441, 49] on select "Select... 1 2 3 4" at bounding box center [490, 46] width 247 height 11
click at [367, 41] on select "Select... 1 2 3 4" at bounding box center [490, 46] width 247 height 11
click at [462, 44] on select "Select... 1 2 3 4" at bounding box center [490, 46] width 247 height 11
select select "1"
click at [367, 41] on select "Select... 1 2 3 4" at bounding box center [490, 46] width 247 height 11
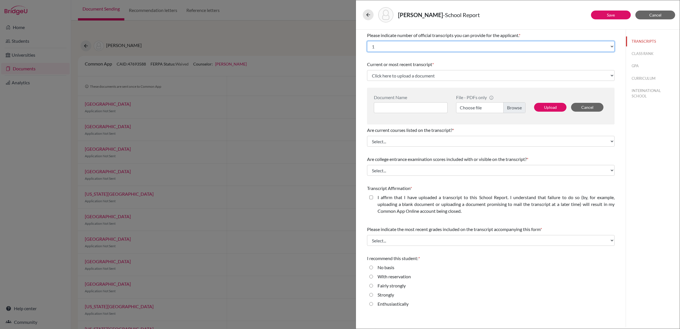
click at [476, 44] on select "Select... 1 2 3 4" at bounding box center [490, 46] width 247 height 11
click at [367, 41] on select "Select... 1 2 3 4" at bounding box center [490, 46] width 247 height 11
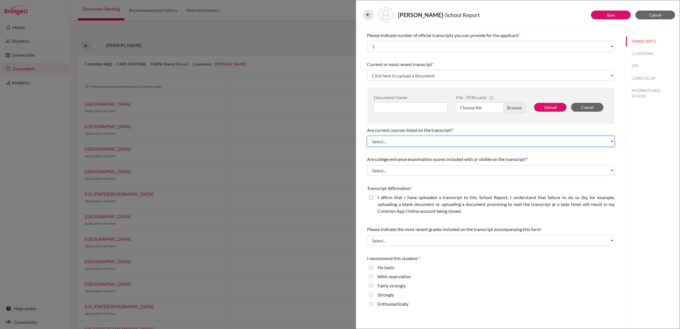
click at [508, 141] on select "Select... Yes No" at bounding box center [490, 141] width 247 height 11
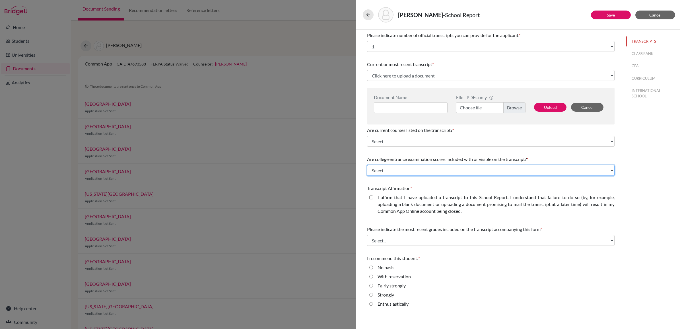
click at [496, 170] on select "Select... Yes No" at bounding box center [490, 170] width 247 height 11
click at [496, 171] on select "Select... Yes No" at bounding box center [490, 170] width 247 height 11
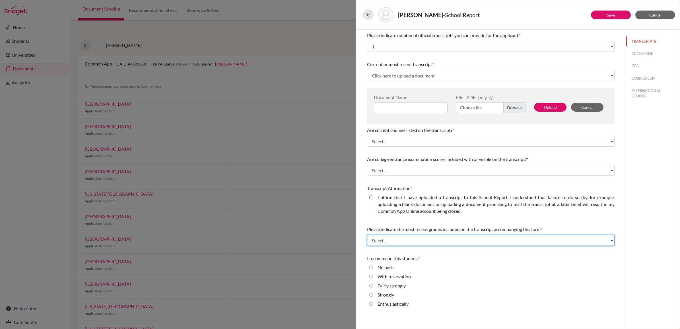
click at [443, 238] on select "Select... Final junior year grades 1st Quarter senior year grades 2nd Quarter/1…" at bounding box center [490, 240] width 247 height 11
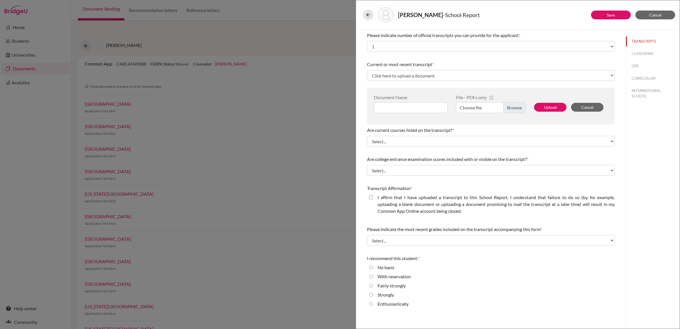
click at [637, 200] on div "TRANSCRIPTS CLASS RANK GPA CURRICULUM INTERNATIONAL SCHOOL" at bounding box center [652, 178] width 54 height 297
click at [657, 13] on span "Cancel" at bounding box center [655, 15] width 12 height 5
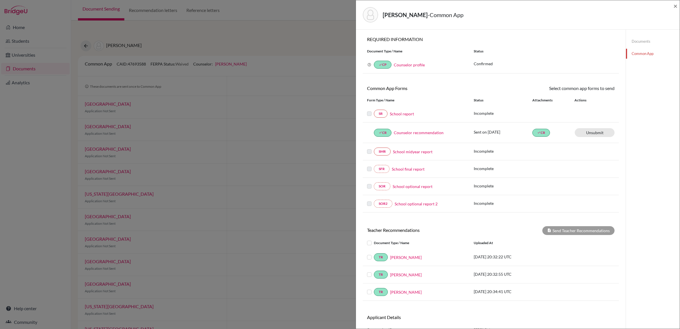
click at [642, 55] on link "Common App" at bounding box center [653, 54] width 54 height 10
click at [256, 77] on div "de Castro, Guilherme - Common App × × REQUIRED INFORMATION Document Type / Name…" at bounding box center [340, 164] width 680 height 329
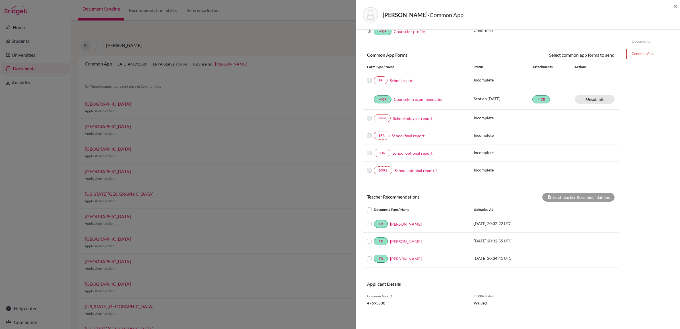
scroll to position [36, 0]
click at [273, 70] on div "de Castro, Guilherme - Common App × × REQUIRED INFORMATION Document Type / Name…" at bounding box center [340, 164] width 680 height 329
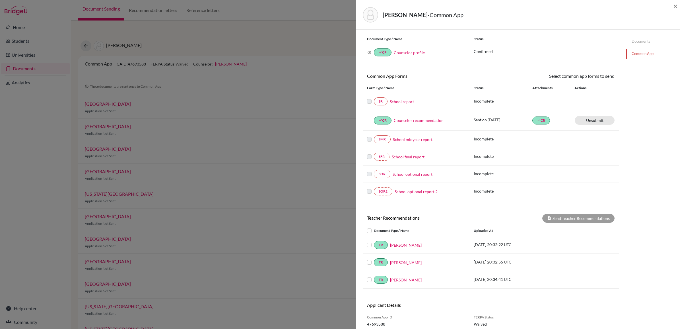
scroll to position [0, 0]
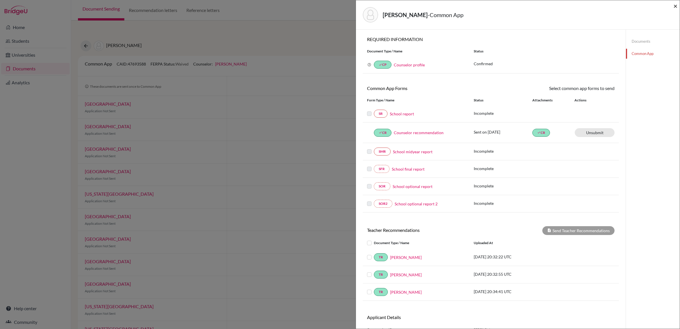
click at [676, 5] on span "×" at bounding box center [675, 6] width 4 height 8
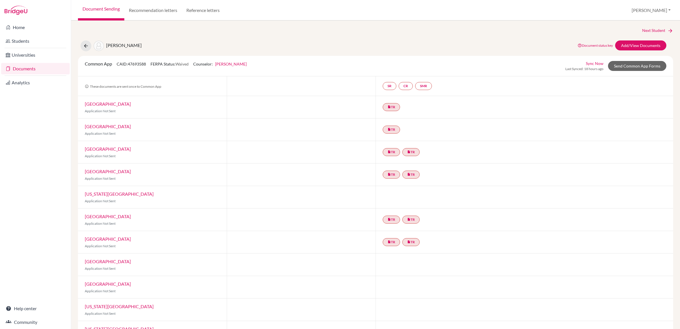
click at [588, 63] on link "Sync Now" at bounding box center [595, 63] width 18 height 6
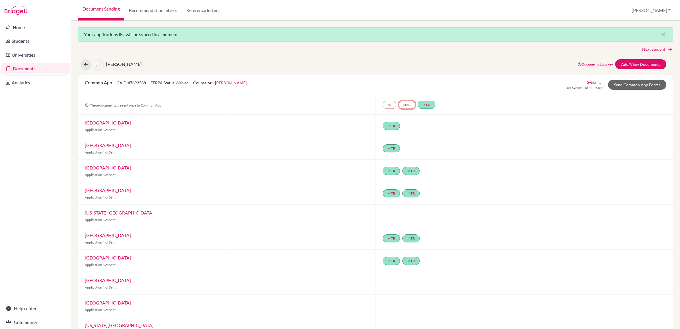
click at [406, 102] on link "SMR" at bounding box center [406, 105] width 17 height 8
click at [388, 105] on link "SR" at bounding box center [390, 105] width 14 height 8
drag, startPoint x: 86, startPoint y: 63, endPoint x: 90, endPoint y: 65, distance: 4.9
click at [86, 63] on icon at bounding box center [86, 65] width 6 height 6
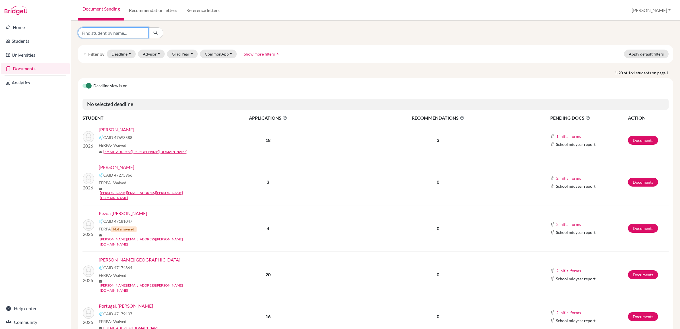
click at [140, 29] on input "Find student by name..." at bounding box center [113, 32] width 71 height 11
type input "vieira"
click button "submit" at bounding box center [155, 32] width 15 height 11
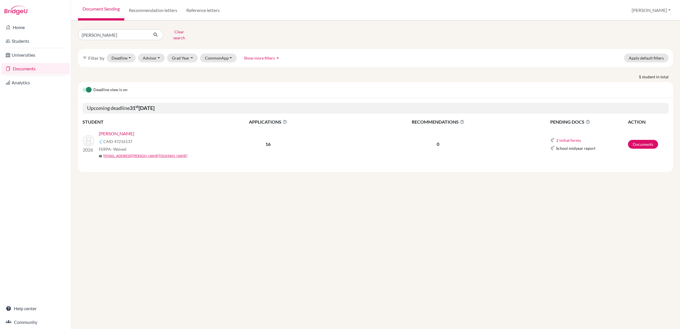
click at [114, 130] on link "Vieira, João" at bounding box center [117, 133] width 36 height 7
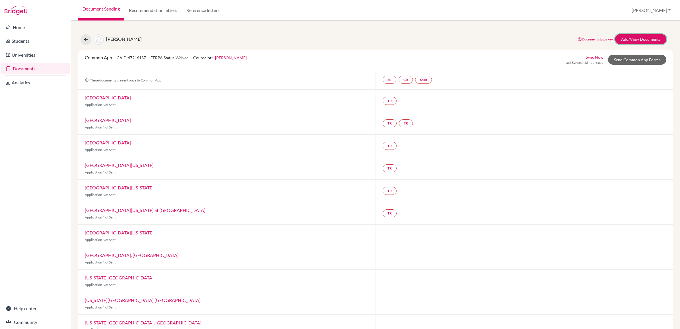
click at [632, 40] on link "Add/View Documents" at bounding box center [640, 39] width 51 height 10
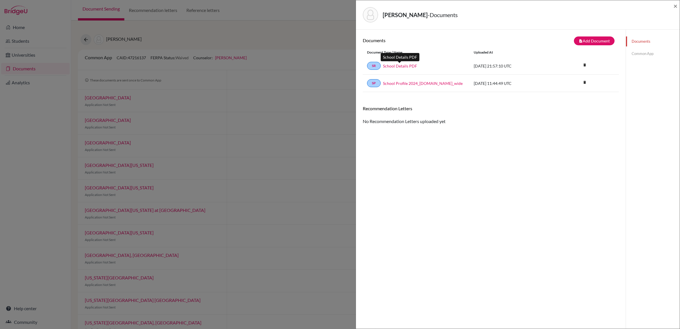
click at [402, 67] on link "School Details PDF" at bounding box center [400, 66] width 34 height 6
click at [582, 82] on icon "delete" at bounding box center [584, 82] width 9 height 9
click at [488, 199] on div "Documents note_add Add Document Document type Change explanation for Common App…" at bounding box center [491, 193] width 256 height 315
click at [423, 122] on div "Recommendation Letters No Recommendation Letters uploaded yet" at bounding box center [491, 115] width 256 height 19
click at [640, 56] on link "Common App" at bounding box center [653, 54] width 54 height 10
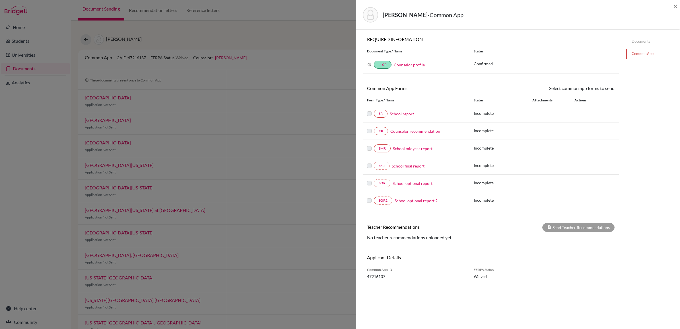
click at [370, 127] on label at bounding box center [369, 127] width 5 height 0
click at [397, 133] on link "Counselor recommendation" at bounding box center [415, 131] width 50 height 6
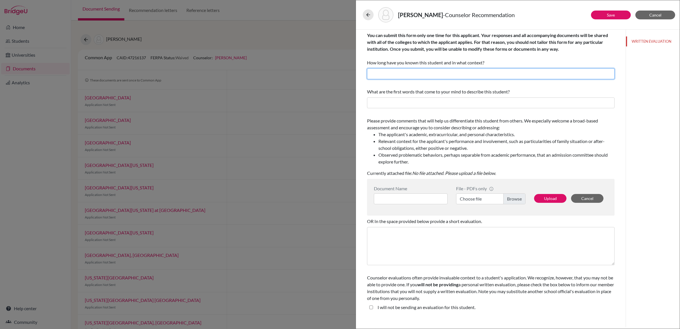
click at [379, 76] on input "text" at bounding box center [490, 73] width 247 height 11
type input "December 2024"
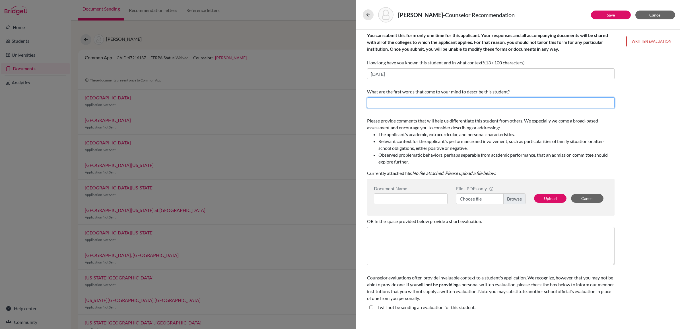
click at [384, 106] on input "text" at bounding box center [490, 102] width 247 height 11
click at [389, 103] on input "text" at bounding box center [490, 102] width 247 height 11
type input "Motivation, Perseverance, Optimism"
click at [554, 199] on button "Upload" at bounding box center [550, 198] width 32 height 9
click at [543, 199] on button "Upload" at bounding box center [550, 198] width 32 height 9
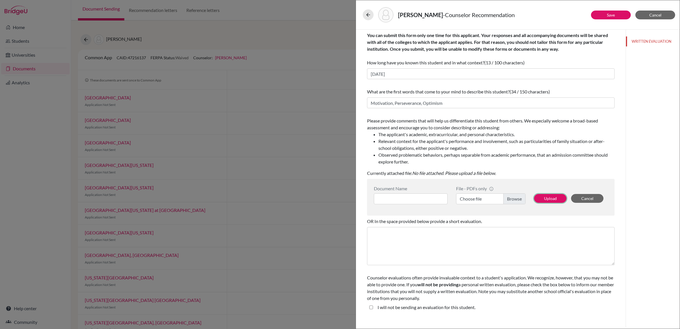
click at [543, 201] on button "Upload" at bounding box center [550, 198] width 32 height 9
click at [516, 197] on label "Choose file" at bounding box center [490, 198] width 69 height 11
click at [516, 197] on input "Choose file" at bounding box center [490, 198] width 69 height 11
click at [388, 194] on input at bounding box center [411, 198] width 74 height 11
type input "Counsellor Recommendation"
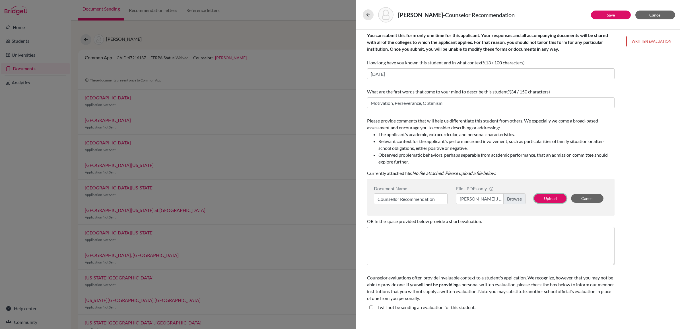
click at [535, 198] on button "Upload" at bounding box center [550, 198] width 32 height 9
click at [607, 11] on button "Save" at bounding box center [611, 15] width 40 height 9
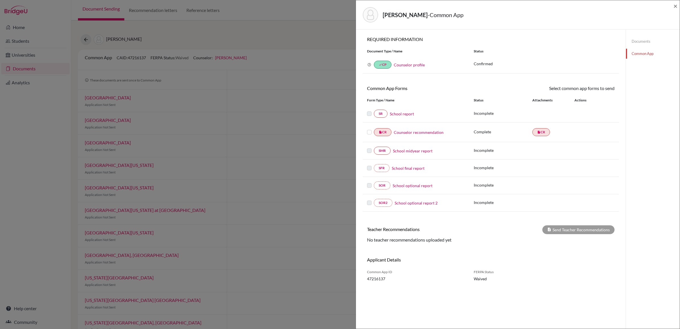
click at [413, 240] on div "No teacher recommendations uploaded yet" at bounding box center [491, 239] width 256 height 7
click at [643, 41] on link "Documents" at bounding box center [653, 41] width 54 height 10
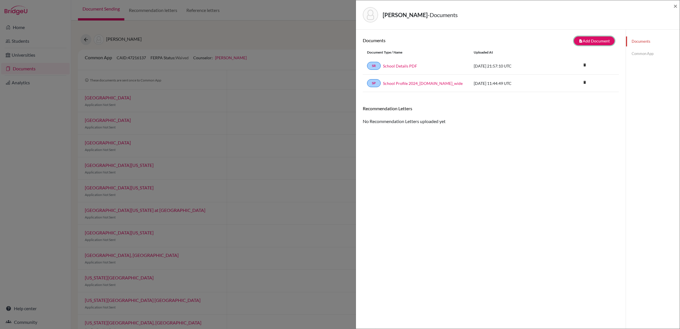
click at [579, 39] on button "note_add Add Document" at bounding box center [594, 40] width 41 height 9
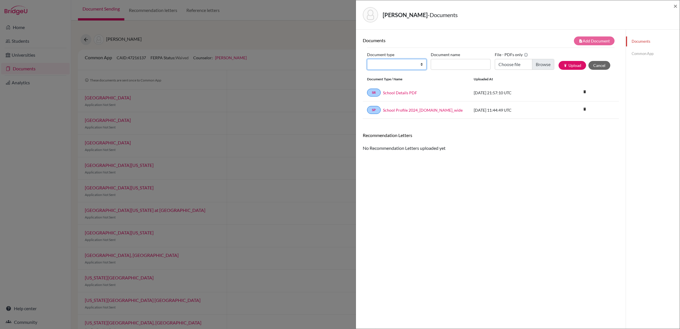
click at [406, 63] on select "Change explanation for Common App reports Counselor recommendation Internationa…" at bounding box center [396, 64] width 59 height 11
select select "5"
click at [367, 59] on select "Change explanation for Common App reports Counselor recommendation Internationa…" at bounding box center [396, 64] width 59 height 11
click at [454, 64] on input "Recommender's name" at bounding box center [460, 64] width 59 height 11
click at [447, 63] on input "Recommender's name" at bounding box center [460, 64] width 59 height 11
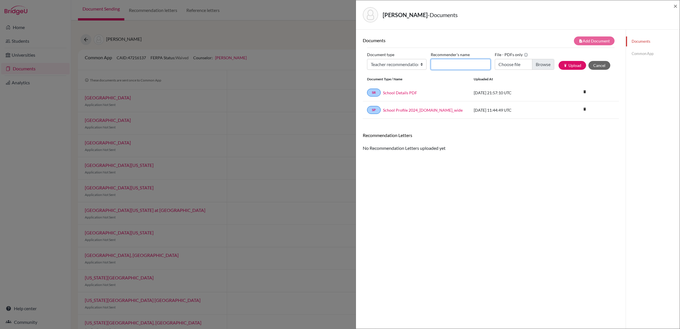
click at [453, 63] on input "Recommender's name" at bounding box center [460, 64] width 59 height 11
type input "Mr. Gabriel Vidas"
click at [536, 62] on input "Choose file" at bounding box center [524, 64] width 59 height 11
type input "C:\fakepath\João Vieira - RL - GVIDAS.pdf"
click at [569, 67] on button "publish Upload" at bounding box center [572, 65] width 28 height 9
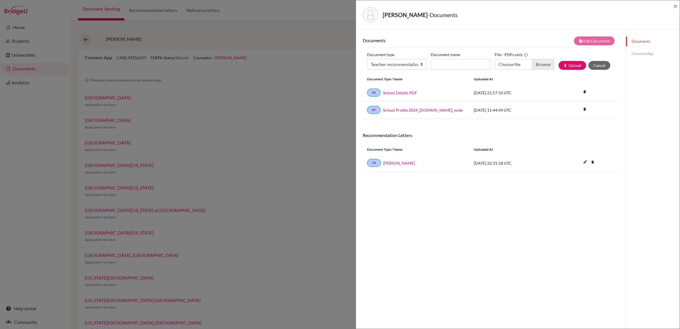
click at [632, 56] on link "Common App" at bounding box center [653, 54] width 54 height 10
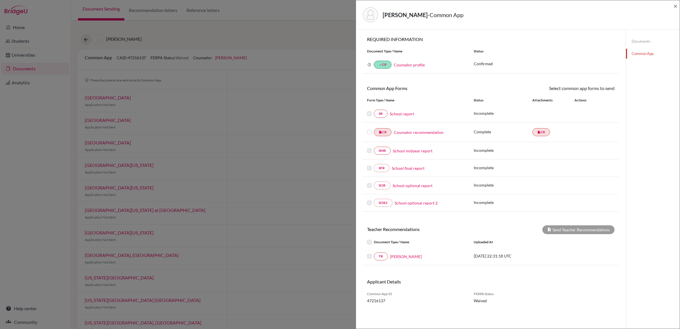
click at [374, 253] on label at bounding box center [374, 253] width 0 height 0
click at [561, 228] on div "Send Teacher Recommendations" at bounding box center [578, 229] width 72 height 9
click at [402, 258] on link "Mr. Gabriel Vidas" at bounding box center [406, 256] width 32 height 6
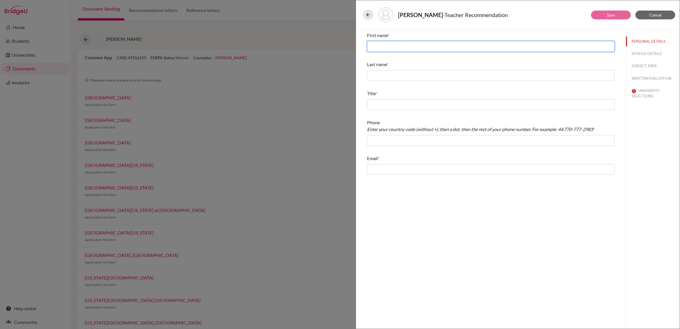
click at [373, 48] on input "text" at bounding box center [490, 46] width 247 height 11
type input "Gabriel"
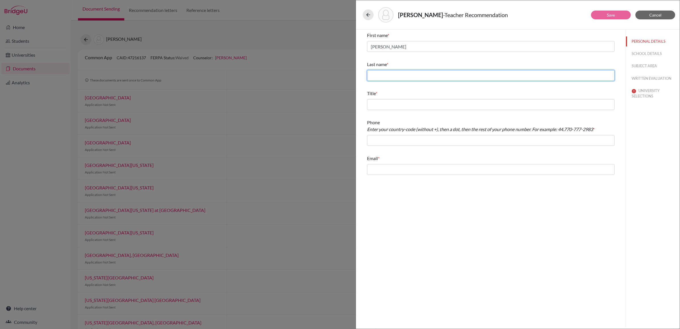
type input "Vidas"
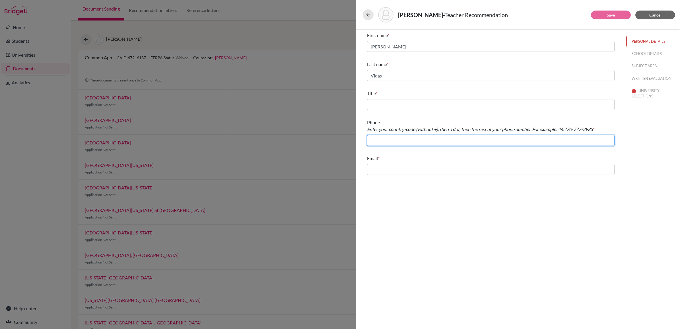
type input "+551197288123"
type input "gabriel.vidas@stfrancis.com.br"
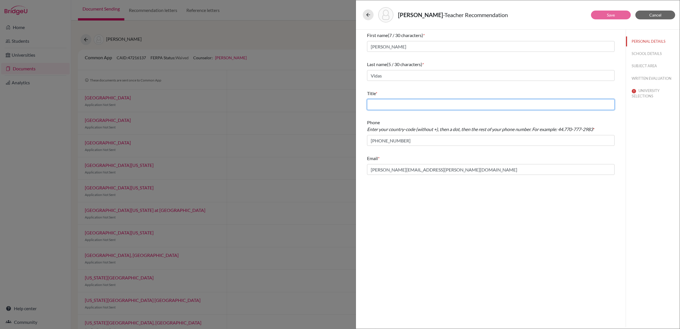
click at [393, 106] on input "text" at bounding box center [490, 104] width 247 height 11
type input "Physics Teacher"
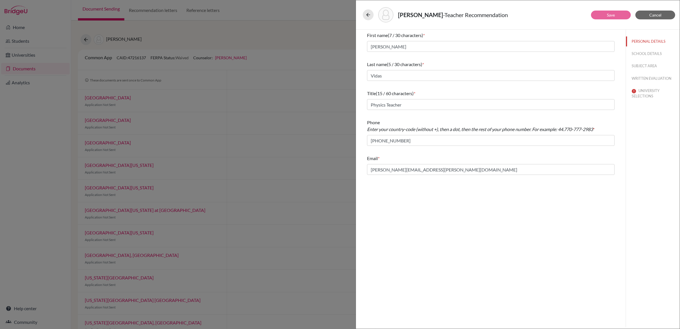
click at [444, 191] on div "First name (7 / 30 characters) * Gabriel Last name (5 / 30 characters) * Vidas …" at bounding box center [491, 178] width 270 height 297
click at [390, 141] on input "+551197288123" at bounding box center [490, 140] width 247 height 11
click at [386, 141] on input "+551197288123" at bounding box center [490, 140] width 247 height 11
drag, startPoint x: 375, startPoint y: 141, endPoint x: 378, endPoint y: 141, distance: 3.2
click at [375, 141] on input "+551137288123" at bounding box center [490, 140] width 247 height 11
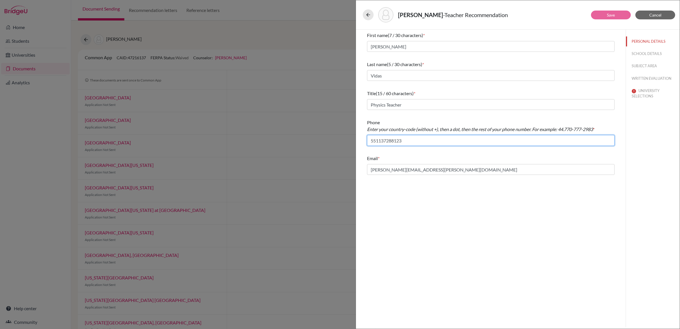
click at [417, 140] on input "551137288123" at bounding box center [490, 140] width 247 height 11
click at [576, 249] on div "First name (7 / 30 characters) * Gabriel Last name (5 / 30 characters) * Vidas …" at bounding box center [491, 178] width 270 height 297
click at [513, 239] on div "First name (7 / 30 characters) * Gabriel Last name (5 / 30 characters) * Vidas …" at bounding box center [491, 178] width 270 height 297
click at [376, 139] on input "551137288123" at bounding box center [490, 140] width 247 height 11
type input "55.113-728.8123"
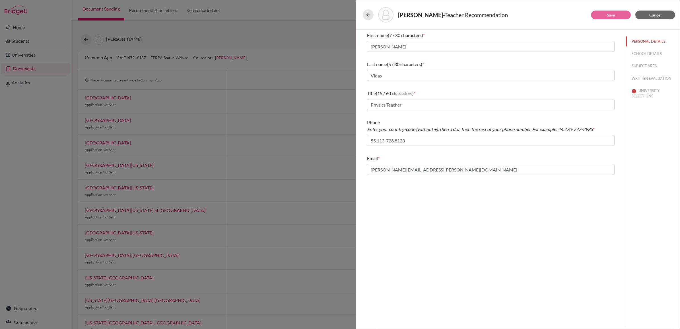
click at [505, 272] on div "First name (7 / 30 characters) * Gabriel Last name (5 / 30 characters) * Vidas …" at bounding box center [491, 178] width 270 height 297
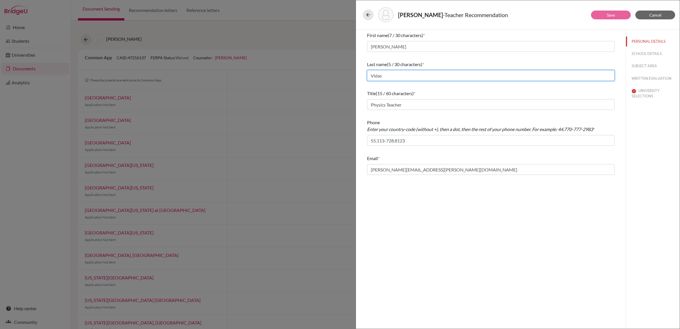
click at [542, 73] on input "Vidas" at bounding box center [490, 75] width 247 height 11
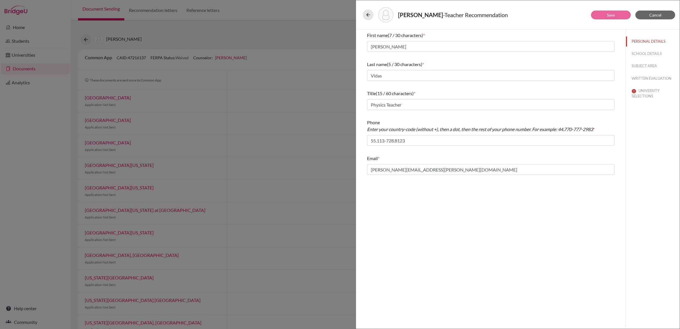
drag, startPoint x: 519, startPoint y: 250, endPoint x: 521, endPoint y: 229, distance: 21.2
click at [519, 249] on div "First name (7 / 30 characters) * Gabriel Last name (5 / 30 characters) * Vidas …" at bounding box center [491, 178] width 270 height 297
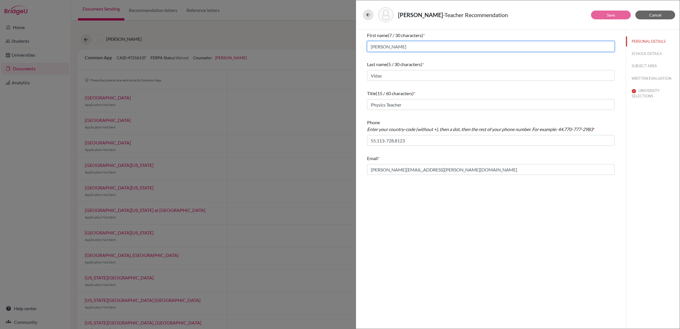
click at [397, 46] on input "Gabriel" at bounding box center [490, 46] width 247 height 11
type input "Gabriel"
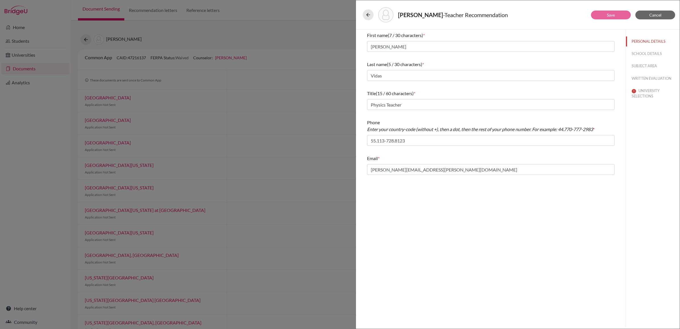
click at [495, 278] on div "First name (7 / 30 characters) * Gabriel Last name (5 / 30 characters) * Vidas …" at bounding box center [491, 178] width 270 height 297
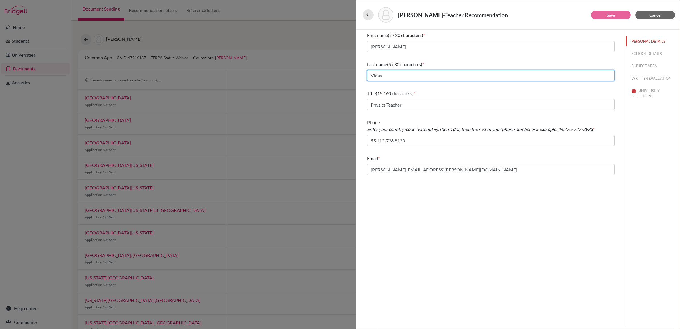
click at [388, 73] on input "Vidas" at bounding box center [490, 75] width 247 height 11
type input "Vidas"
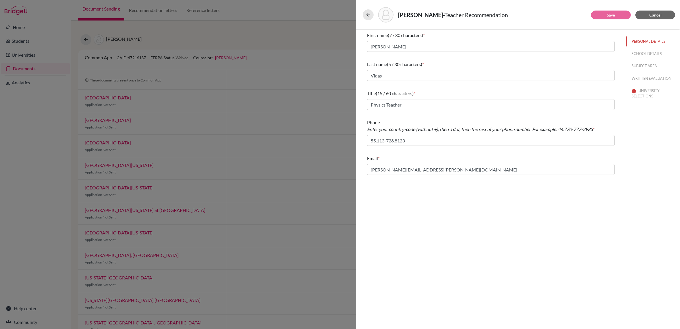
click at [453, 269] on div "First name (7 / 30 characters) * Gabriel Last name (5 / 30 characters) * Vidas …" at bounding box center [491, 178] width 270 height 297
click at [447, 173] on input "gabriel.vidas@stfrancis.com.br" at bounding box center [490, 169] width 247 height 11
type input "gabriel.vidas@stfrancis.com.br"
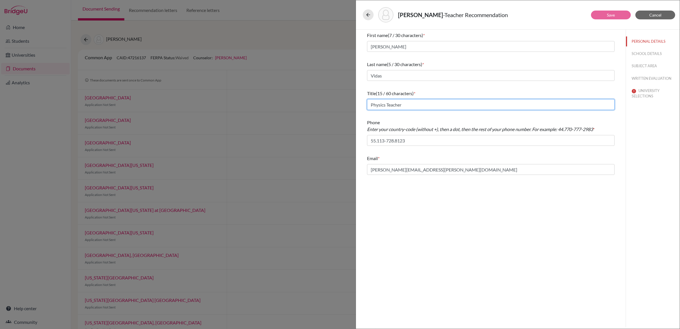
click at [416, 102] on input "Physics Teacher" at bounding box center [490, 104] width 247 height 11
type input "Physics Teacher"
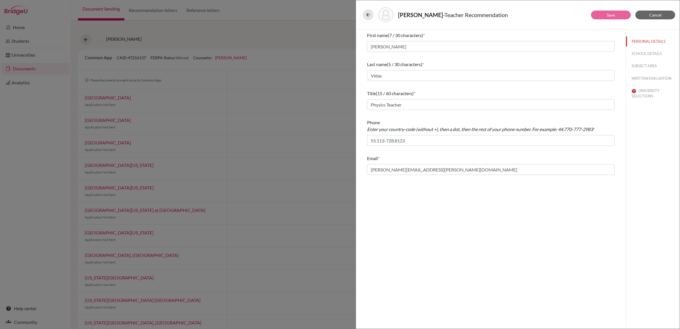
click at [515, 220] on div "First name (7 / 30 characters) * Gabriel Last name (5 / 30 characters) * Vidas …" at bounding box center [491, 178] width 270 height 297
click at [412, 139] on input "55.113-728.8123" at bounding box center [490, 140] width 247 height 11
type input "55.113-728.8123"
click at [370, 140] on input "55.113-728.8123" at bounding box center [490, 140] width 247 height 11
click at [371, 169] on input "gabriel.vidas@stfrancis.com.br" at bounding box center [490, 169] width 247 height 11
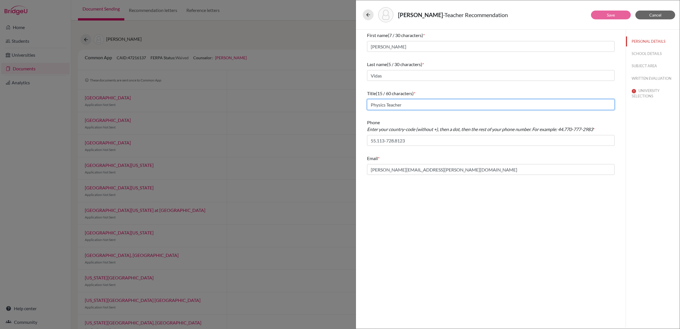
click at [370, 106] on input "Physics Teacher" at bounding box center [490, 104] width 247 height 11
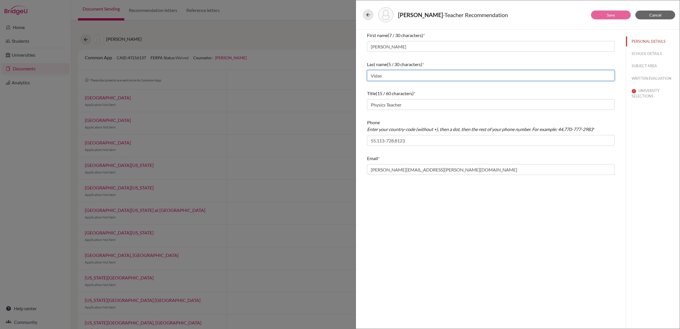
click at [371, 76] on input "Vidas" at bounding box center [490, 75] width 247 height 11
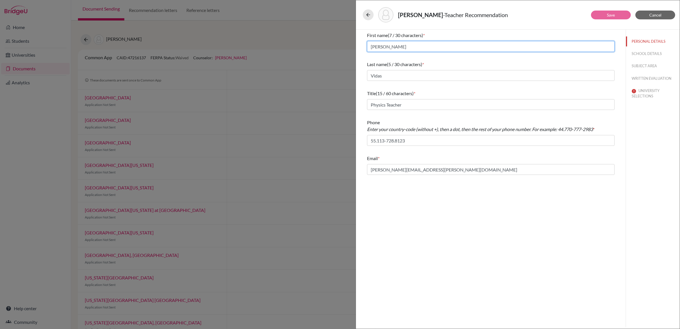
click at [371, 48] on input "Gabriel" at bounding box center [490, 46] width 247 height 11
click at [407, 41] on input "Gabriel" at bounding box center [490, 46] width 247 height 11
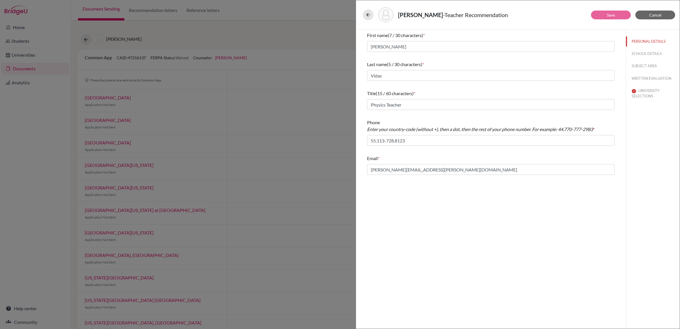
click at [558, 69] on div "Last name (5 / 30 characters) * Vidas" at bounding box center [490, 71] width 247 height 24
click at [525, 70] on div "Last name (5 / 30 characters) * Vidas" at bounding box center [490, 71] width 247 height 24
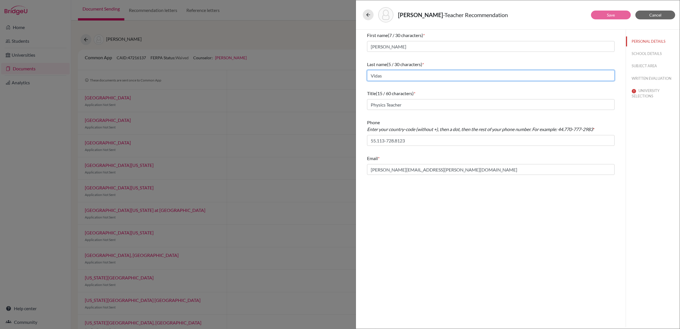
click at [491, 74] on input "Vidas" at bounding box center [490, 75] width 247 height 11
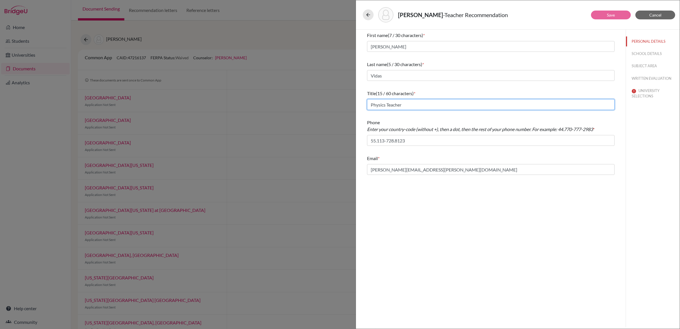
click at [556, 99] on input "Physics Teacher" at bounding box center [490, 104] width 247 height 11
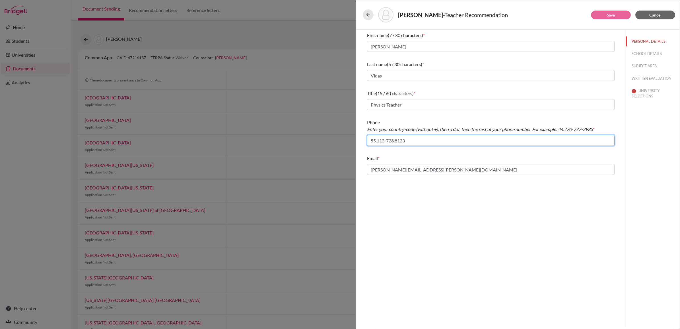
click at [420, 142] on input "55.113-728.8123" at bounding box center [490, 140] width 247 height 11
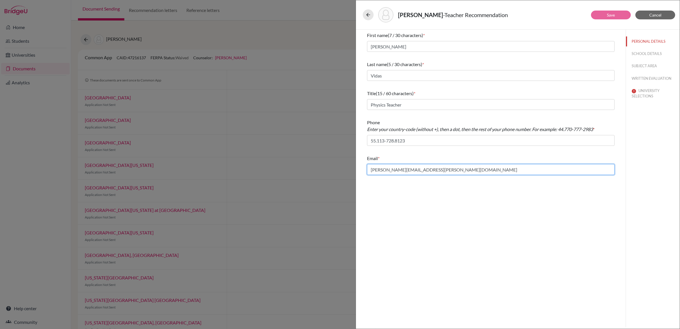
click at [462, 166] on input "gabriel.vidas@stfrancis.com.br" at bounding box center [490, 169] width 247 height 11
click at [643, 94] on button "UNIVERSITY SELECTIONS" at bounding box center [653, 93] width 54 height 15
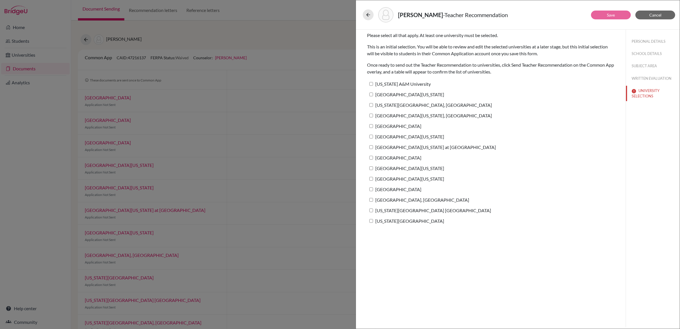
click at [371, 85] on input "Texas A&M University" at bounding box center [371, 84] width 4 height 4
checkbox input "true"
click at [373, 97] on label "University of Texas at Austin" at bounding box center [405, 94] width 77 height 8
click at [373, 96] on input "University of Texas at Austin" at bounding box center [371, 94] width 4 height 4
checkbox input "true"
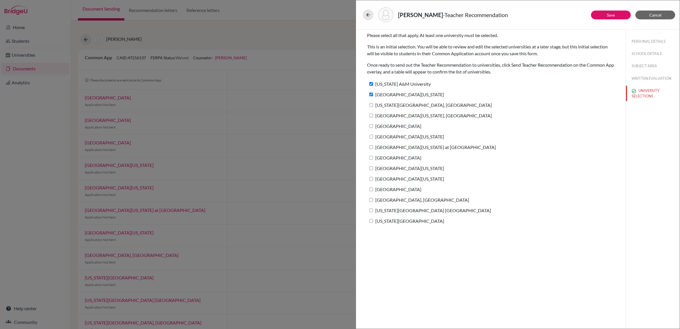
click at [371, 103] on input "Pennsylvania State University, University Park" at bounding box center [371, 105] width 4 height 4
checkbox input "true"
click at [371, 114] on input "University of Maryland, College Park" at bounding box center [371, 115] width 4 height 4
checkbox input "true"
click at [370, 127] on input "Rice University" at bounding box center [371, 126] width 4 height 4
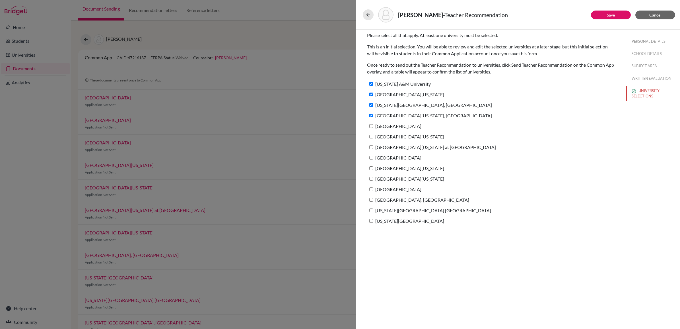
checkbox input "true"
click at [370, 137] on input "University of Southern California" at bounding box center [371, 137] width 4 height 4
checkbox input "true"
click at [371, 145] on input "University of North Carolina at Chapel Hill" at bounding box center [371, 147] width 4 height 4
checkbox input "true"
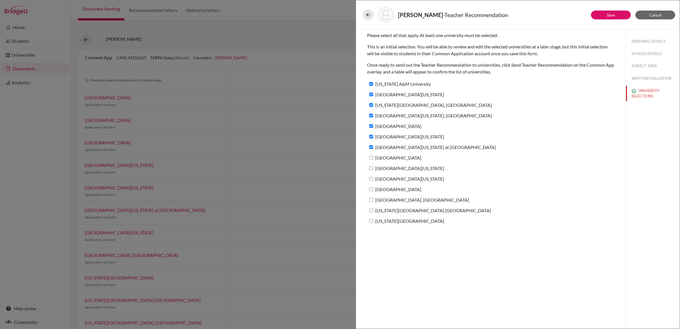
click at [373, 154] on label "University of Notre Dame" at bounding box center [394, 157] width 54 height 8
click at [373, 156] on input "University of Notre Dame" at bounding box center [371, 158] width 4 height 4
checkbox input "true"
click at [370, 169] on input "University of Virginia" at bounding box center [371, 168] width 4 height 4
checkbox input "true"
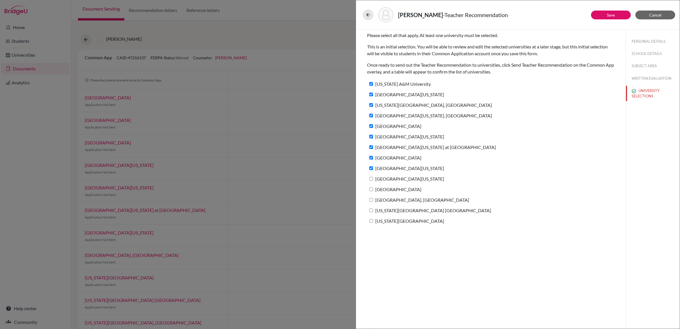
click at [371, 181] on label "University of Michigan" at bounding box center [405, 178] width 77 height 8
click at [371, 180] on input "University of Michigan" at bounding box center [371, 179] width 4 height 4
checkbox input "true"
click at [370, 188] on input "Bentley University" at bounding box center [371, 189] width 4 height 4
checkbox input "true"
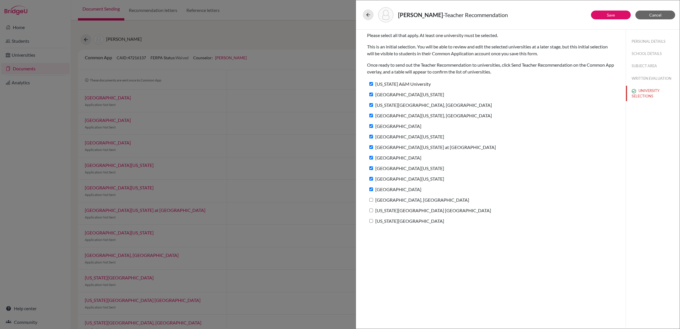
click at [371, 199] on input "Purdue University, West Lafayette" at bounding box center [371, 200] width 4 height 4
checkbox input "true"
click at [372, 209] on input "Indiana University Bloomington" at bounding box center [371, 210] width 4 height 4
checkbox input "true"
click at [370, 218] on label "Georgia Institute of Technology" at bounding box center [405, 220] width 77 height 8
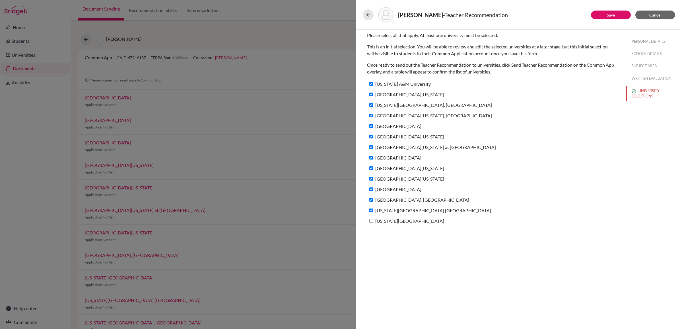
click at [370, 219] on input "Georgia Institute of Technology" at bounding box center [371, 221] width 4 height 4
checkbox input "true"
click at [607, 15] on link "Save" at bounding box center [611, 15] width 8 height 5
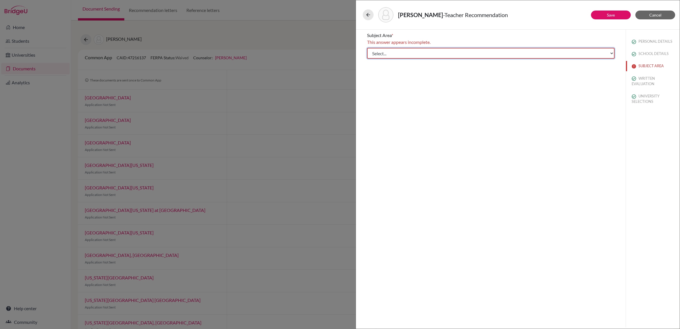
click at [423, 50] on select "Select... Math English Science World Language Social Studies Other Computer Sci…" at bounding box center [490, 53] width 247 height 11
select select "2"
click at [367, 48] on select "Select... Math English Science World Language Social Studies Other Computer Sci…" at bounding box center [490, 53] width 247 height 11
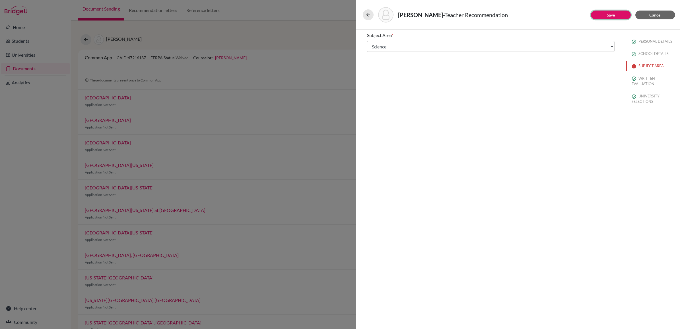
click at [612, 18] on button "Save" at bounding box center [611, 15] width 40 height 9
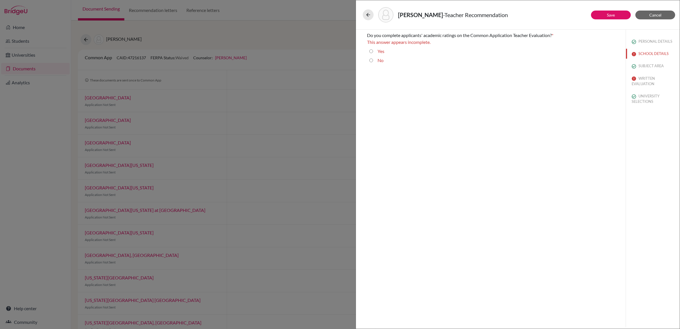
click at [371, 51] on input "Yes" at bounding box center [371, 51] width 4 height 7
radio input "true"
click at [604, 13] on button "Save" at bounding box center [611, 15] width 40 height 9
click at [655, 52] on button "SCHOOL DETAILS" at bounding box center [653, 54] width 54 height 10
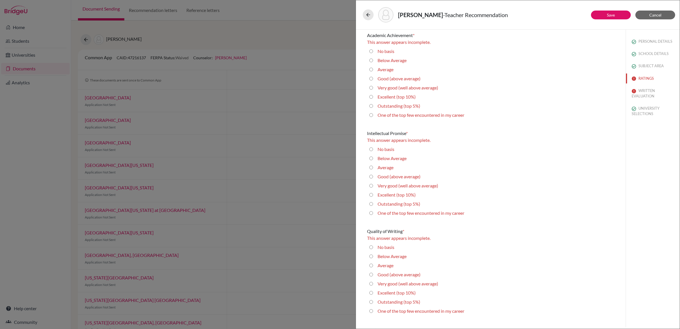
click at [371, 87] on average\) "Very good (well above average)" at bounding box center [371, 87] width 4 height 7
radio average\) "true"
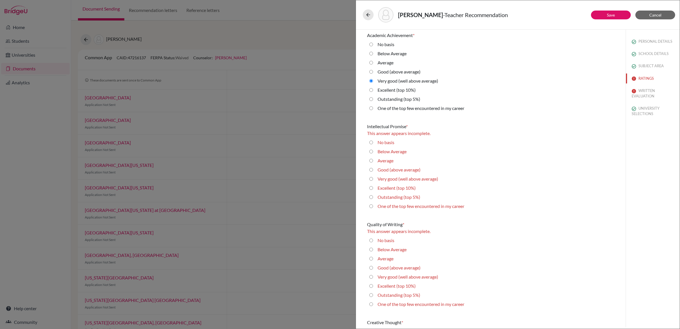
click at [371, 187] on 10\%\) "Excellent (top 10%)" at bounding box center [371, 187] width 4 height 7
radio 10\%\) "true"
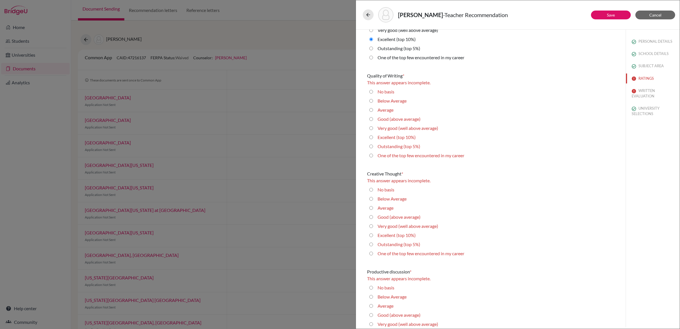
scroll to position [142, 0]
click at [370, 136] on 10\%\) "Excellent (top 10%)" at bounding box center [371, 136] width 4 height 7
radio 10\%\) "true"
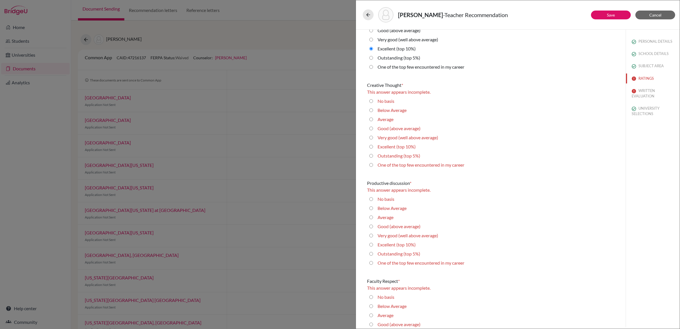
scroll to position [249, 0]
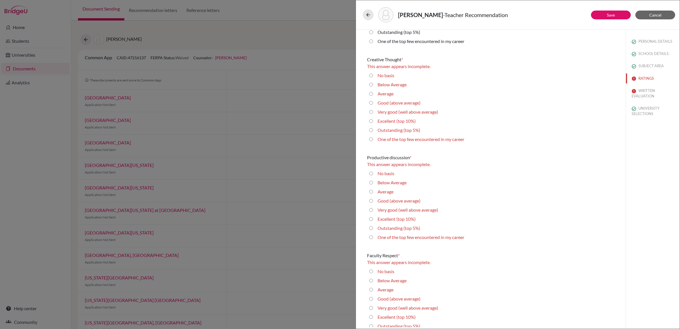
click at [371, 119] on 10\%\) "Excellent (top 10%)" at bounding box center [371, 120] width 4 height 7
radio 10\%\) "true"
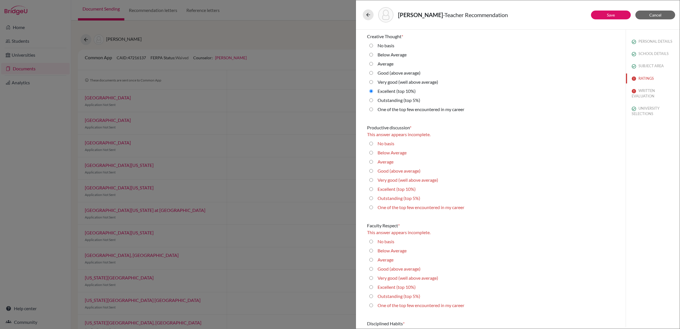
scroll to position [284, 0]
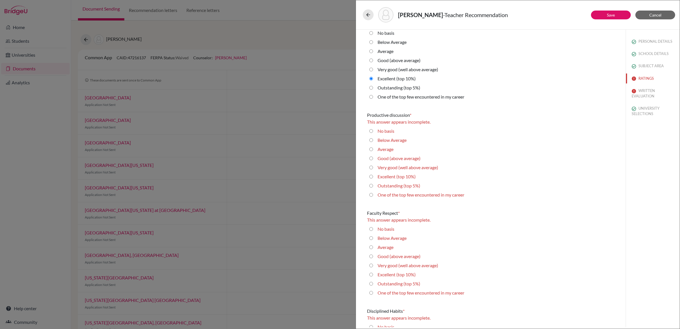
click at [372, 175] on 10\%\) "Excellent (top 10%)" at bounding box center [371, 176] width 4 height 7
radio 10\%\) "true"
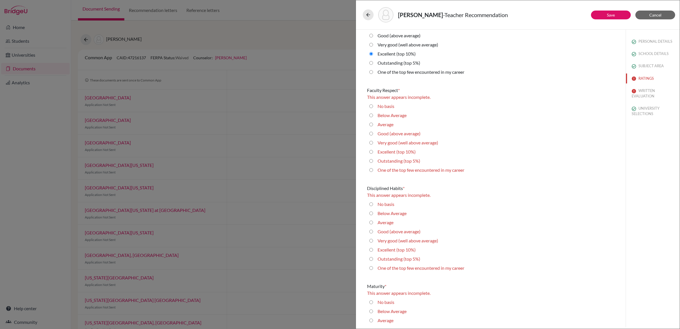
scroll to position [427, 0]
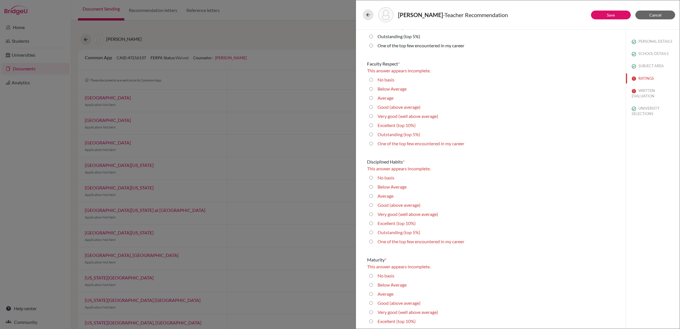
click at [371, 131] on 5\%\) "Outstanding (top 5%)" at bounding box center [371, 134] width 4 height 7
radio 5\%\) "true"
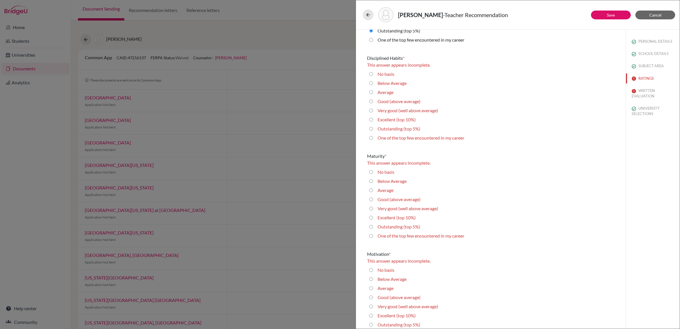
scroll to position [533, 0]
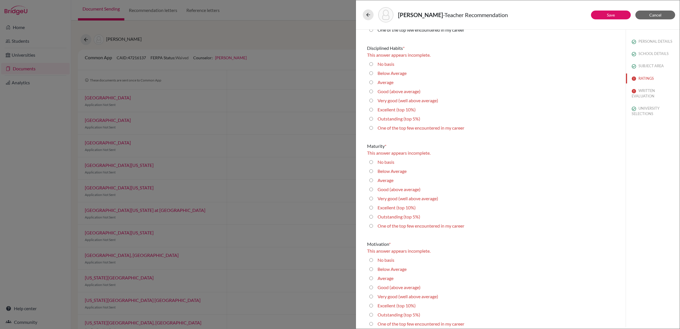
click at [371, 108] on 10\%\) "Excellent (top 10%)" at bounding box center [371, 109] width 4 height 7
radio 10\%\) "true"
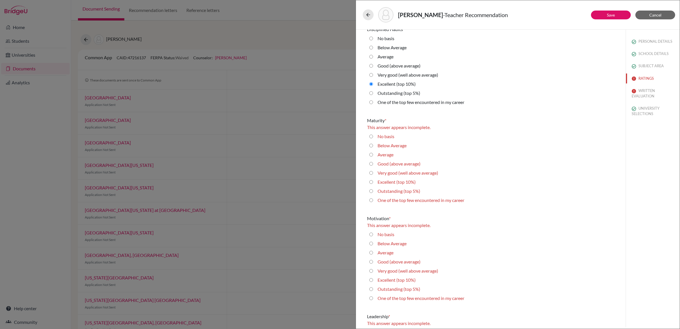
scroll to position [569, 0]
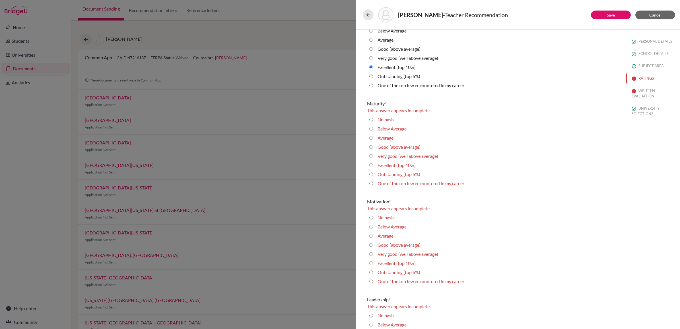
click at [372, 164] on 10\%\) "Excellent (top 10%)" at bounding box center [371, 165] width 4 height 7
radio 10\%\) "true"
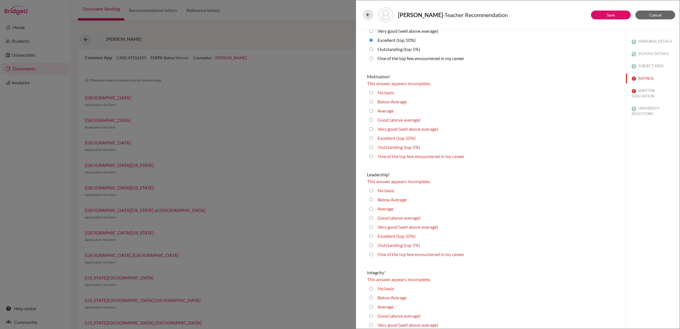
scroll to position [711, 0]
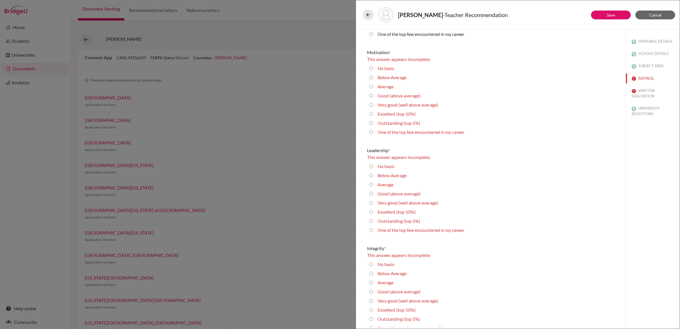
click at [369, 121] on 5\%\) "Outstanding (top 5%)" at bounding box center [371, 122] width 4 height 7
radio 5\%\) "true"
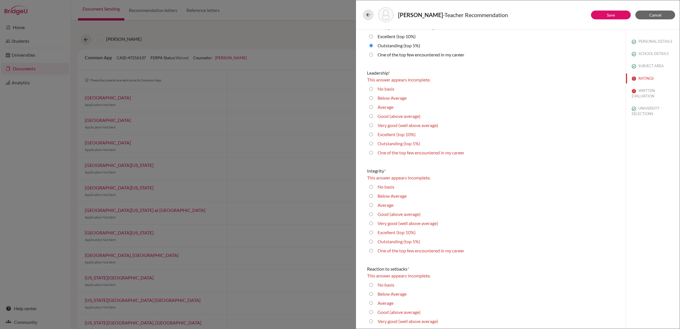
scroll to position [782, 0]
click at [371, 133] on 10\%\) "Excellent (top 10%)" at bounding box center [371, 133] width 4 height 7
radio 10\%\) "true"
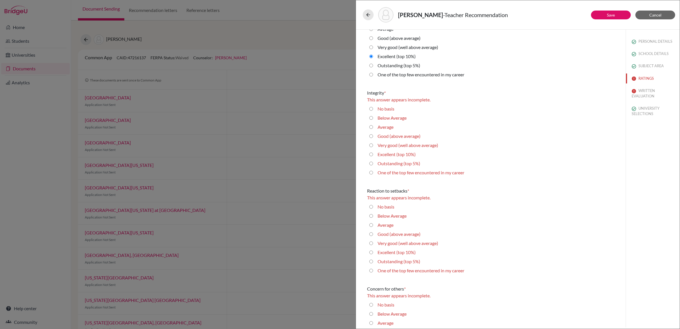
scroll to position [853, 0]
click at [370, 162] on 5\%\) "Outstanding (top 5%)" at bounding box center [371, 162] width 4 height 7
radio 5\%\) "true"
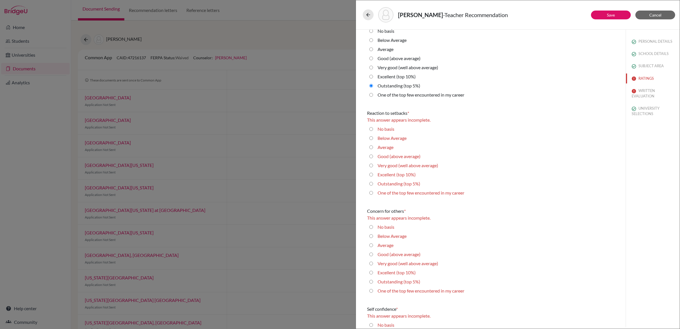
scroll to position [924, 0]
click at [371, 171] on 10\%\) "Excellent (top 10%)" at bounding box center [371, 173] width 4 height 7
radio 10\%\) "true"
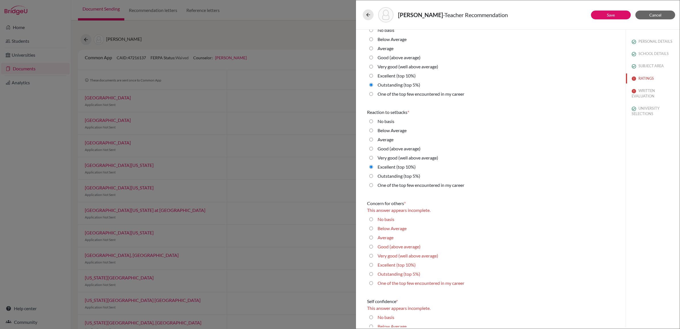
scroll to position [995, 0]
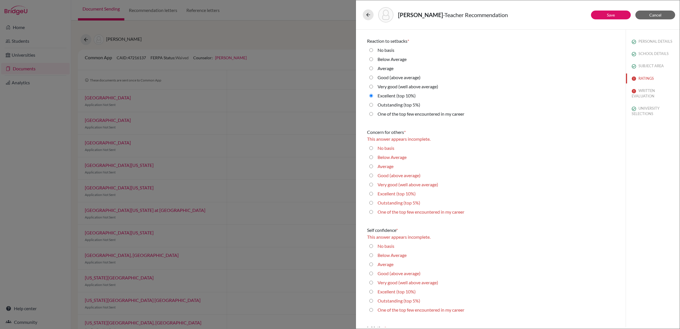
click at [371, 202] on 5\%\) "Outstanding (top 5%)" at bounding box center [371, 202] width 4 height 7
radio 5\%\) "true"
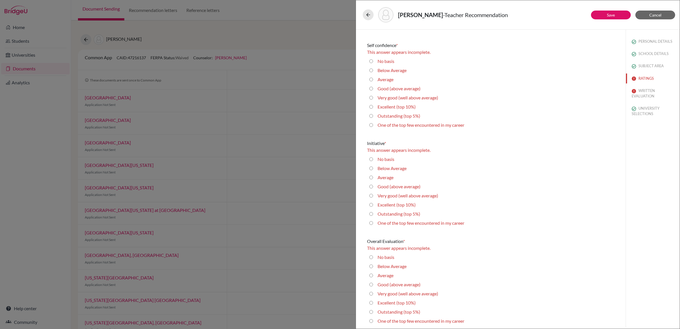
scroll to position [1138, 0]
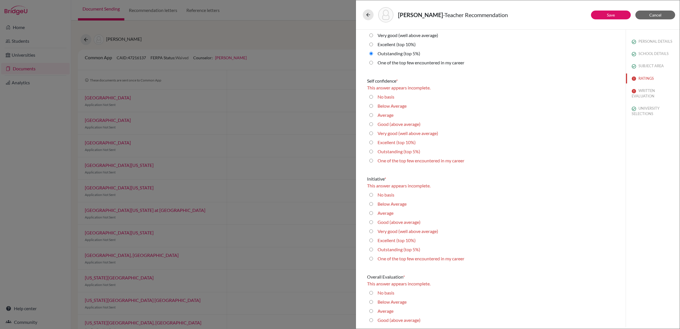
click at [370, 148] on 5\%\) "Outstanding (top 5%)" at bounding box center [371, 151] width 4 height 7
radio 5\%\) "true"
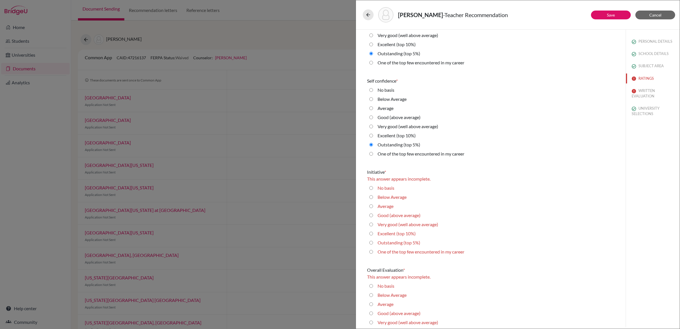
click at [371, 230] on 10\%\) "Excellent (top 10%)" at bounding box center [371, 233] width 4 height 7
radio 10\%\) "true"
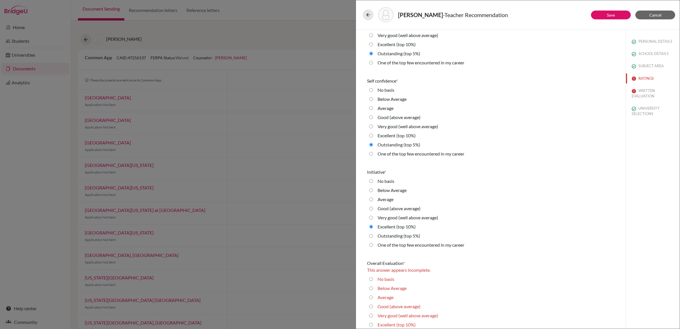
scroll to position [1160, 0]
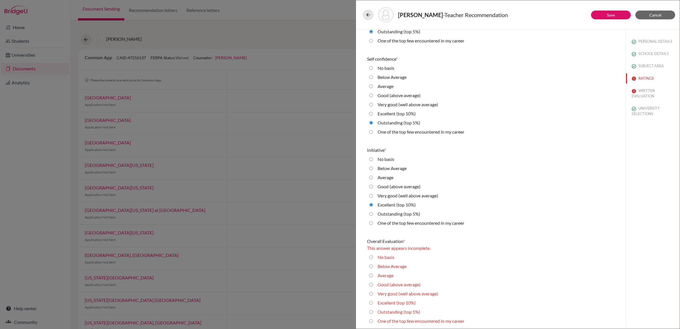
click at [371, 301] on 10\%\) "Excellent (top 10%)" at bounding box center [371, 302] width 4 height 7
radio 10\%\) "true"
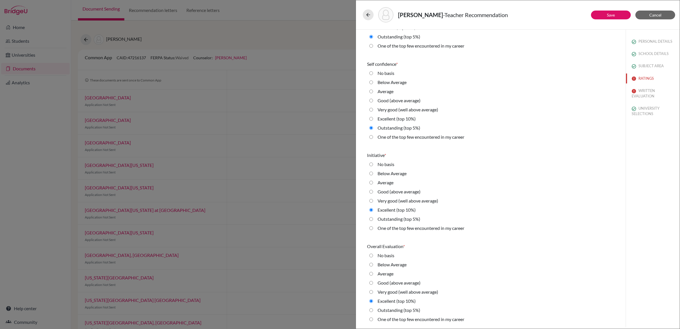
scroll to position [1153, 0]
drag, startPoint x: 370, startPoint y: 292, endPoint x: 371, endPoint y: 288, distance: 3.7
click at [370, 292] on average\) "Very good (well above average)" at bounding box center [371, 292] width 4 height 7
radio average\) "true"
click at [604, 16] on button "Save" at bounding box center [611, 15] width 40 height 9
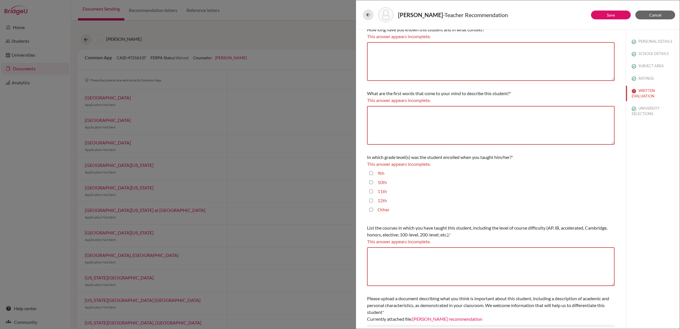
scroll to position [59, 0]
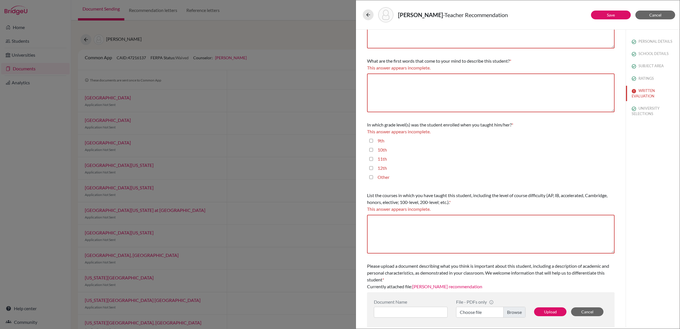
drag, startPoint x: 372, startPoint y: 164, endPoint x: 371, endPoint y: 161, distance: 3.2
click at [371, 164] on input "12th" at bounding box center [371, 167] width 4 height 7
checkbox input "true"
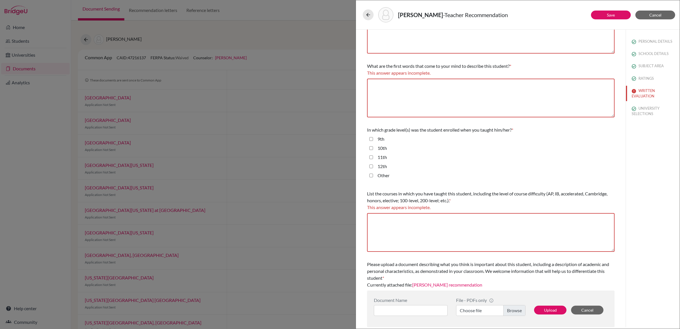
scroll to position [52, 0]
click at [370, 157] on input "11th" at bounding box center [371, 158] width 4 height 7
checkbox input "true"
click at [369, 175] on div "Other" at bounding box center [490, 178] width 247 height 9
click at [370, 175] on input "Other" at bounding box center [371, 177] width 4 height 7
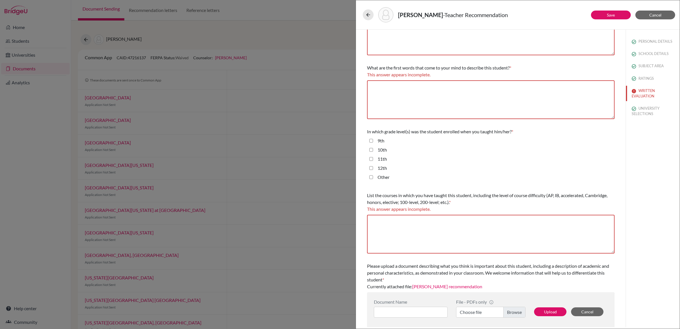
checkbox input "true"
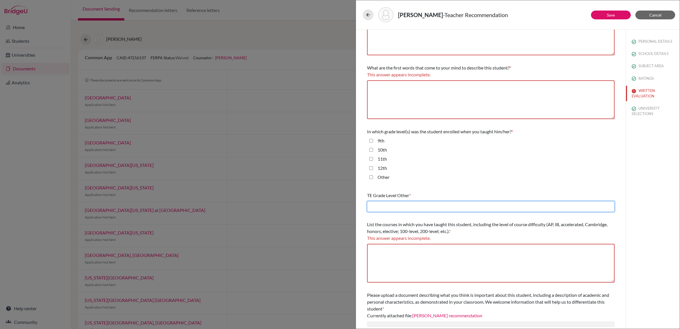
click at [384, 204] on input "text" at bounding box center [490, 206] width 247 height 11
click at [396, 206] on input "Year 6, Yeasr 7, Year 9" at bounding box center [490, 206] width 247 height 11
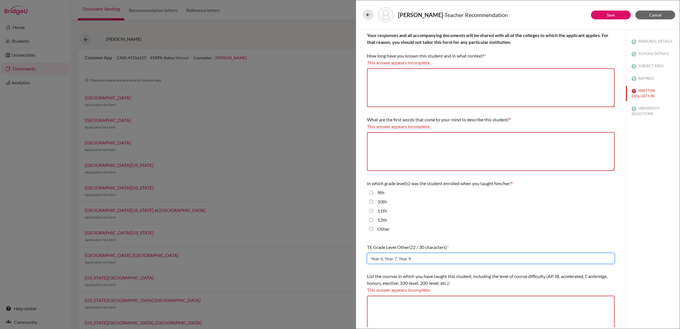
type input "Year 6, Year 7, Year 9"
click at [394, 82] on textarea at bounding box center [490, 87] width 247 height 39
click at [388, 78] on textarea at bounding box center [490, 87] width 247 height 39
paste textarea "I first taught him Mathematics in MYP1 and in MYP2. Later I had him as a studen…"
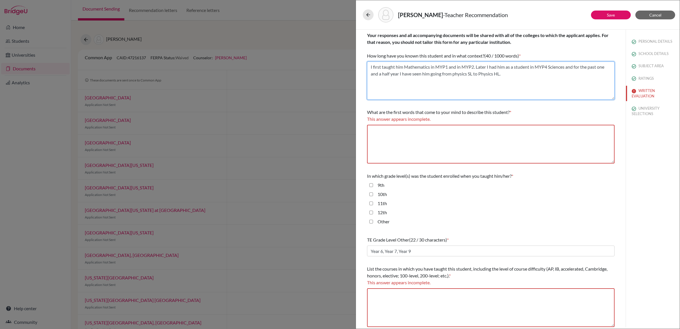
click at [476, 66] on textarea "I first taught him Mathematics in MYP1 and in MYP2. Later I had him as a studen…" at bounding box center [490, 80] width 247 height 38
click at [463, 71] on textarea "I first taught him Mathematics in MYP1 and in MYP2. Later I had him as a studen…" at bounding box center [490, 80] width 247 height 38
type textarea "I first taught him Mathematics in MYP1 and in MYP2. Later I had him as a studen…"
click at [396, 132] on textarea at bounding box center [490, 144] width 247 height 39
click at [393, 137] on textarea at bounding box center [490, 144] width 247 height 39
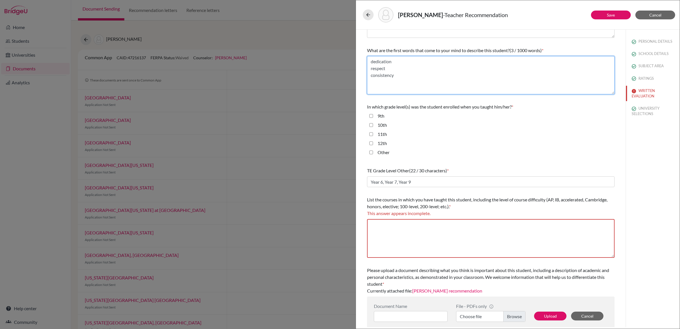
scroll to position [67, 0]
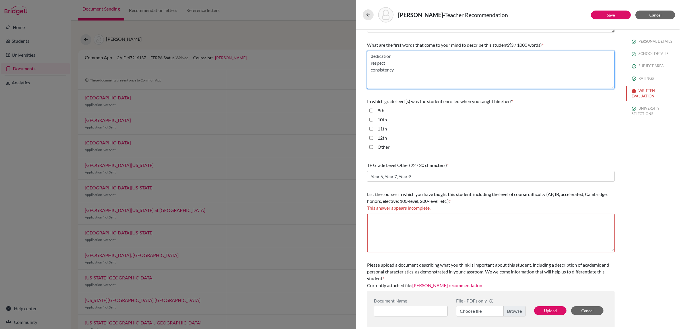
type textarea "dedication respect consistency"
click at [408, 220] on textarea at bounding box center [490, 232] width 247 height 39
paste textarea "Mathematics in MYP1 and in MYP2"
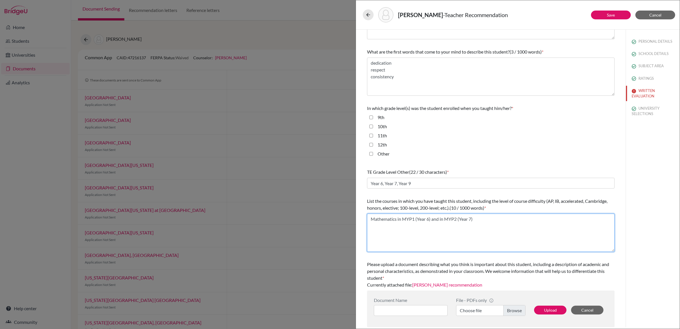
click at [389, 231] on textarea "Mathematics in MYP1 (Year 6) and in MYP2 (Year 7)" at bounding box center [490, 232] width 247 height 38
type textarea "Mathematics in MYP1 (Year 6) and in MYP2 (Year 7) Sciences in MYP4 (Year 9) Phy…"
click at [550, 309] on button "Upload" at bounding box center [550, 309] width 32 height 9
click at [552, 309] on button "Upload" at bounding box center [550, 309] width 32 height 9
click at [592, 13] on button "Save" at bounding box center [611, 15] width 40 height 9
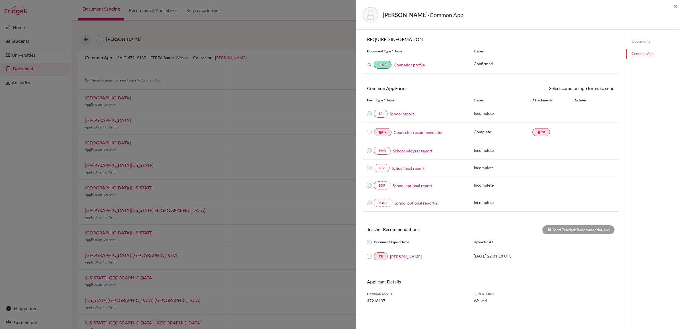
click at [370, 129] on label at bounding box center [369, 129] width 5 height 0
click at [0, 0] on input "checkbox" at bounding box center [0, 0] width 0 height 0
click at [374, 253] on label at bounding box center [374, 253] width 0 height 0
click at [0, 0] on input "checkbox" at bounding box center [0, 0] width 0 height 0
click at [553, 233] on button "Send Teacher Recommendations" at bounding box center [578, 230] width 72 height 9
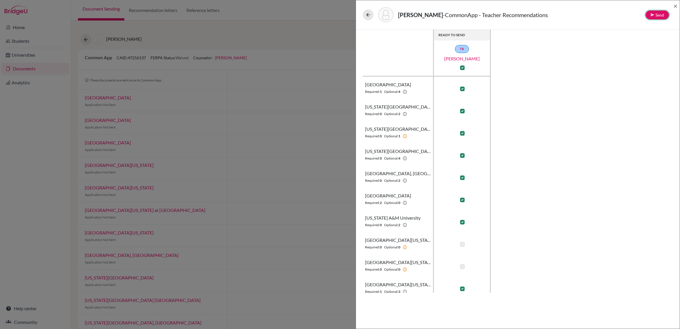
click at [652, 12] on button "Send" at bounding box center [656, 15] width 23 height 9
click at [639, 48] on button "Send" at bounding box center [636, 49] width 23 height 9
checkbox input "false"
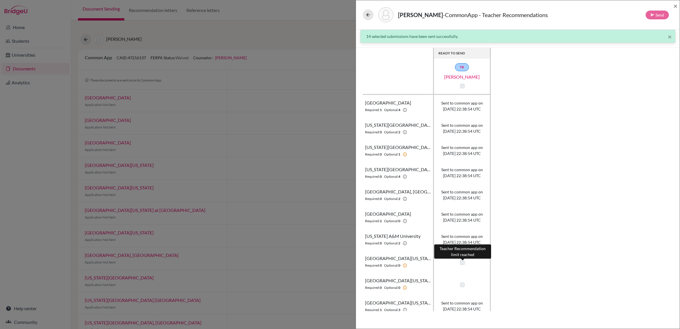
click at [463, 262] on label at bounding box center [462, 262] width 5 height 5
click at [373, 15] on button at bounding box center [368, 14] width 11 height 11
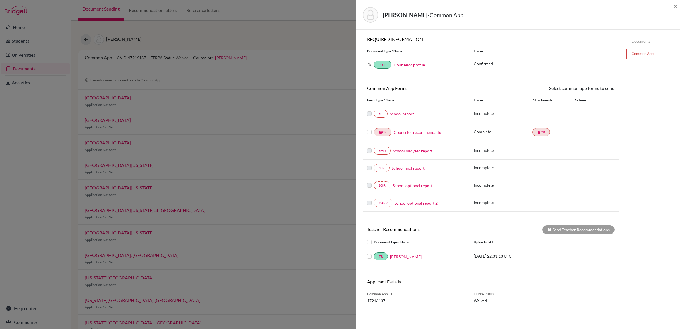
click at [369, 129] on label at bounding box center [369, 129] width 5 height 0
click at [0, 0] on input "checkbox" at bounding box center [0, 0] width 0 height 0
click at [600, 90] on link "Send" at bounding box center [603, 89] width 24 height 9
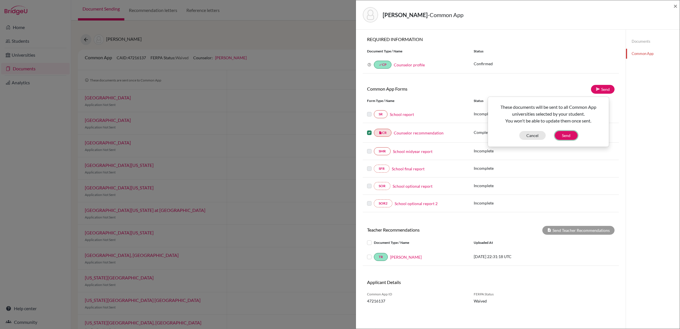
click at [565, 134] on button "Send" at bounding box center [566, 135] width 23 height 9
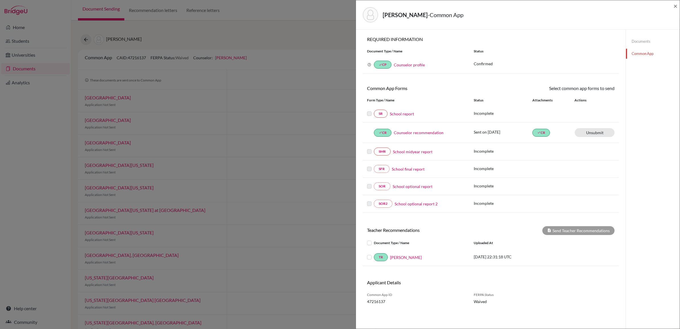
click at [406, 131] on link "Counselor recommendation" at bounding box center [419, 132] width 50 height 6
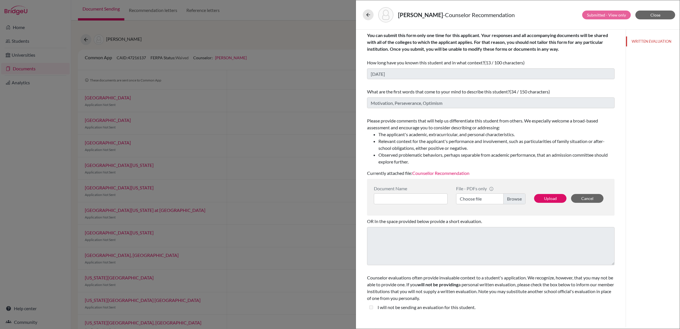
click at [458, 173] on link "Counsellor Recommendation" at bounding box center [440, 172] width 57 height 5
click at [647, 13] on button "Close" at bounding box center [655, 15] width 40 height 9
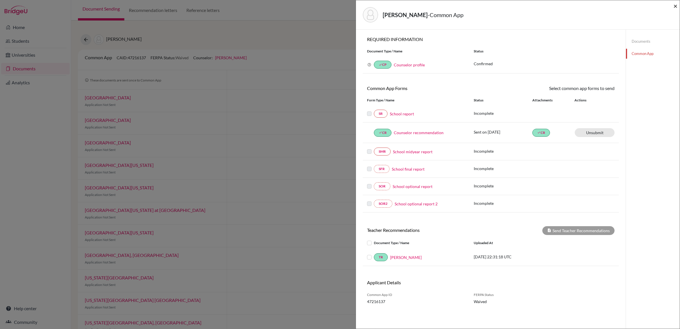
click at [674, 3] on span "×" at bounding box center [675, 6] width 4 height 8
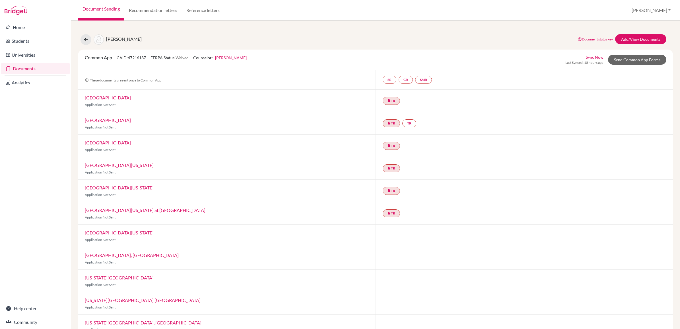
click at [591, 56] on link "Sync Now" at bounding box center [595, 57] width 18 height 6
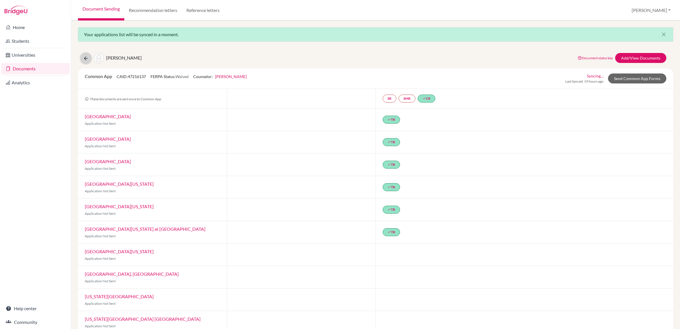
click at [87, 60] on icon at bounding box center [86, 58] width 6 height 6
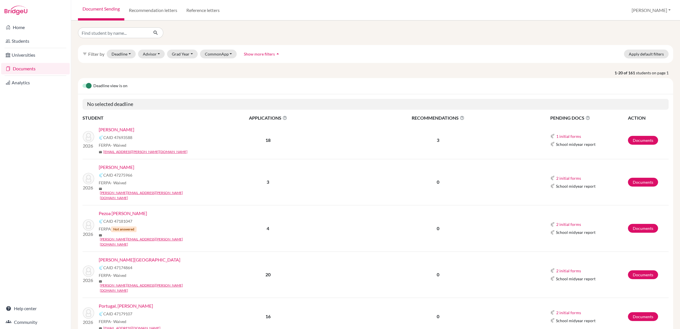
click at [383, 9] on div "Document Sending Recommendation letters Reference letters [PERSON_NAME] Profile…" at bounding box center [375, 10] width 609 height 20
